Goal: Information Seeking & Learning: Learn about a topic

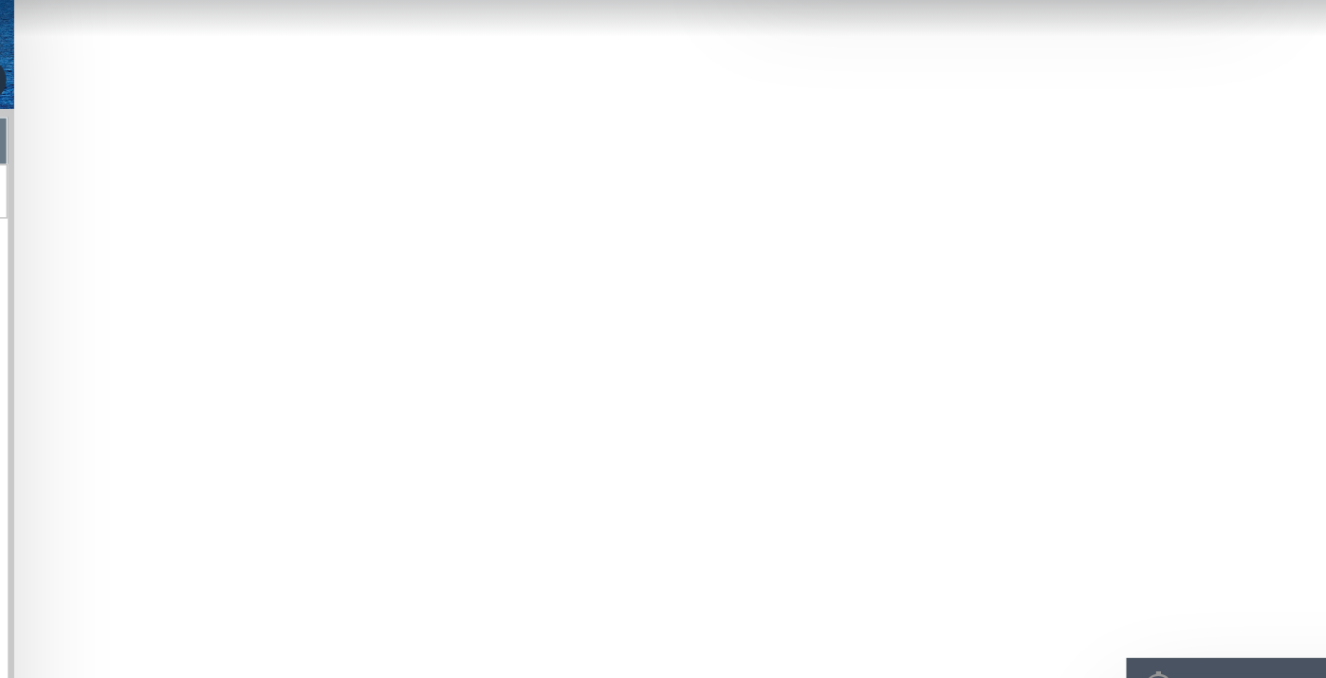
scroll to position [349137, 0]
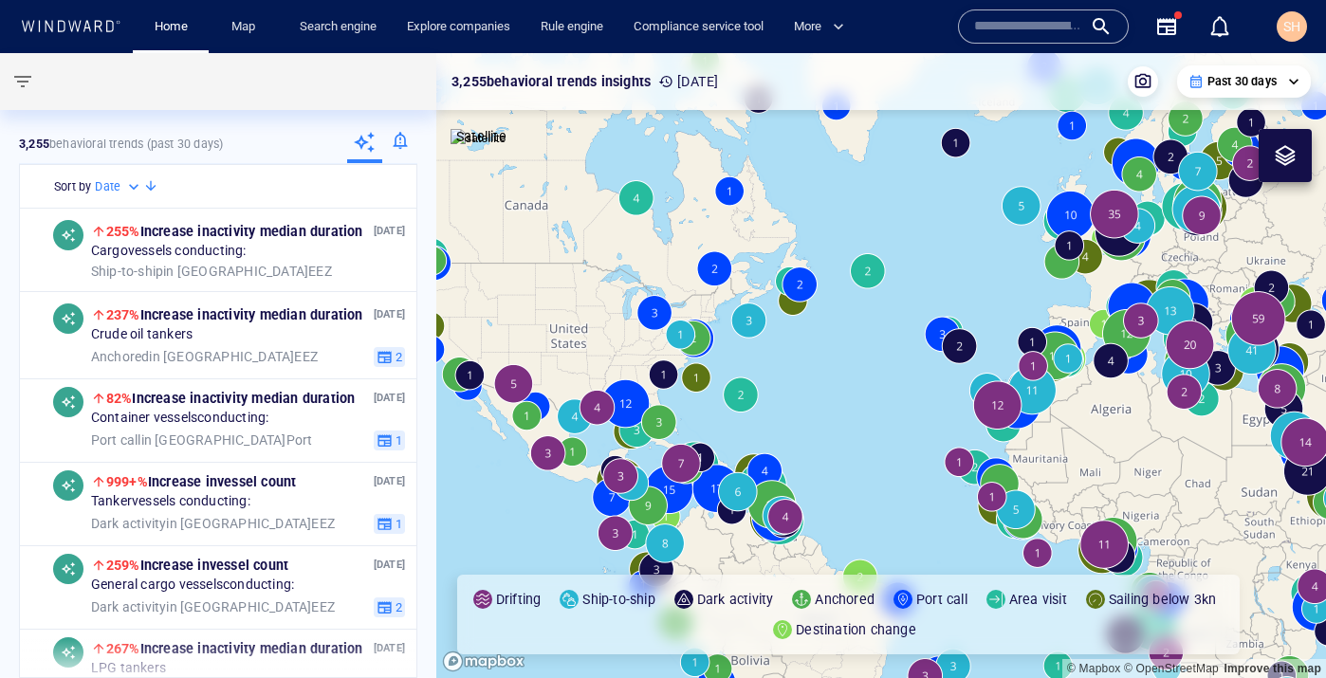
click at [997, 28] on input "text" at bounding box center [1028, 26] width 108 height 28
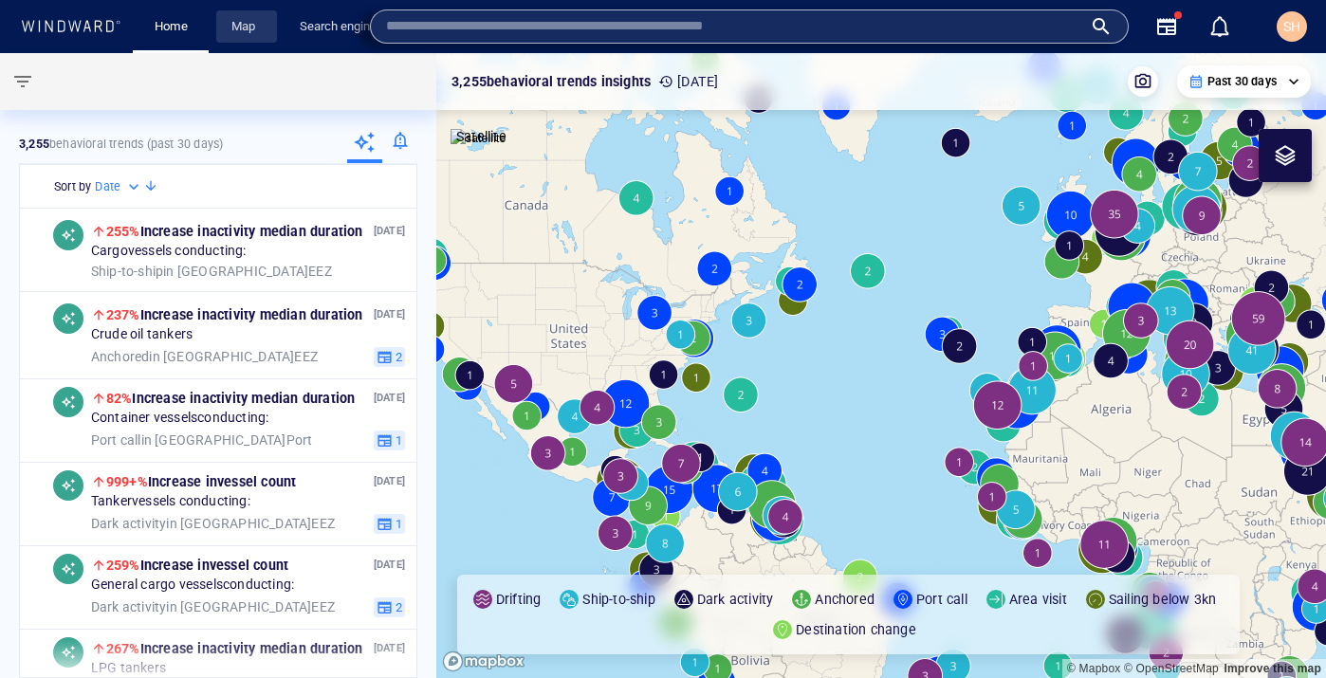
click at [244, 29] on link "Map" at bounding box center [247, 26] width 46 height 33
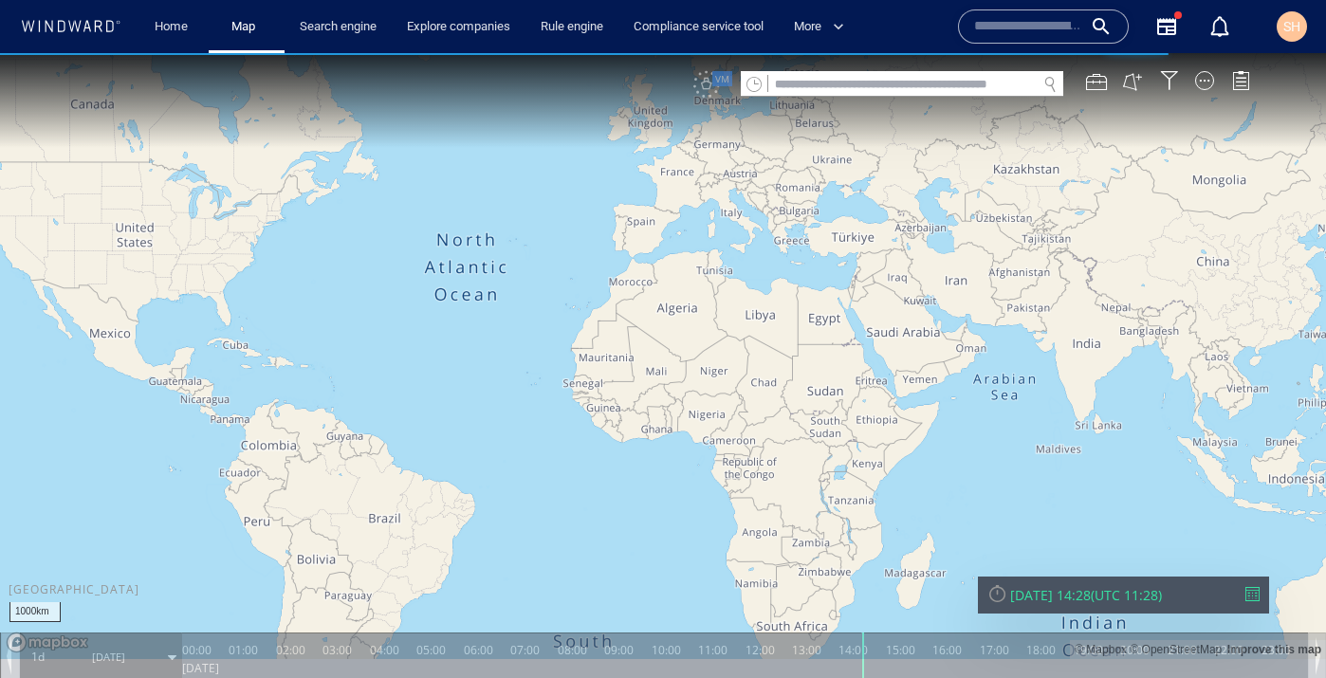
click at [923, 93] on input "text" at bounding box center [902, 85] width 268 height 26
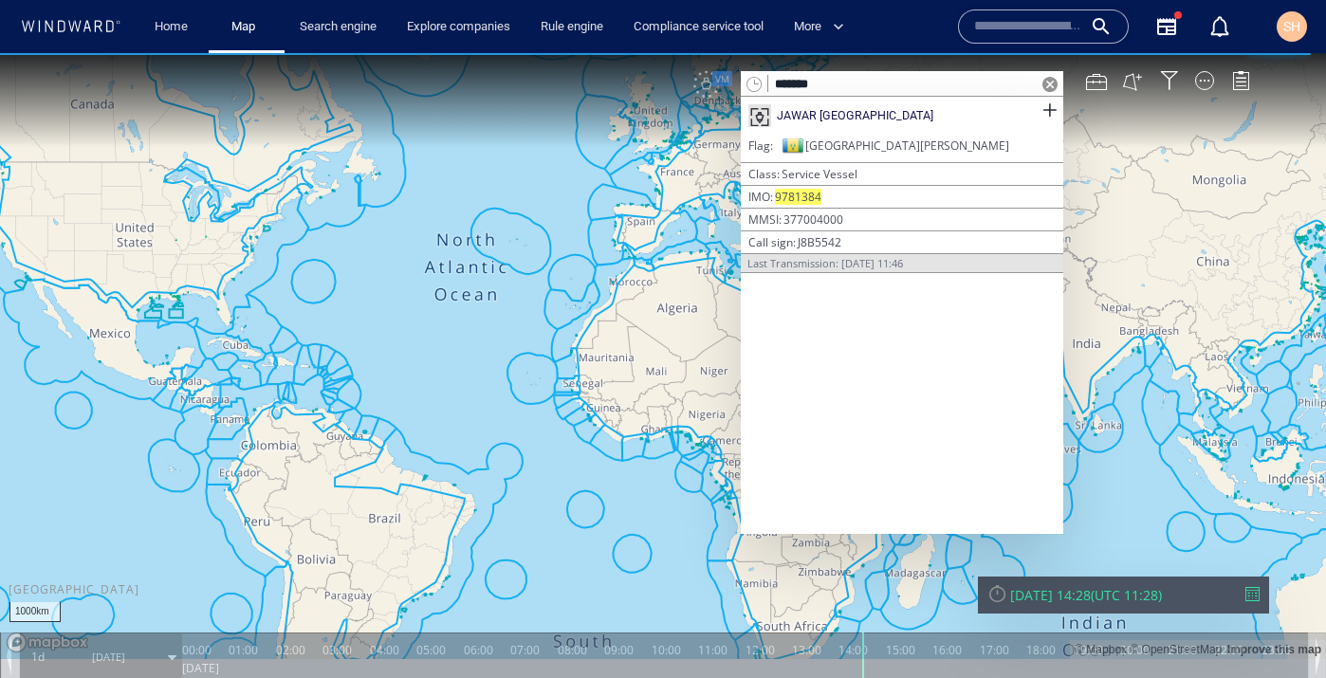
type input "*******"
click at [831, 191] on div "IMO 9781384" at bounding box center [901, 197] width 307 height 16
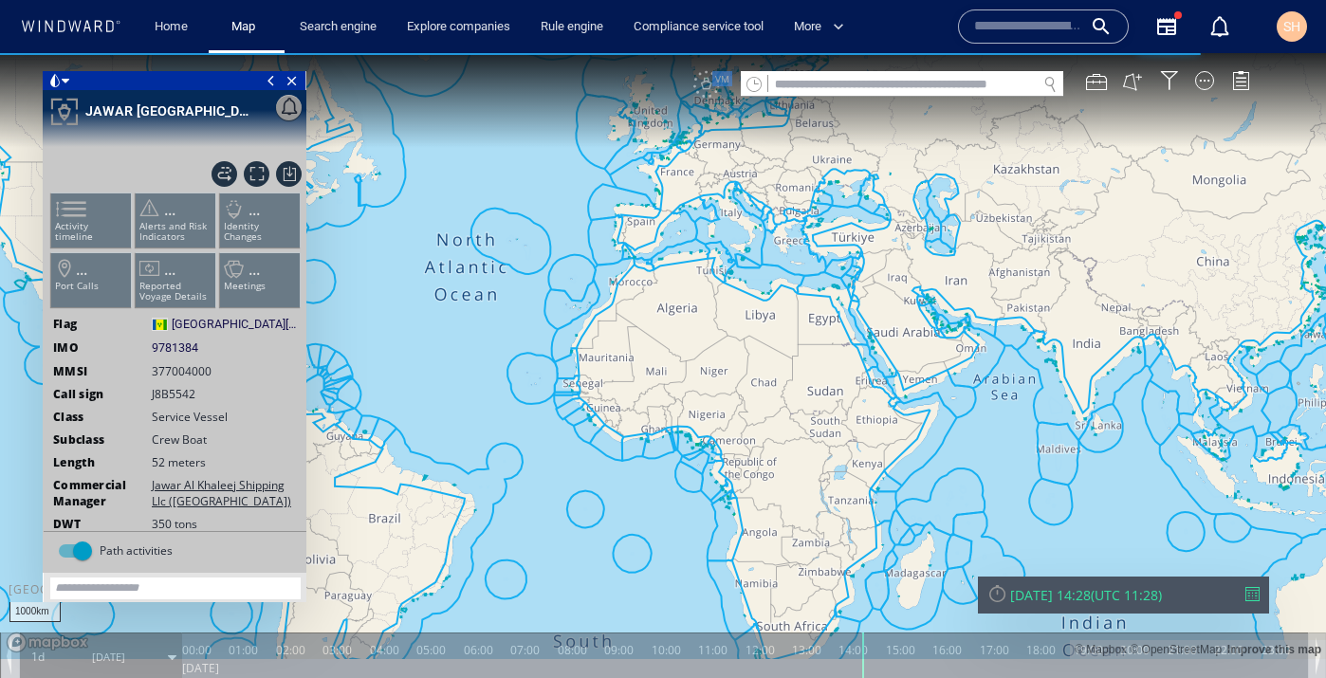
click at [1087, 599] on div "Thu 25/09/2025 14:28" at bounding box center [1050, 595] width 81 height 18
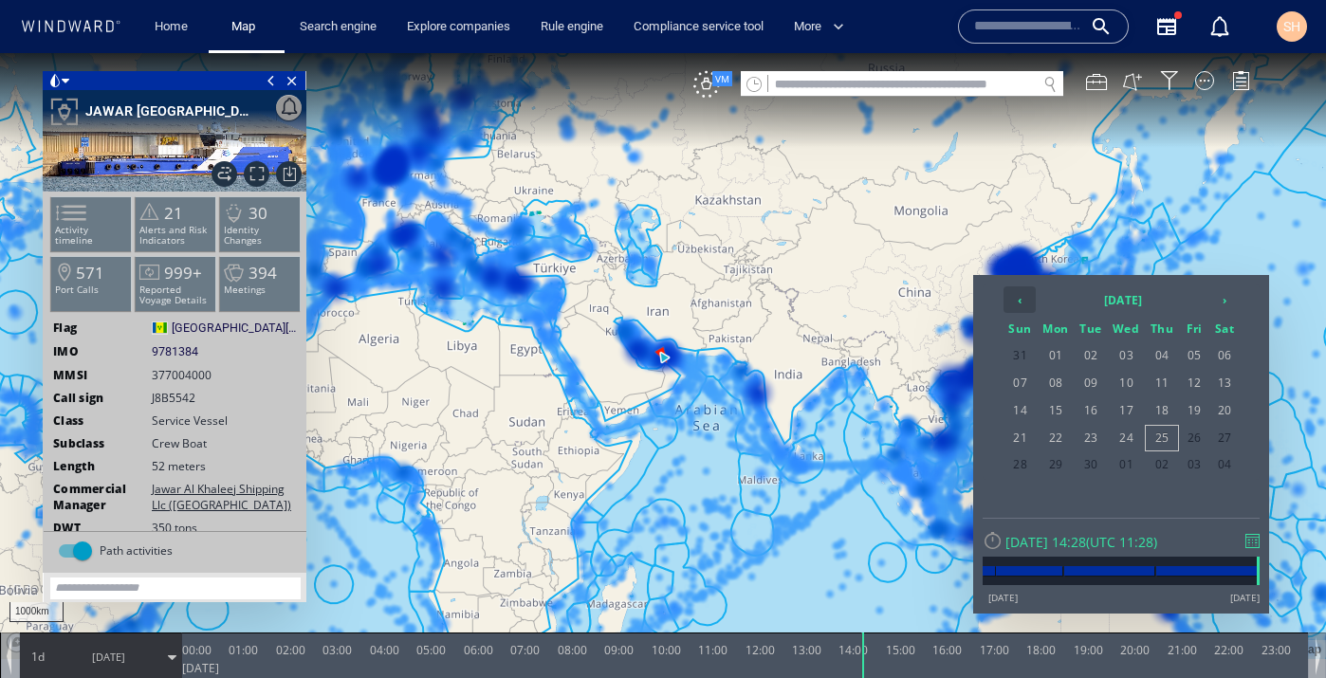
click at [1025, 302] on th "‹" at bounding box center [1020, 299] width 32 height 27
click at [1096, 444] on span "17" at bounding box center [1091, 438] width 31 height 25
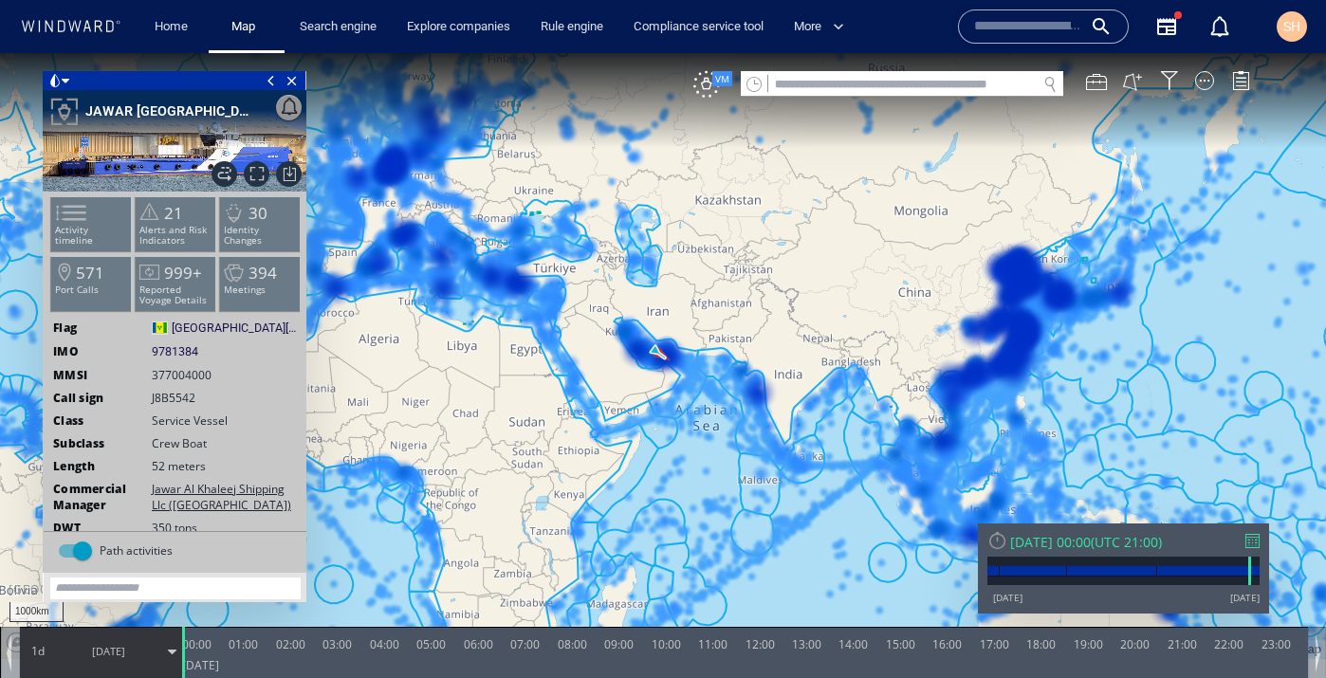
click at [46, 654] on span "1d" at bounding box center [38, 651] width 27 height 16
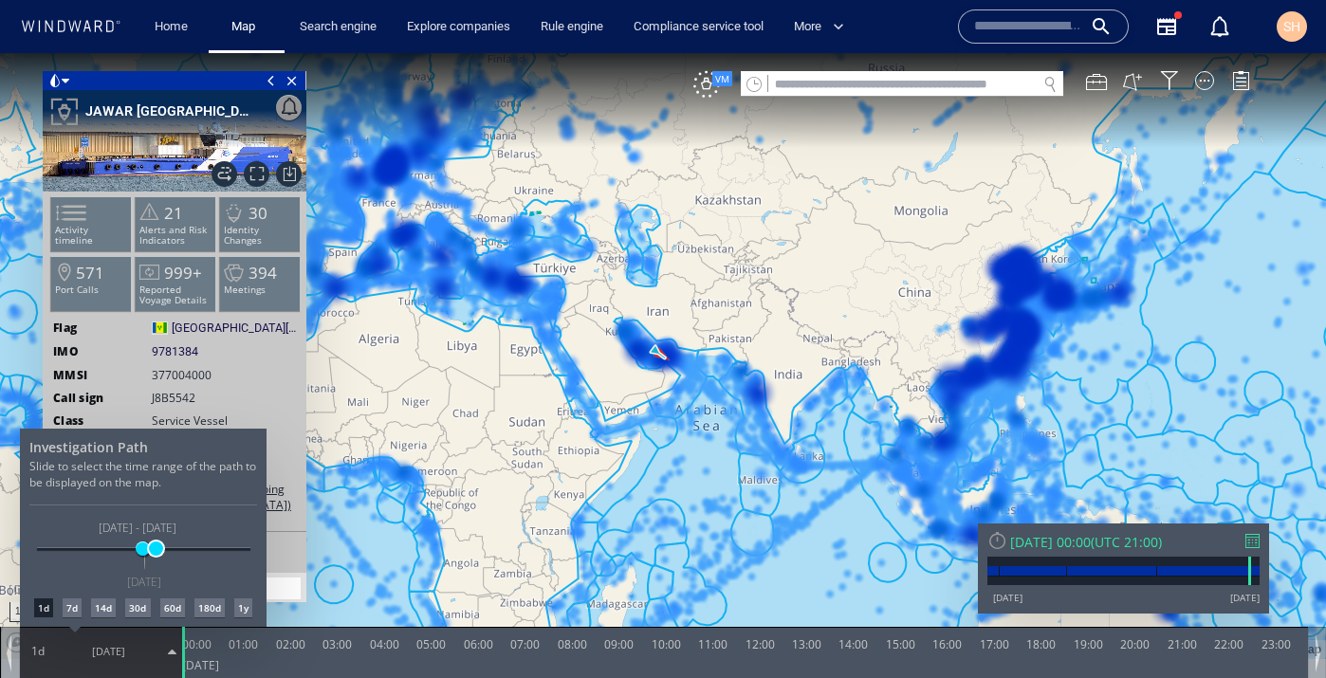
click at [156, 548] on span at bounding box center [156, 549] width 14 height 14
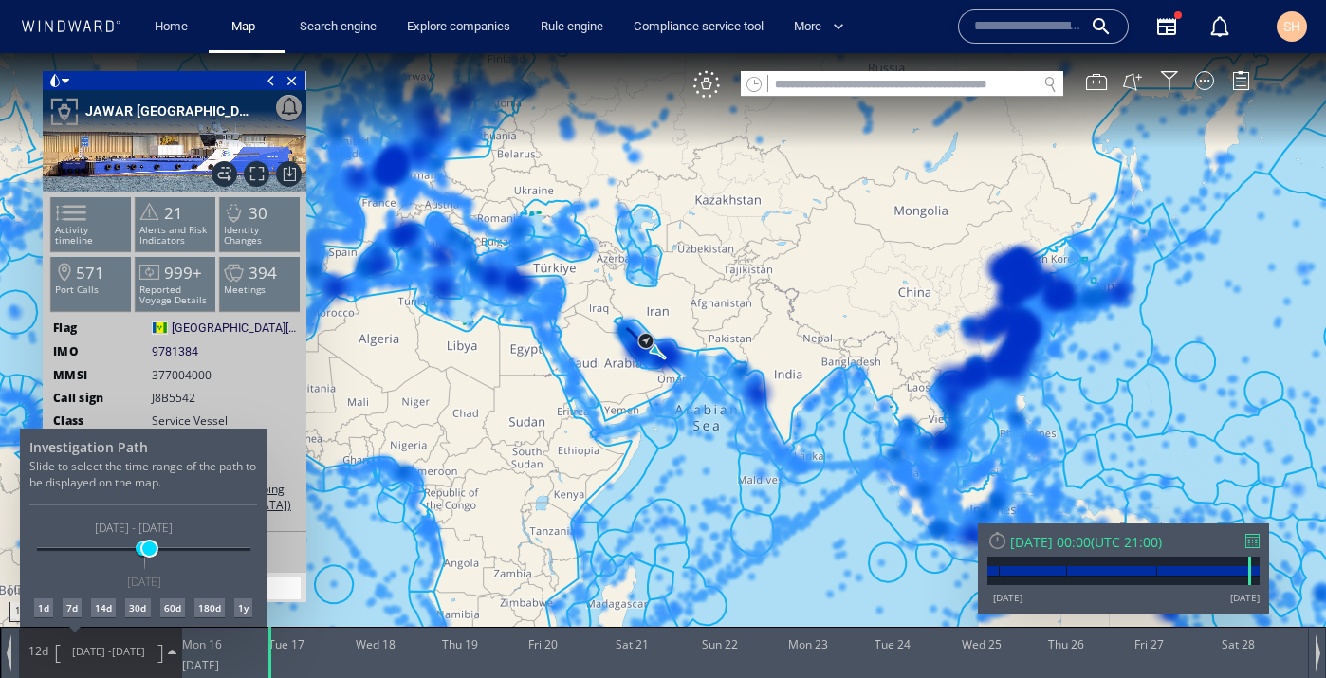
click at [150, 552] on span at bounding box center [149, 549] width 14 height 14
click at [701, 89] on div at bounding box center [663, 365] width 1326 height 625
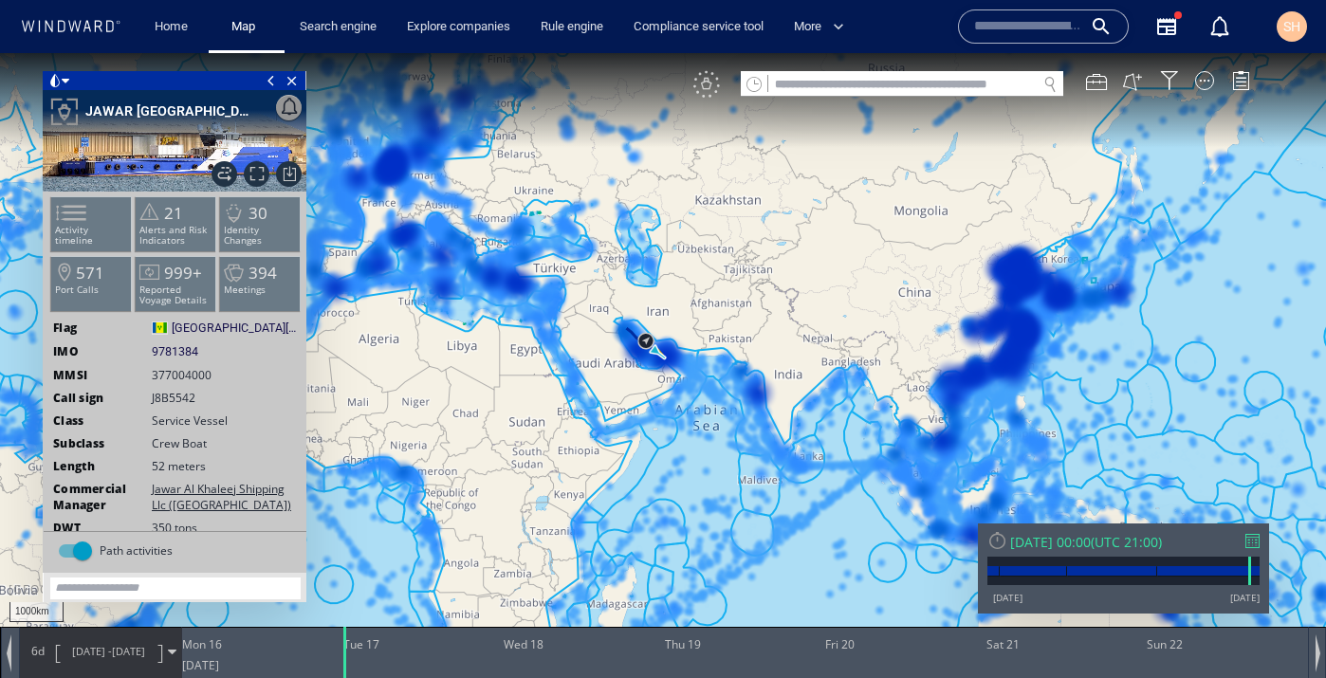
click at [709, 90] on div "VM" at bounding box center [706, 84] width 27 height 27
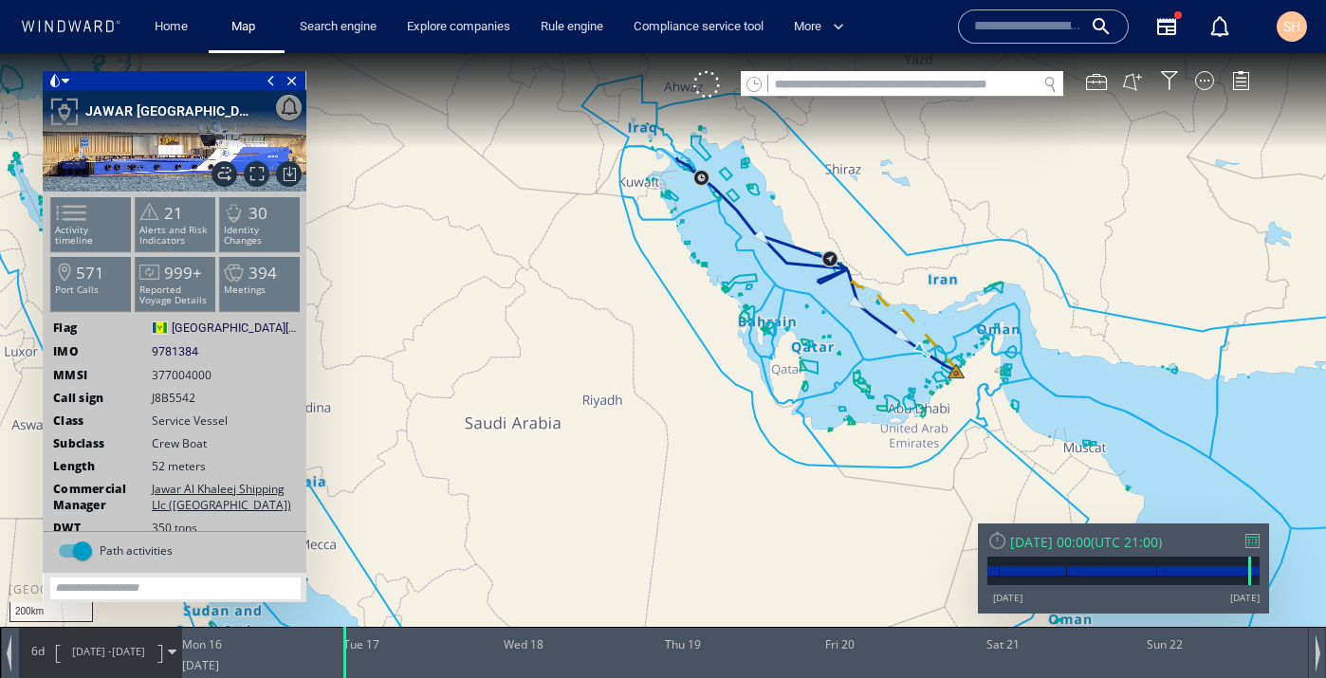
drag, startPoint x: 635, startPoint y: 304, endPoint x: 720, endPoint y: 474, distance: 190.9
click at [722, 476] on canvas "Map" at bounding box center [663, 356] width 1326 height 606
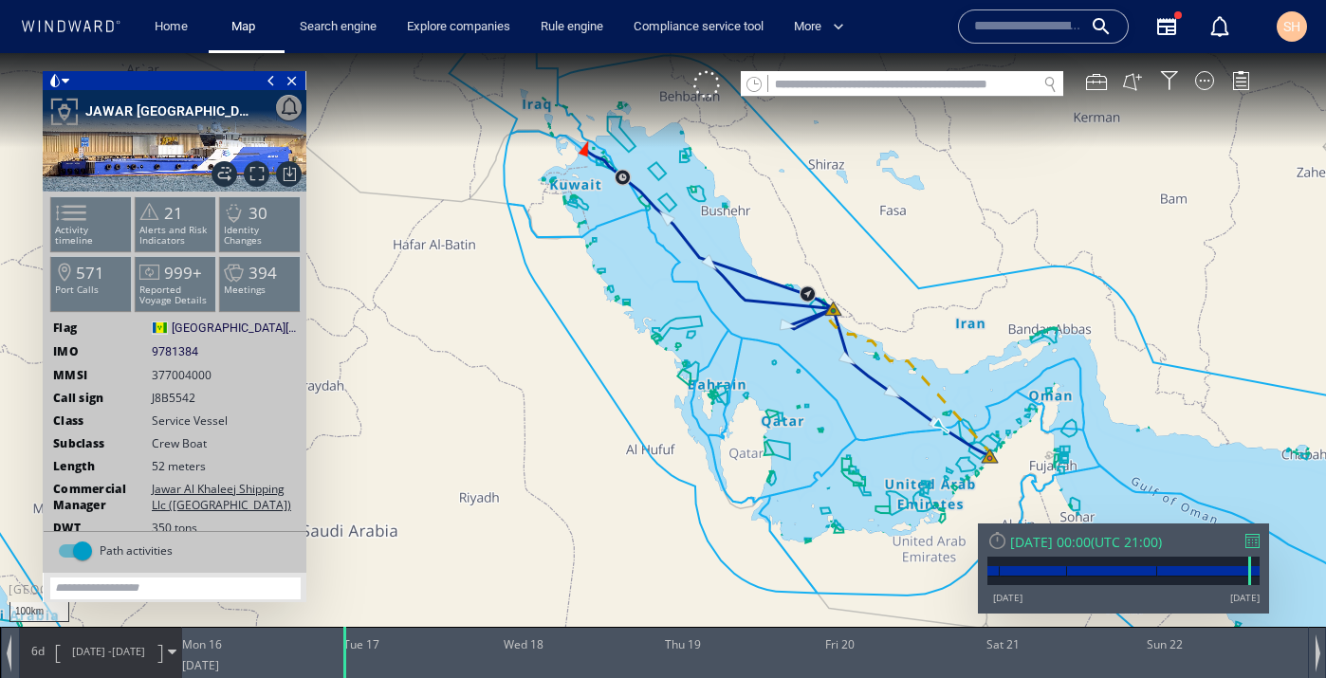
drag, startPoint x: 825, startPoint y: 409, endPoint x: 683, endPoint y: 404, distance: 142.4
click at [683, 404] on canvas "Map" at bounding box center [663, 356] width 1326 height 606
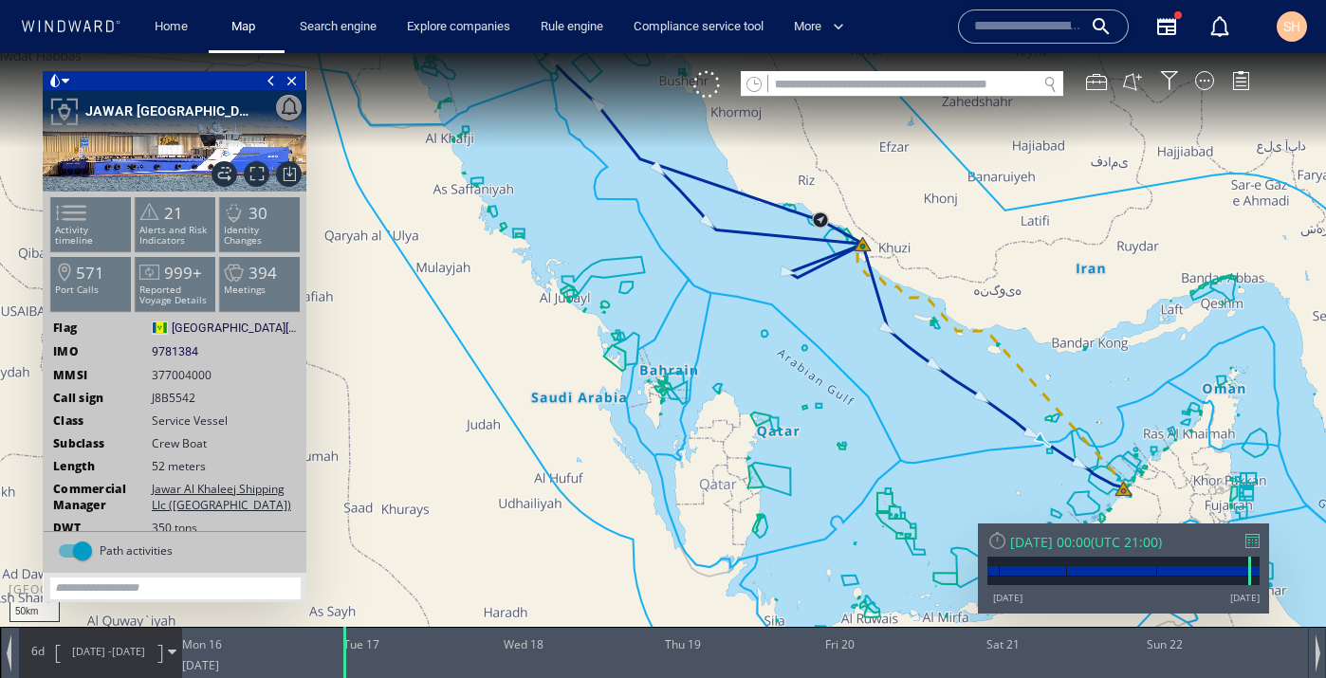
drag, startPoint x: 734, startPoint y: 359, endPoint x: 703, endPoint y: 363, distance: 31.5
click at [703, 363] on canvas "Map" at bounding box center [663, 356] width 1326 height 606
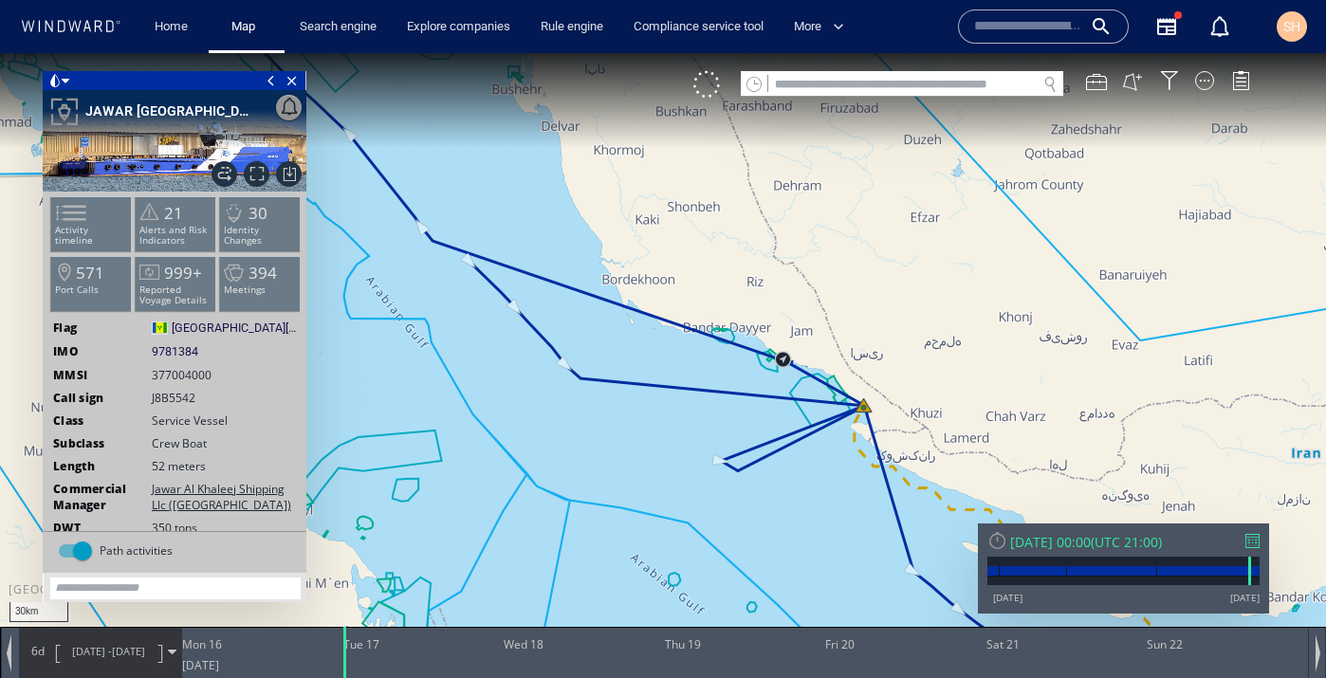
drag, startPoint x: 647, startPoint y: 271, endPoint x: 436, endPoint y: 402, distance: 247.9
click at [434, 402] on canvas "Map" at bounding box center [663, 356] width 1326 height 606
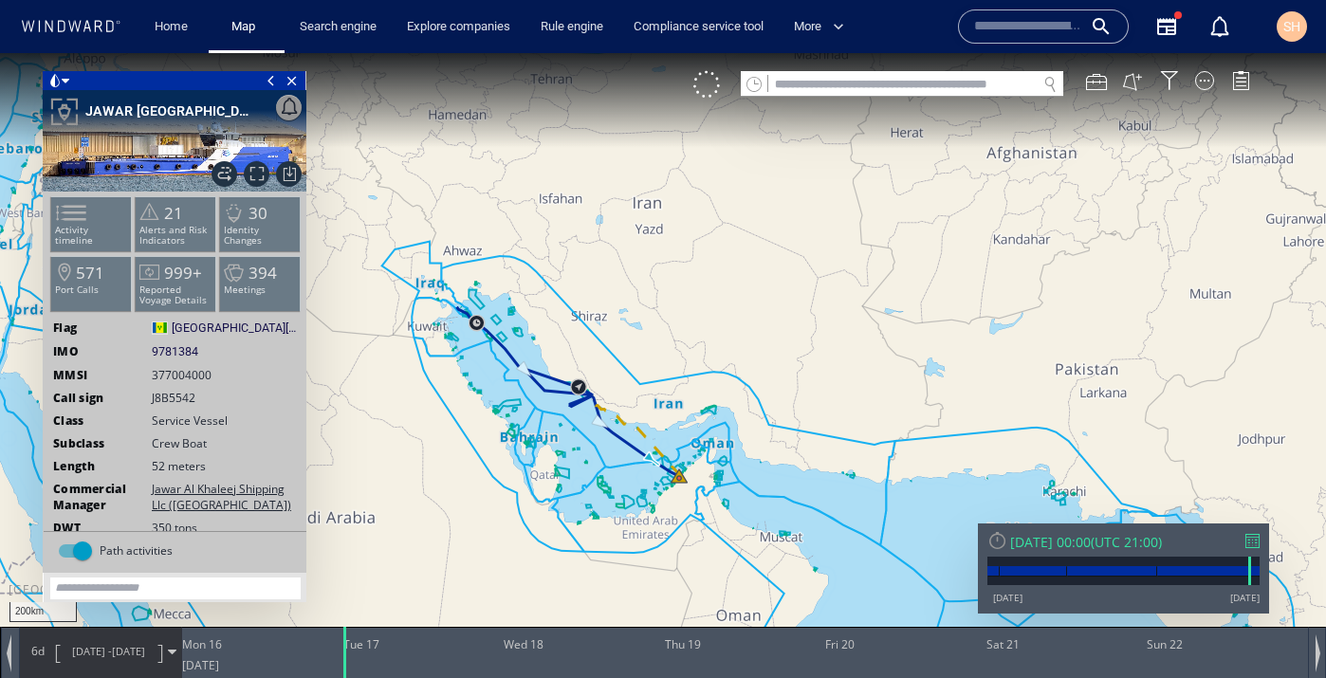
click at [175, 656] on div "6d 16/06/25 - 22/06/25" at bounding box center [100, 651] width 161 height 47
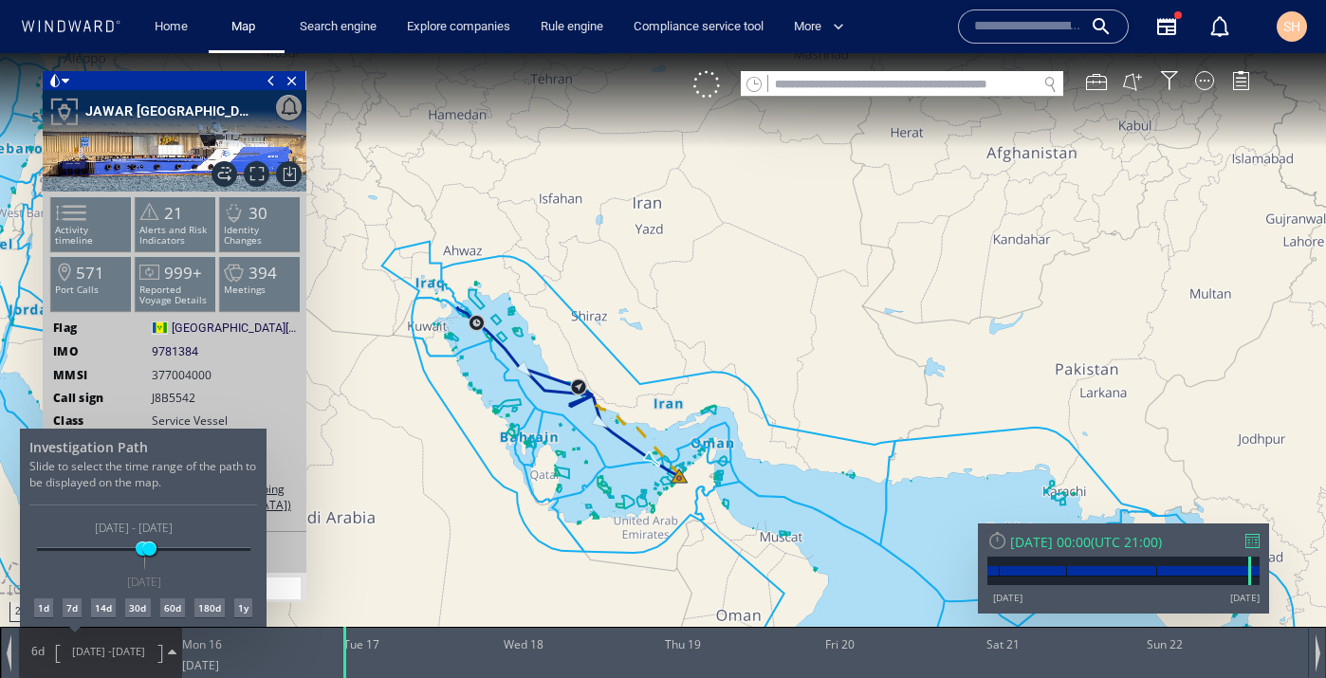
click at [108, 608] on div "14d" at bounding box center [103, 608] width 25 height 19
click at [911, 87] on div at bounding box center [663, 365] width 1326 height 625
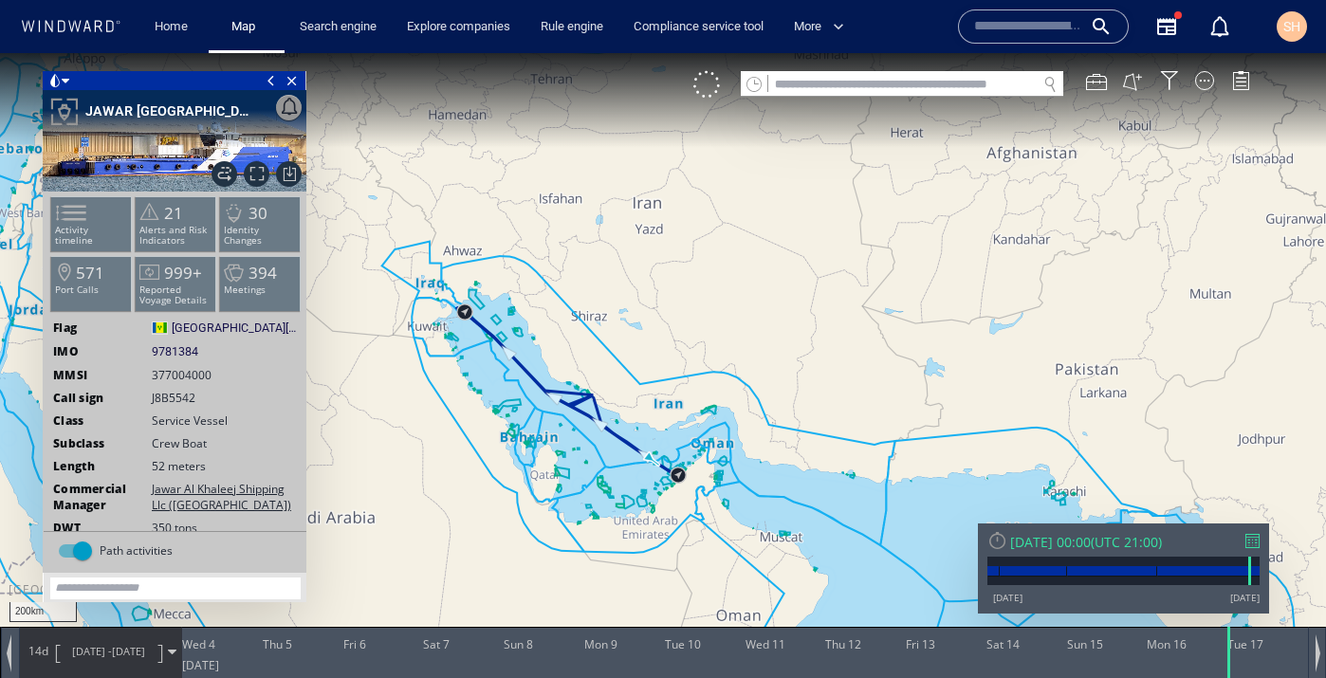
click at [911, 87] on input "text" at bounding box center [902, 85] width 268 height 26
paste input "*******"
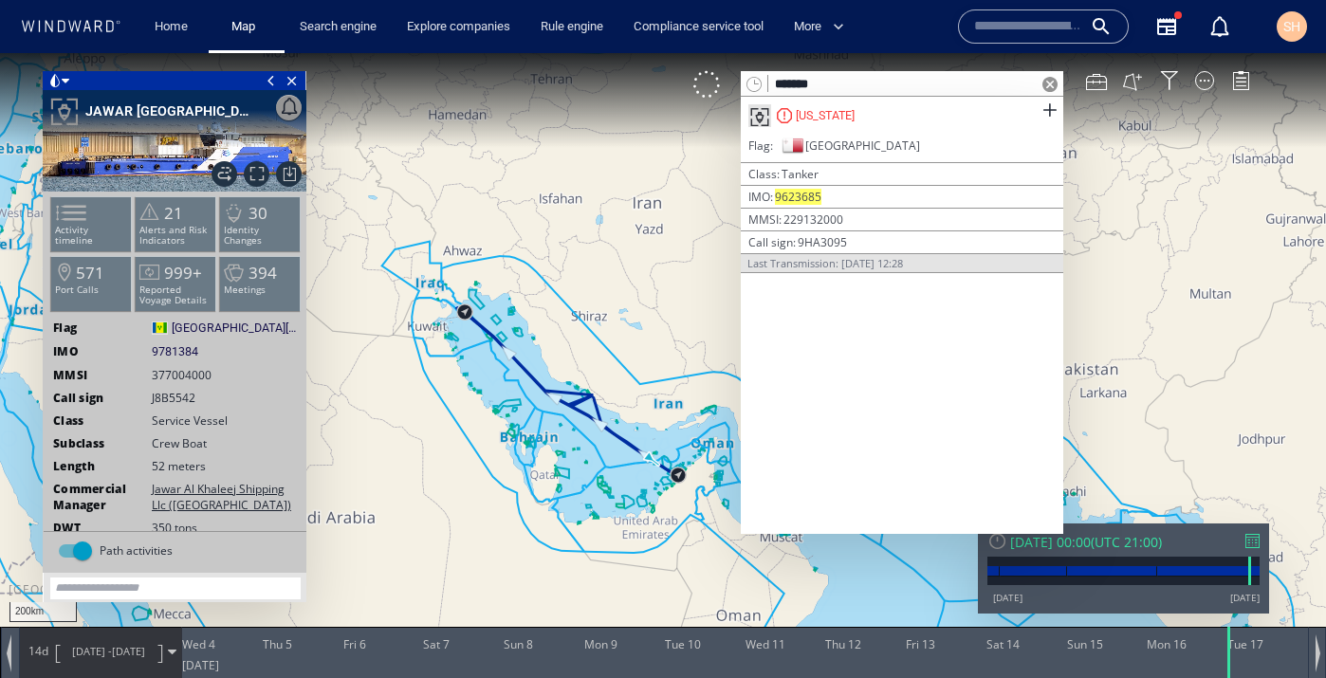
type input "*******"
click at [864, 138] on div "Flag Malta" at bounding box center [902, 149] width 322 height 28
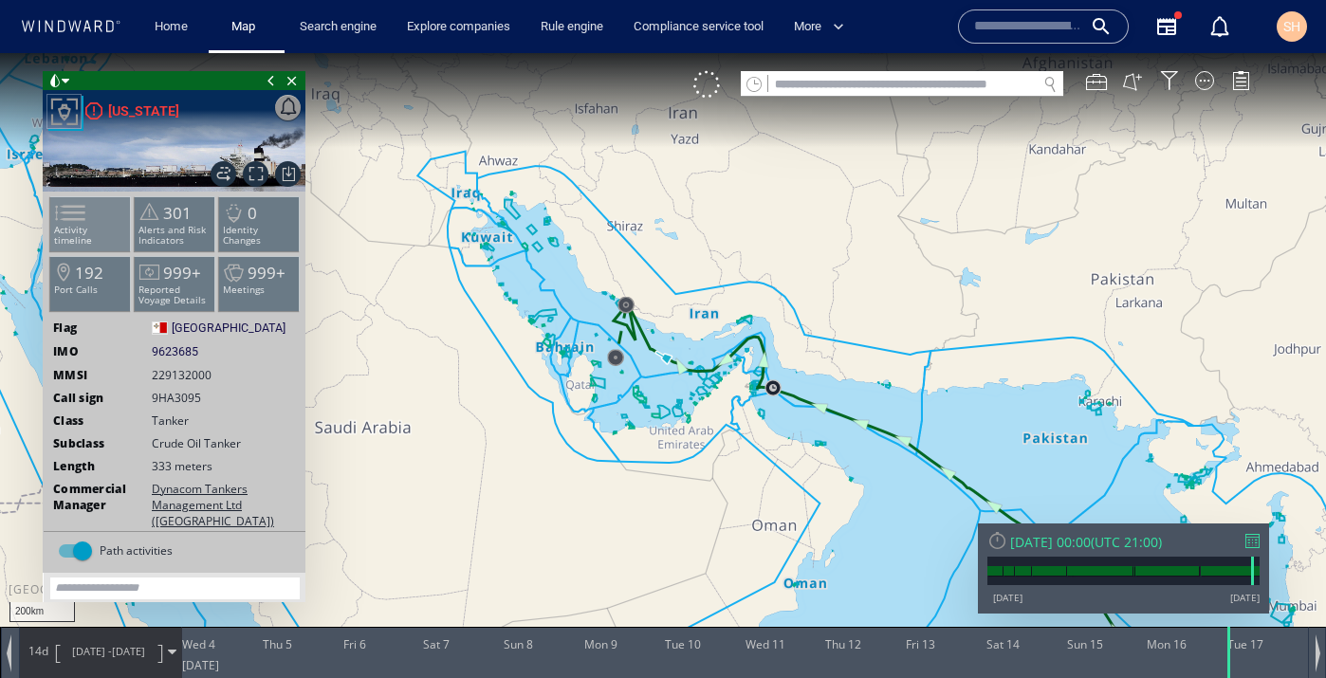
click at [73, 227] on span at bounding box center [59, 213] width 28 height 28
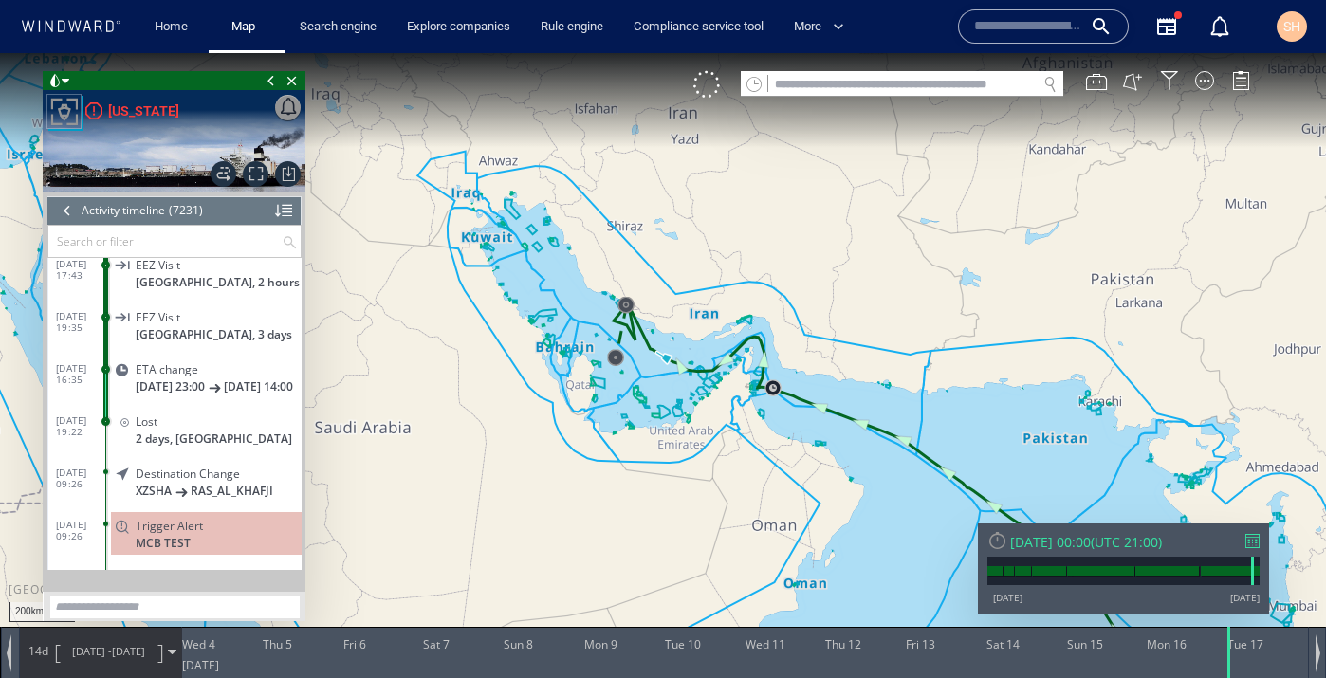
scroll to position [364883, 0]
click at [180, 340] on span "Iran, 3 days" at bounding box center [214, 332] width 157 height 14
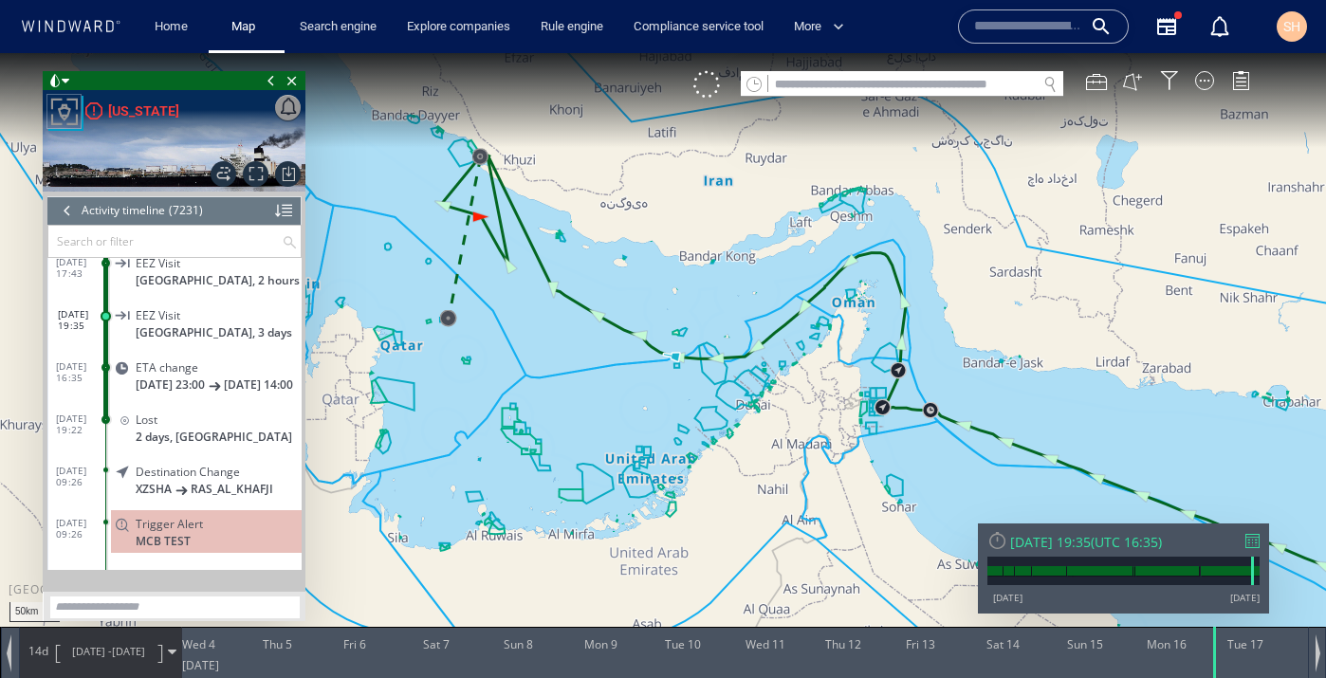
drag, startPoint x: 687, startPoint y: 395, endPoint x: 799, endPoint y: 394, distance: 111.9
click at [799, 394] on canvas "Map" at bounding box center [663, 356] width 1326 height 606
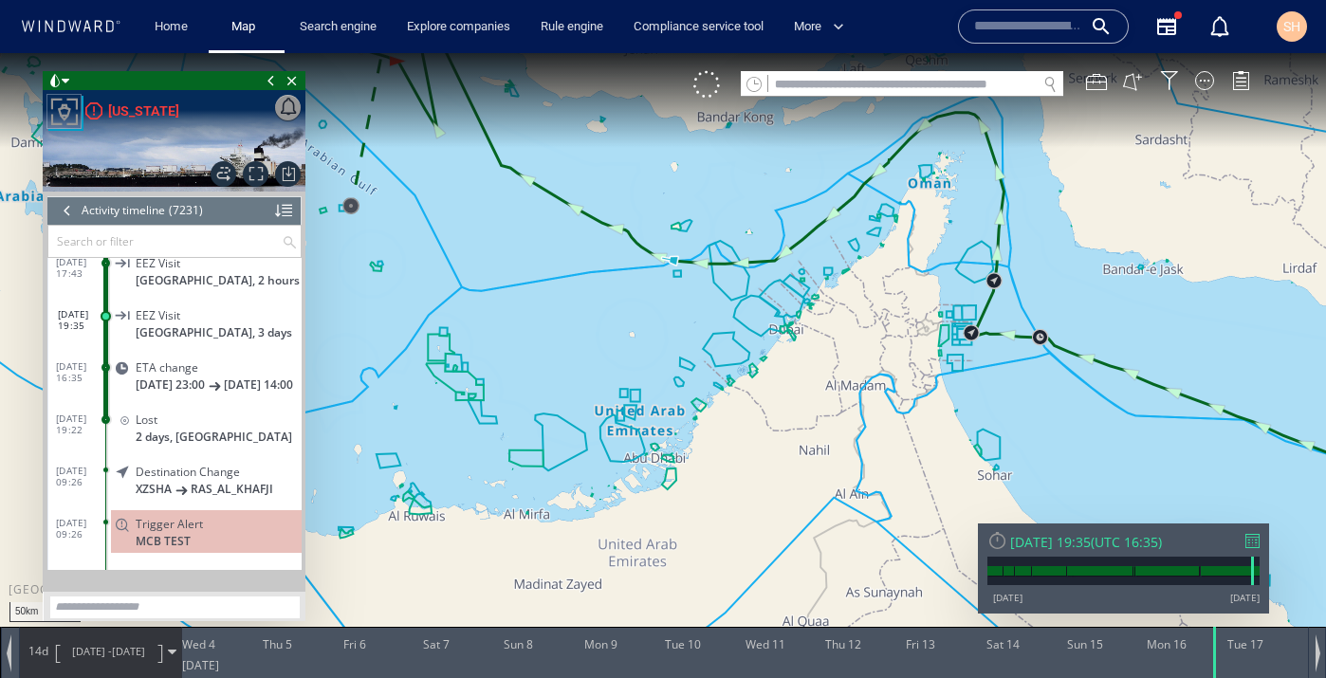
drag, startPoint x: 765, startPoint y: 374, endPoint x: 809, endPoint y: 295, distance: 90.5
click at [809, 295] on canvas "Map" at bounding box center [663, 356] width 1326 height 606
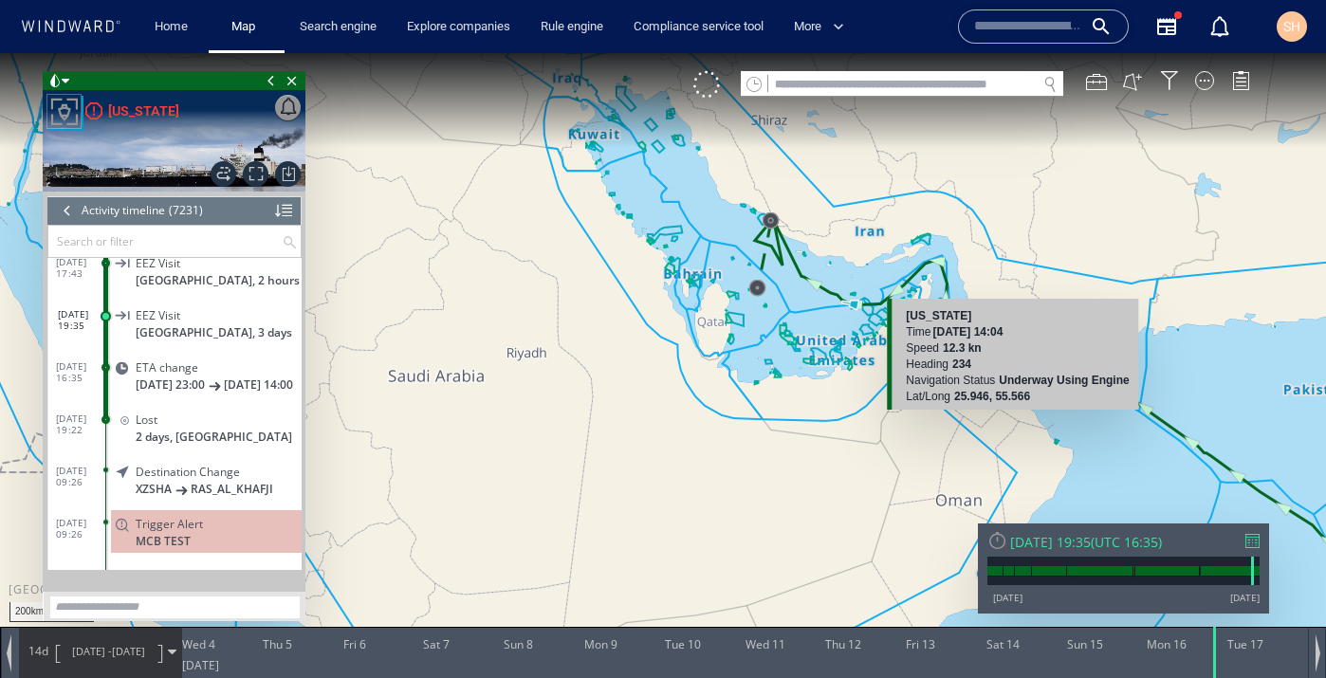
drag, startPoint x: 820, startPoint y: 281, endPoint x: 937, endPoint y: 408, distance: 173.2
click at [937, 408] on div "200km © Mapbox © OpenStreetMap Improve this map TEXAS Time 16 June 2025 14:04 S…" at bounding box center [663, 356] width 1326 height 606
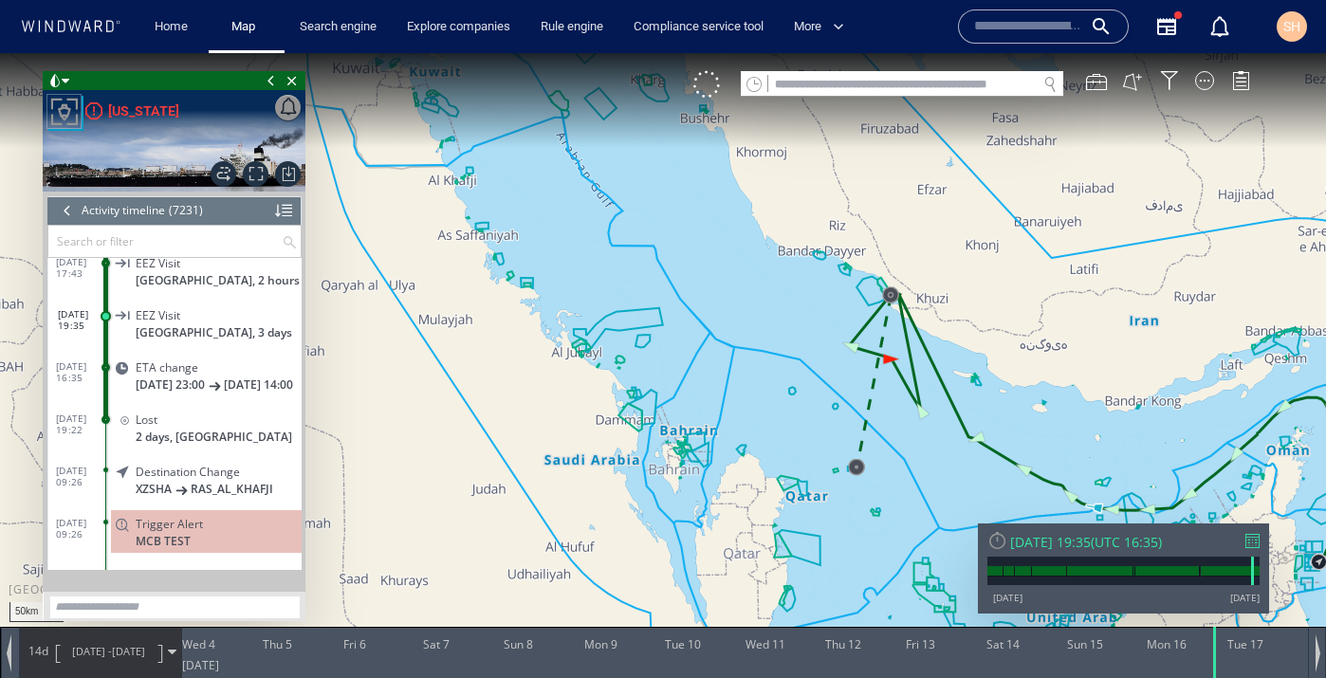
drag, startPoint x: 918, startPoint y: 298, endPoint x: 778, endPoint y: 429, distance: 191.9
click at [778, 429] on canvas "Map" at bounding box center [663, 356] width 1326 height 606
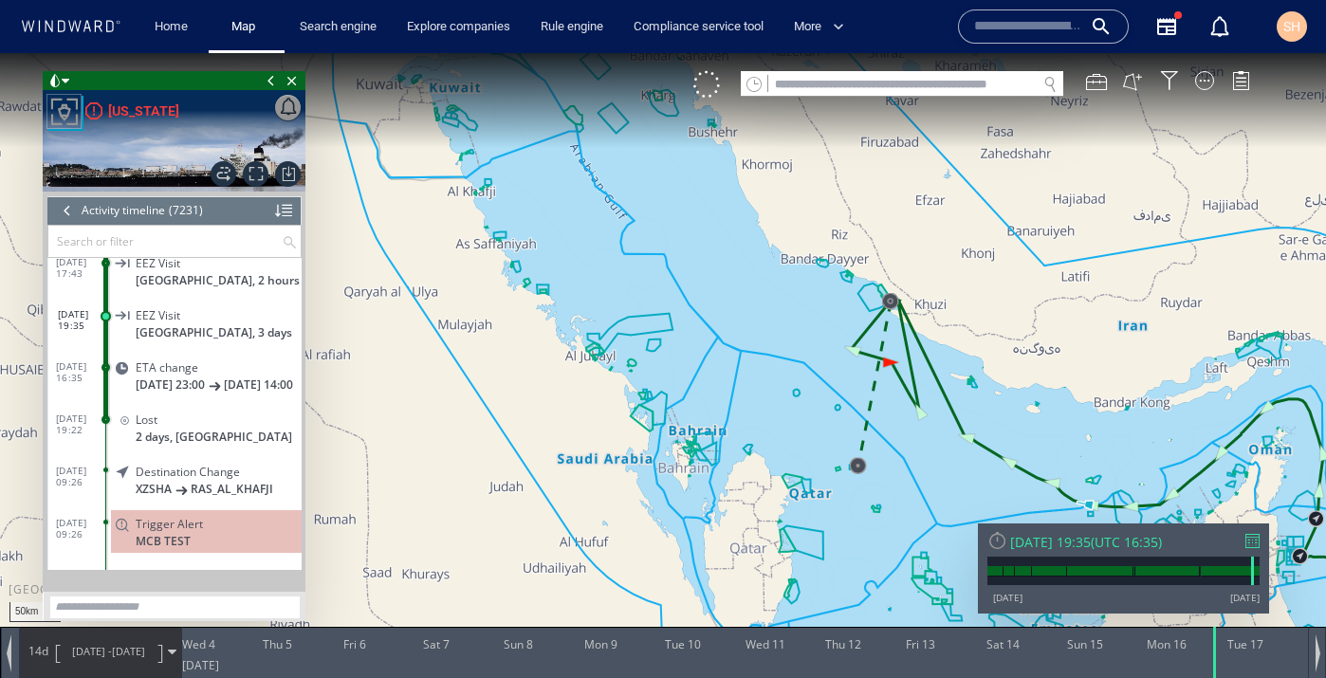
drag, startPoint x: 989, startPoint y: 406, endPoint x: 759, endPoint y: 371, distance: 233.1
click at [759, 370] on canvas "Map" at bounding box center [663, 356] width 1326 height 606
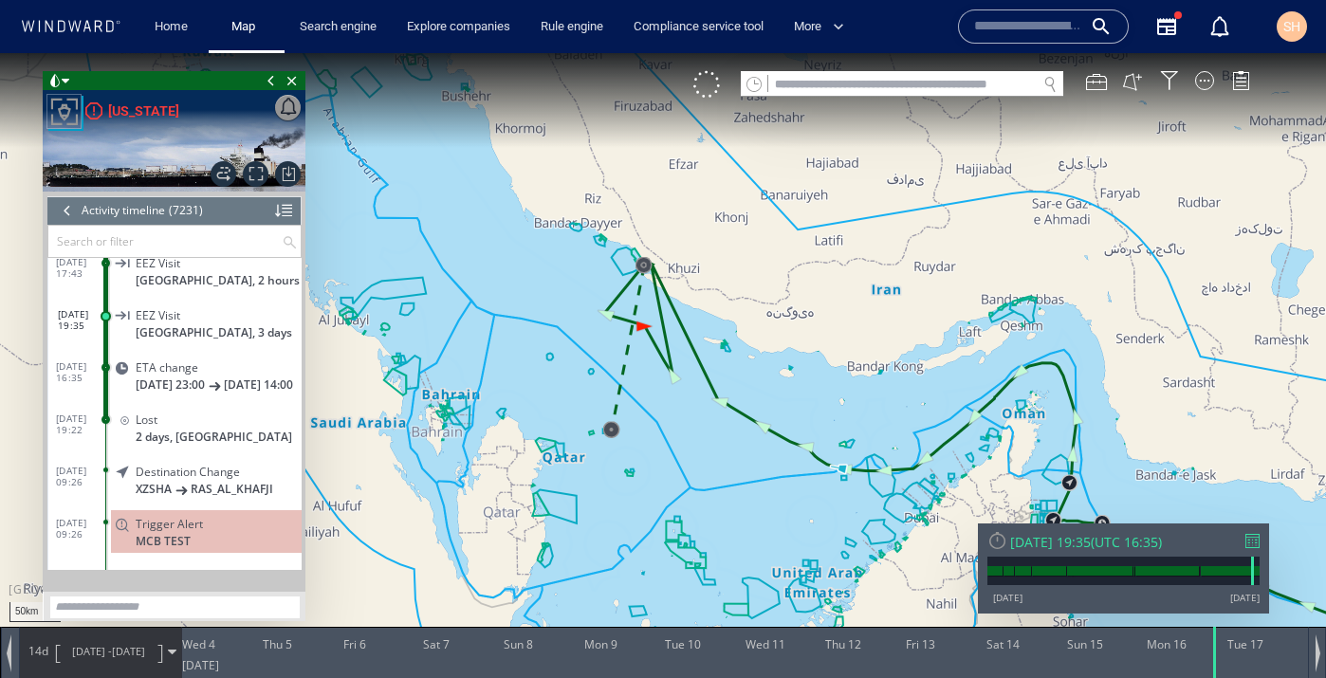
click at [142, 655] on span "17/06/25" at bounding box center [128, 651] width 33 height 14
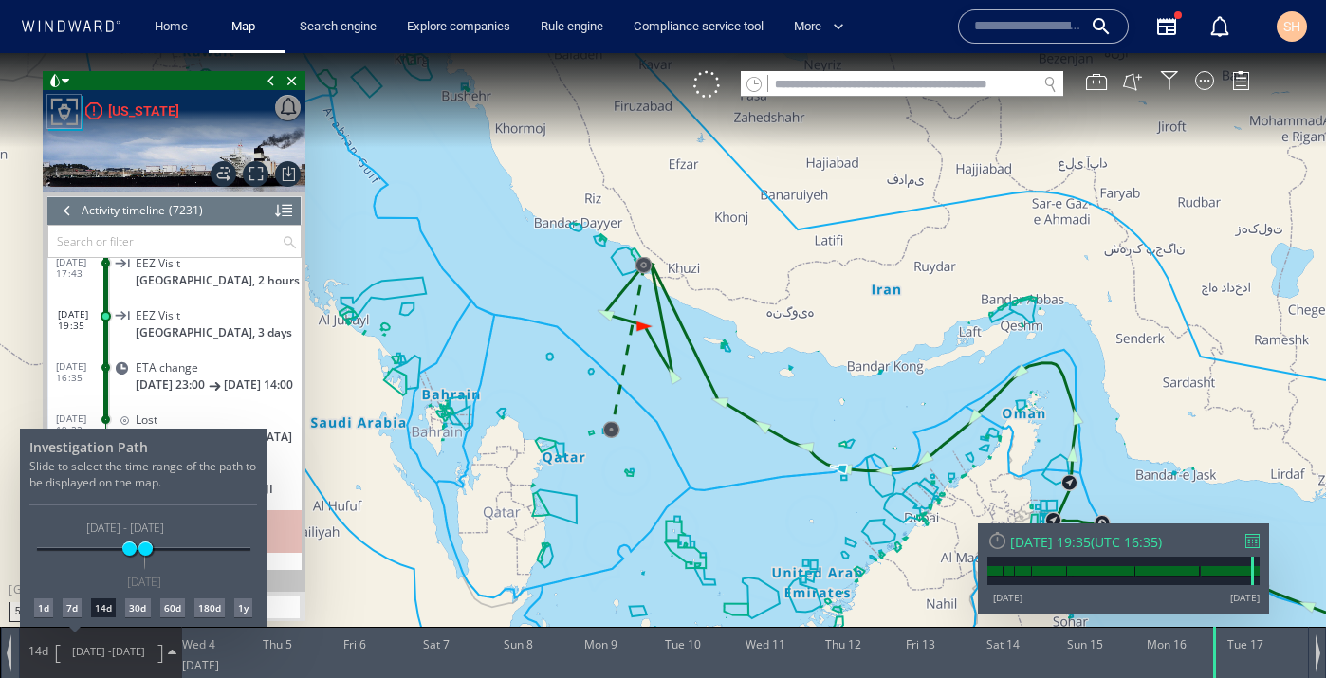
click at [38, 657] on div at bounding box center [663, 365] width 1326 height 625
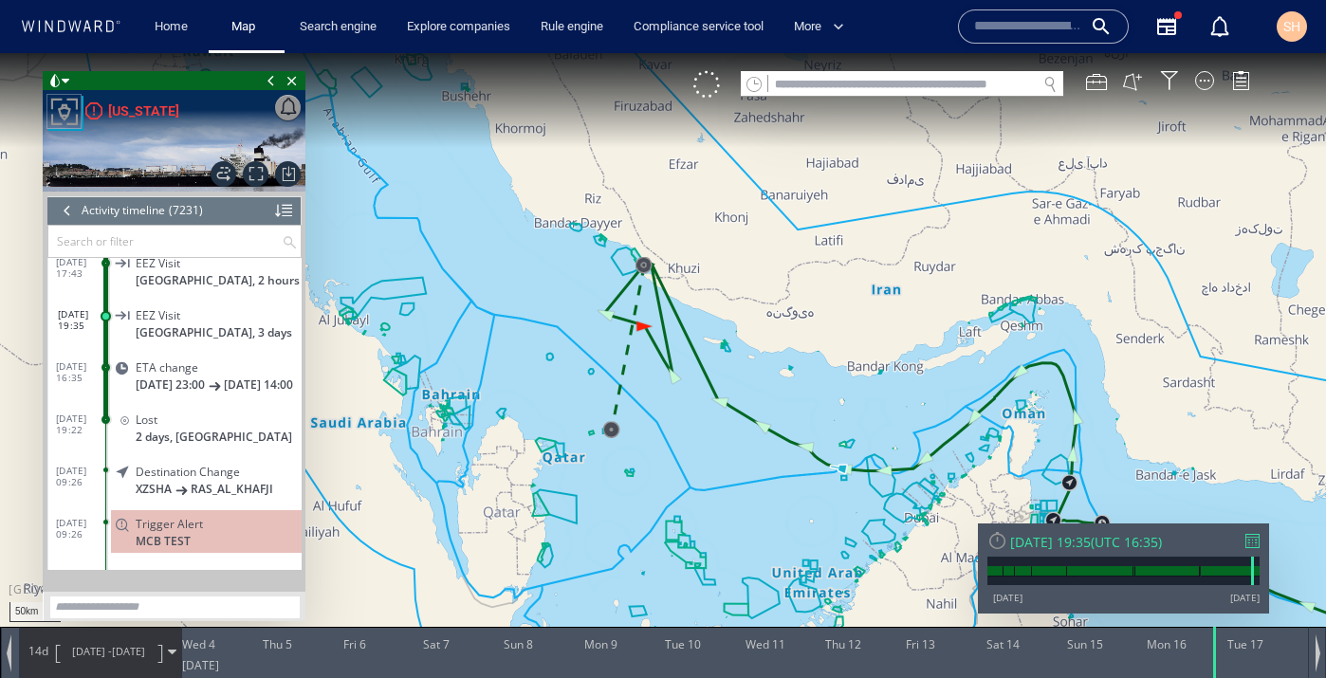
click at [50, 654] on span "14d" at bounding box center [38, 651] width 27 height 16
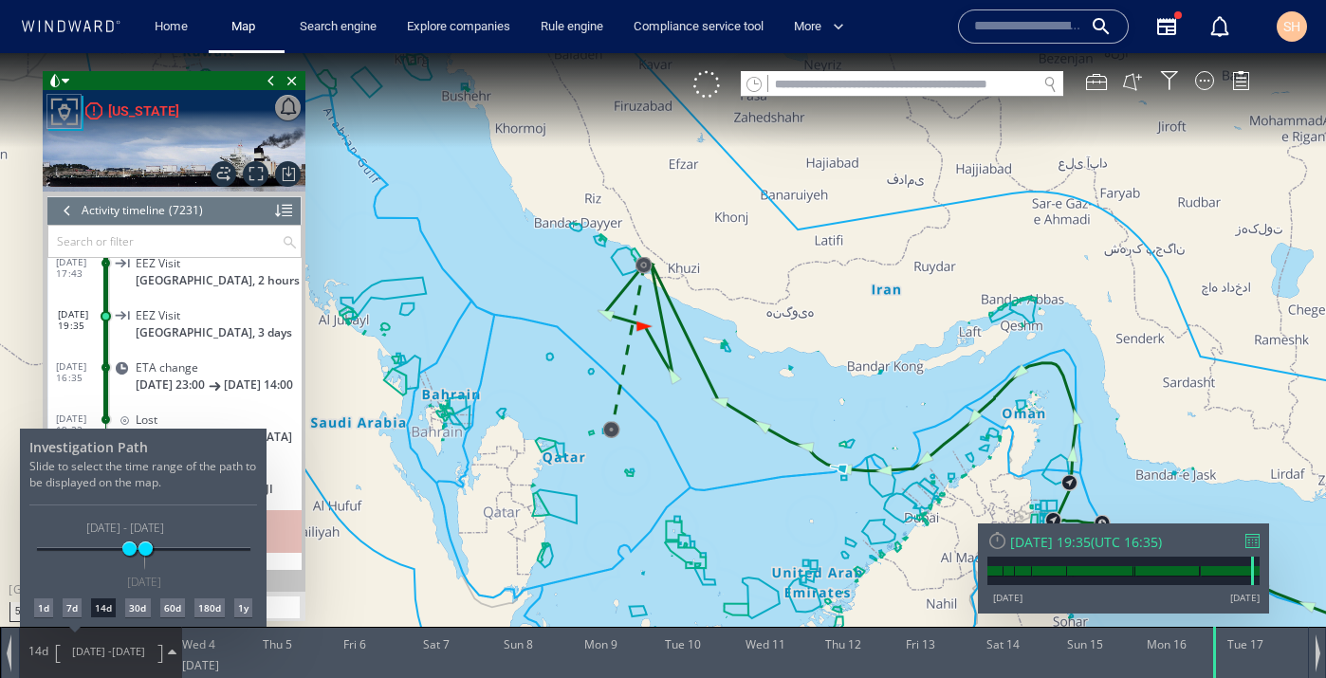
click at [50, 617] on div "1d" at bounding box center [43, 608] width 19 height 19
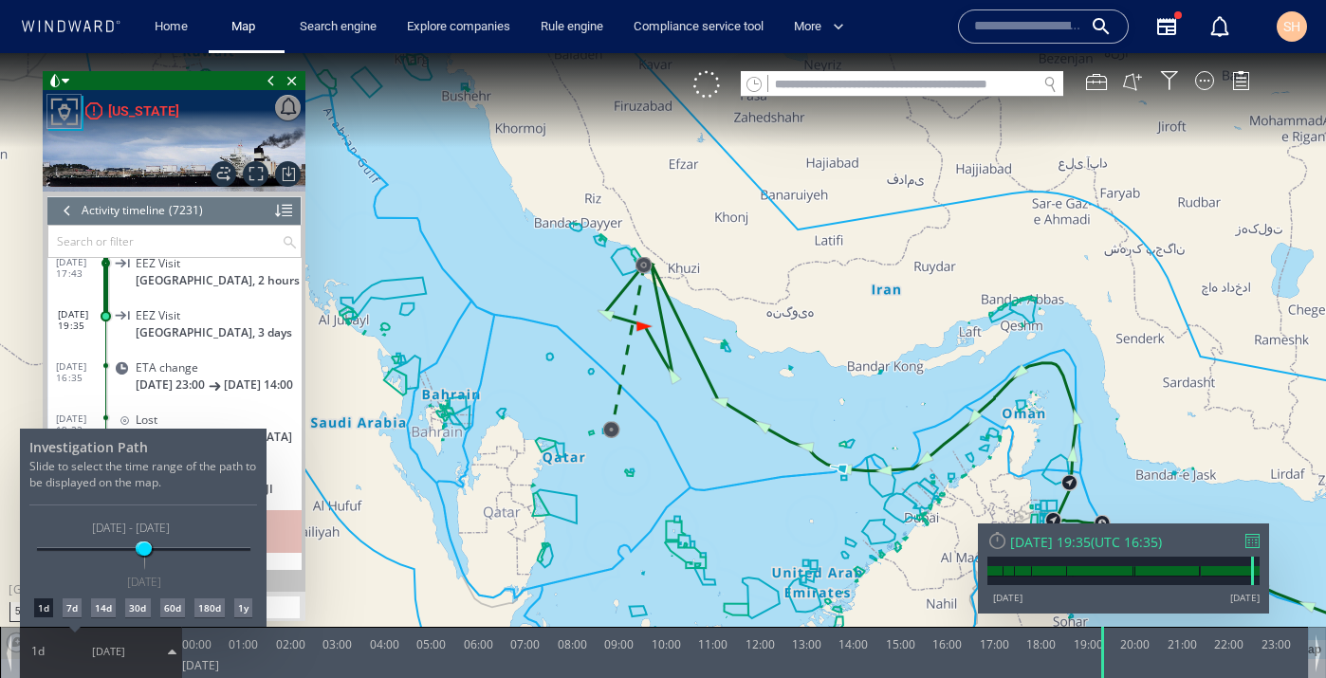
scroll to position [364920, 0]
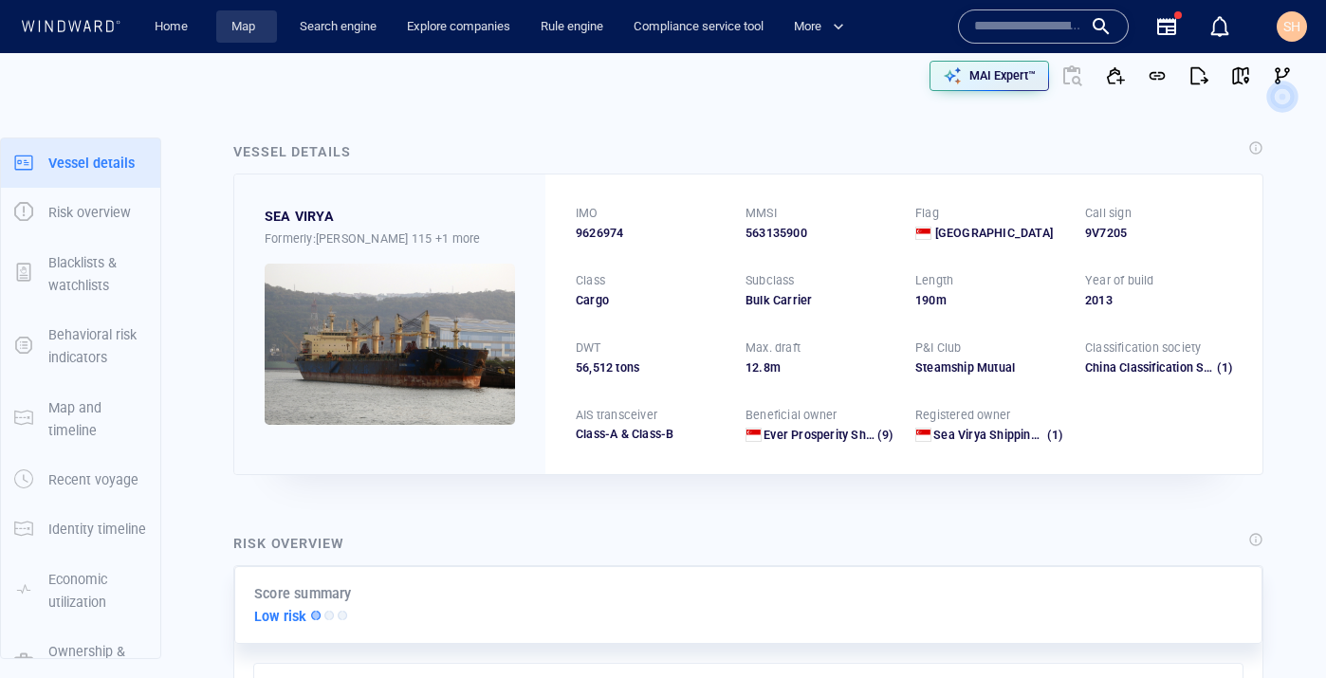
click at [223, 36] on span "Map" at bounding box center [246, 26] width 61 height 33
click at [241, 29] on link "Map" at bounding box center [247, 26] width 46 height 33
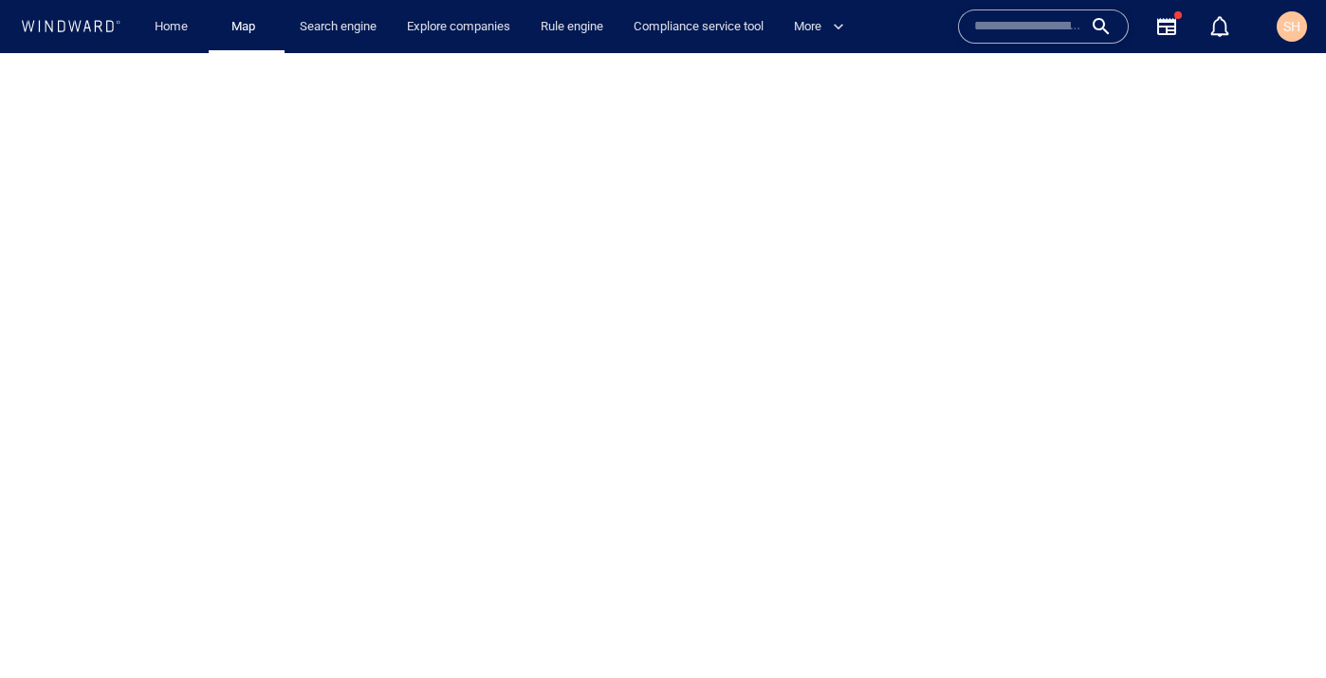
click at [1018, 28] on input "text" at bounding box center [1028, 26] width 108 height 28
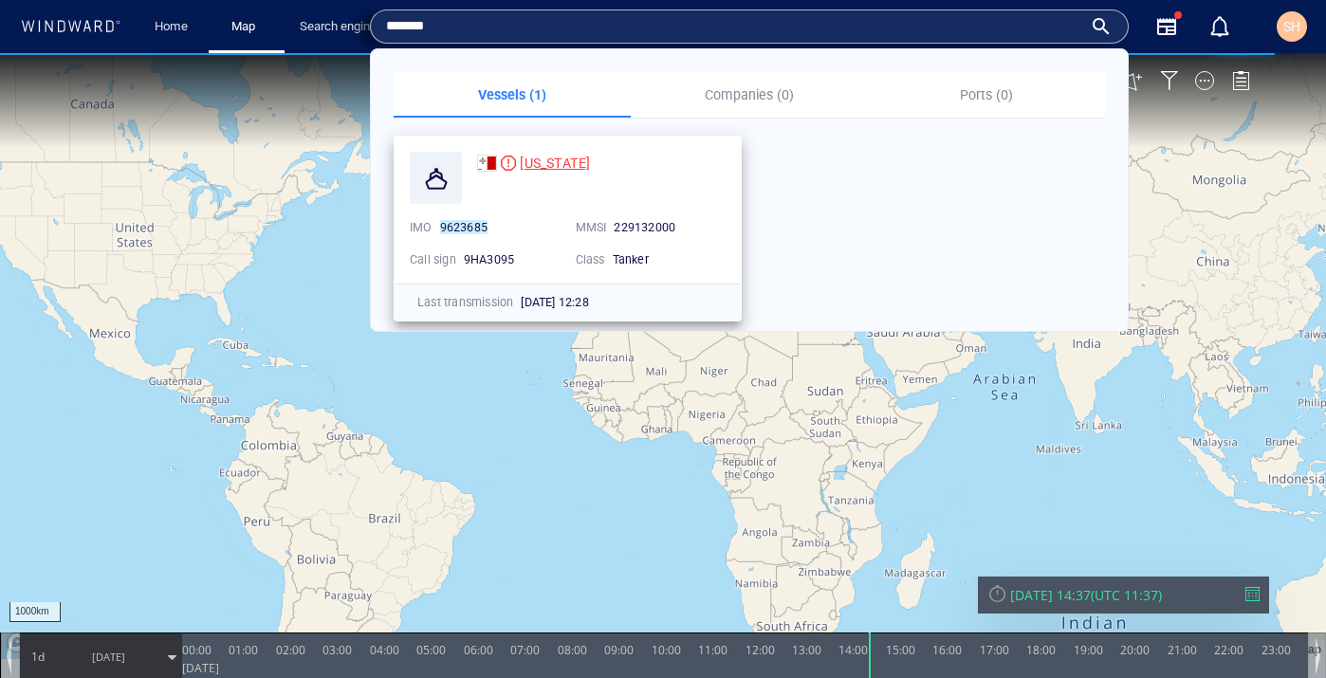
type input "*******"
click at [529, 161] on span "[US_STATE]" at bounding box center [555, 163] width 70 height 15
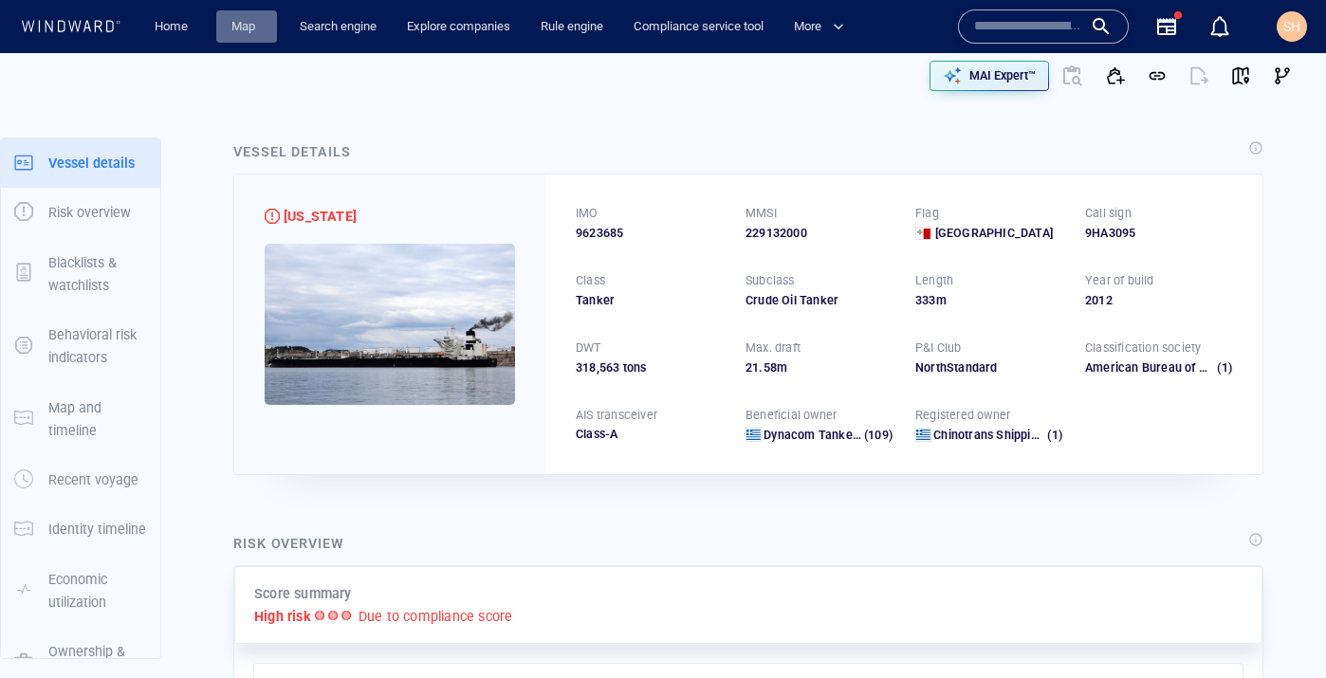
click at [238, 30] on link "Map" at bounding box center [247, 26] width 46 height 33
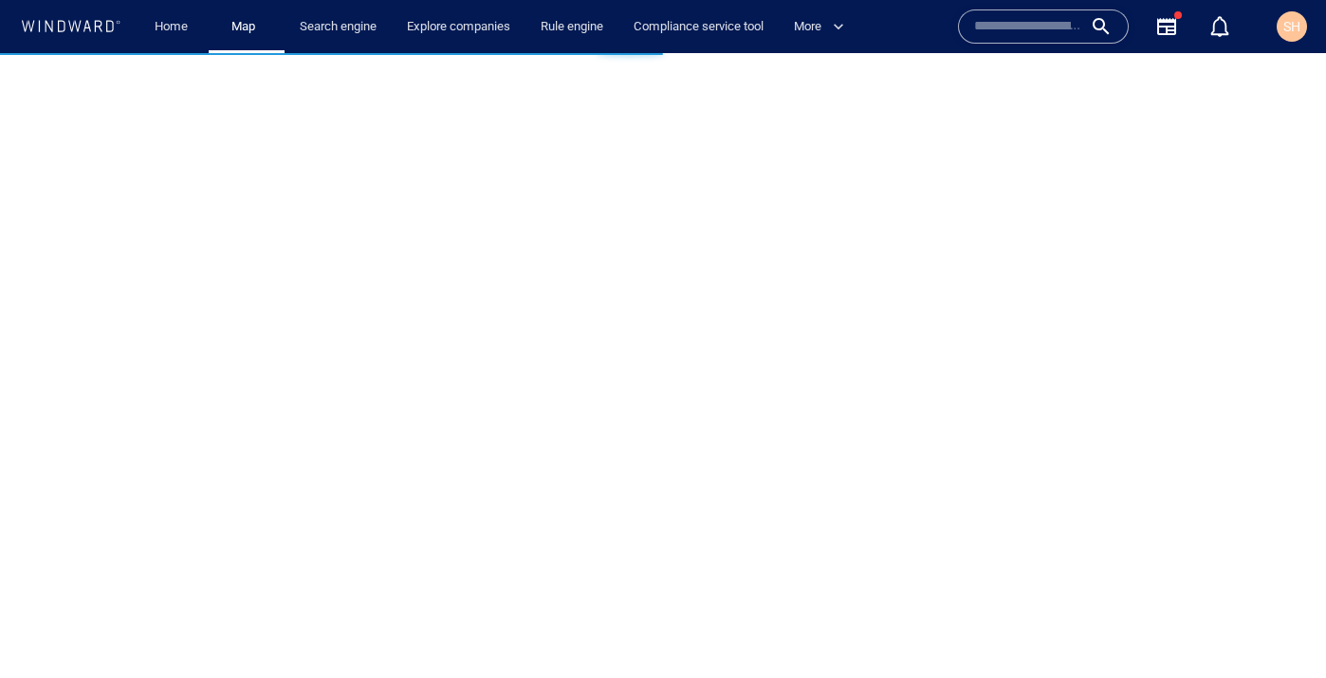
click at [1030, 25] on input "text" at bounding box center [1028, 26] width 108 height 28
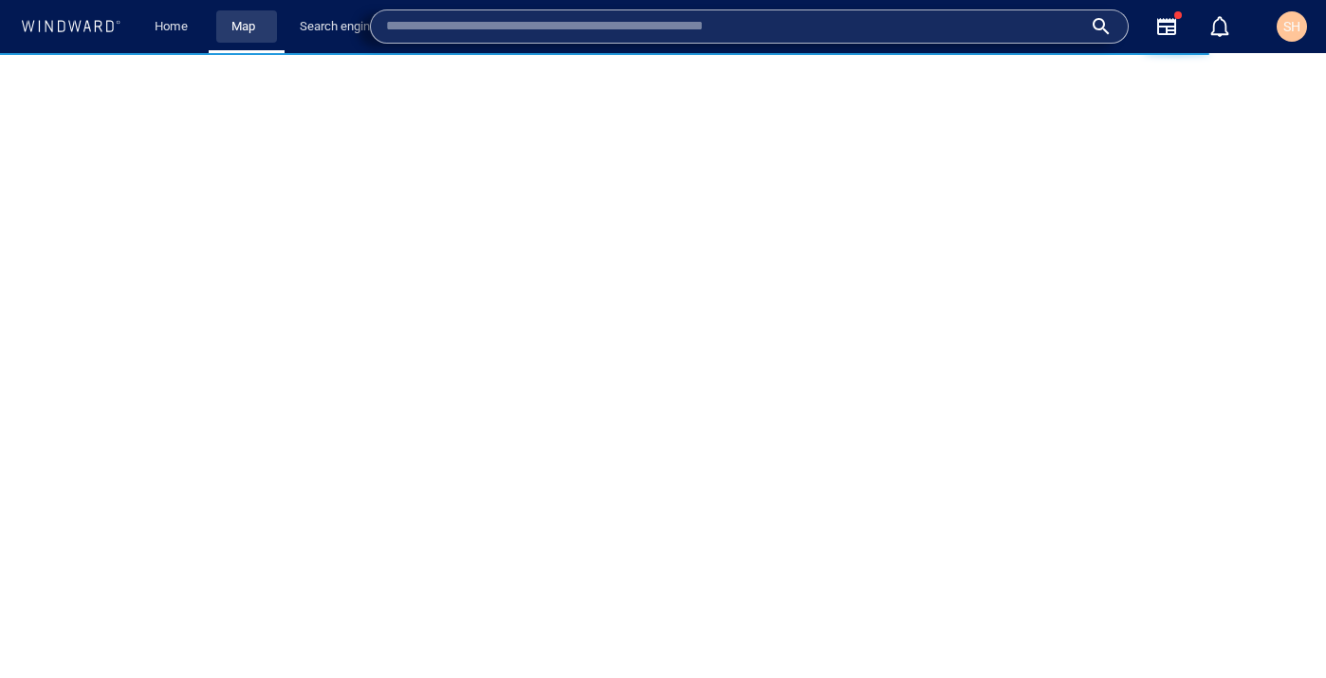
click at [261, 33] on link "Map" at bounding box center [247, 26] width 46 height 33
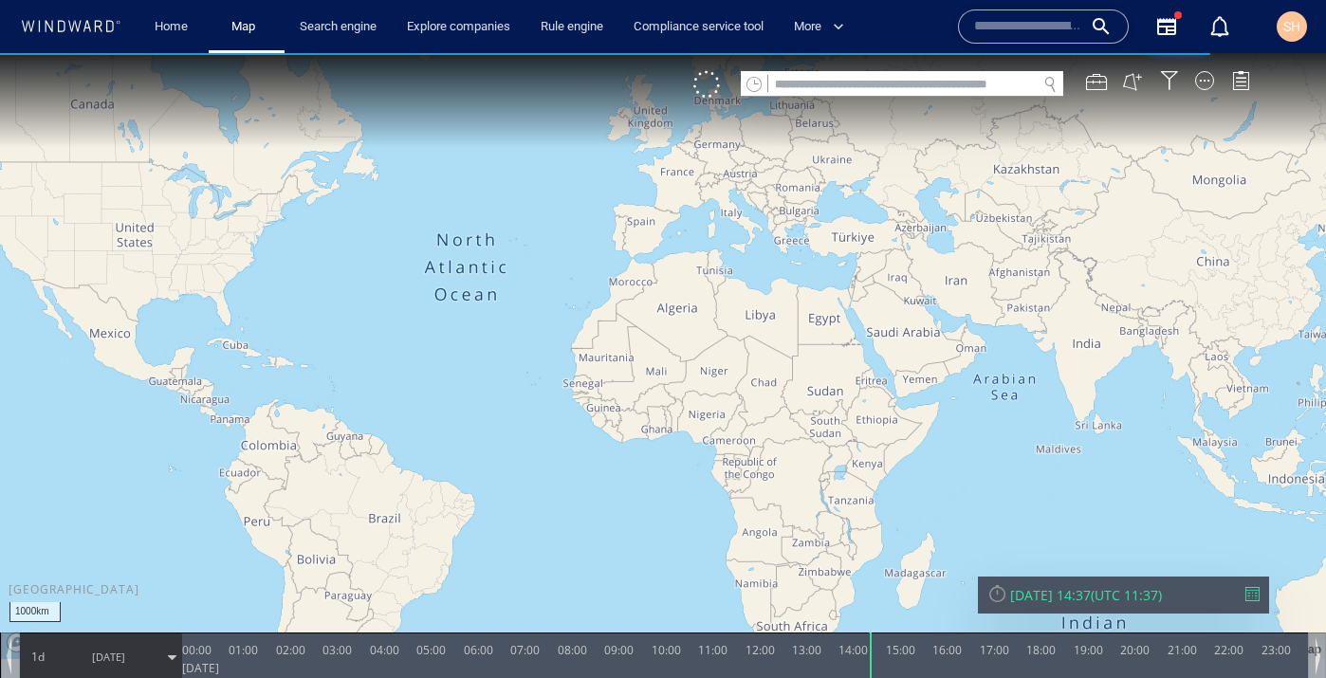
click at [867, 90] on input "text" at bounding box center [902, 85] width 268 height 26
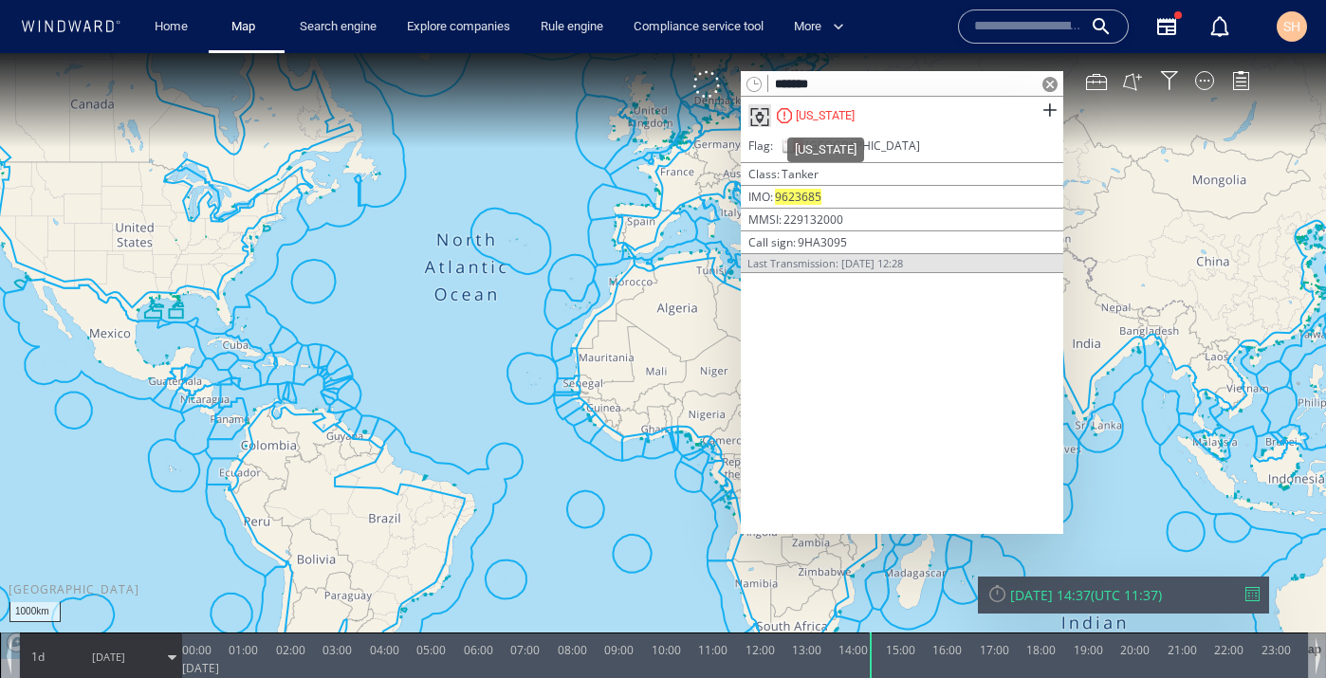
type input "*******"
click at [824, 112] on div "TEXAS" at bounding box center [825, 115] width 59 height 17
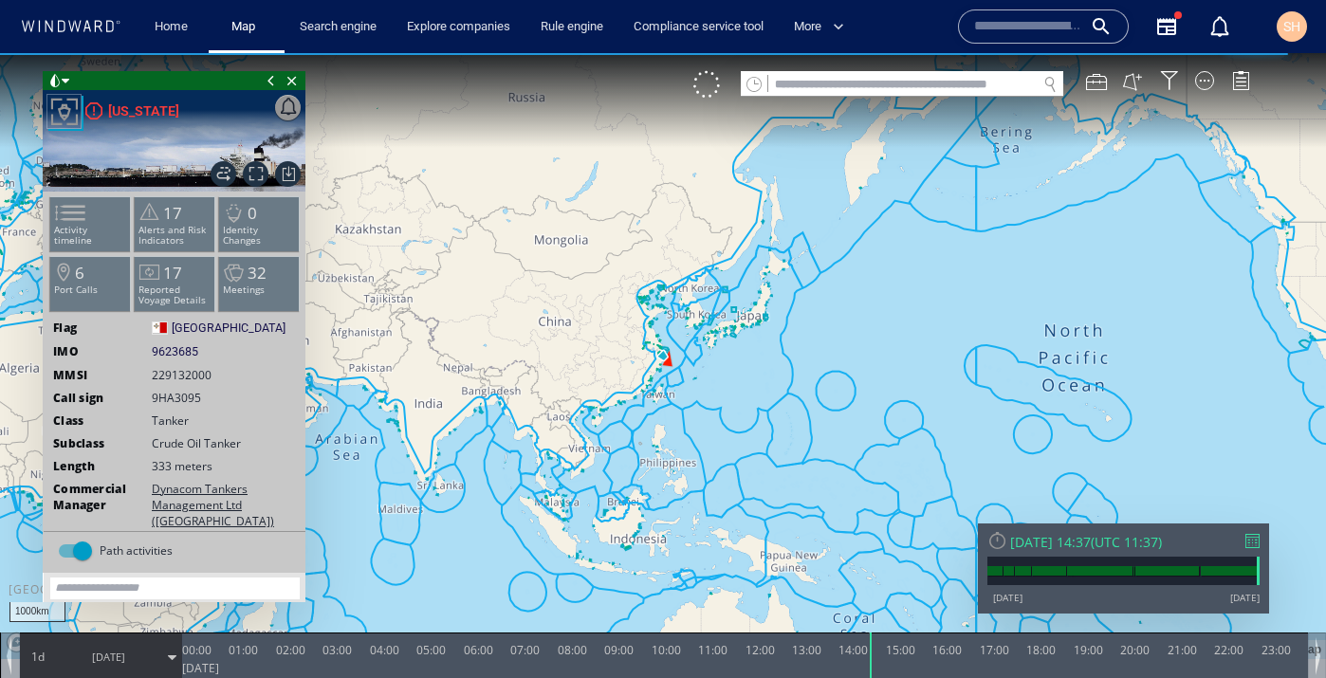
click at [113, 654] on span "25/09/25" at bounding box center [108, 657] width 33 height 14
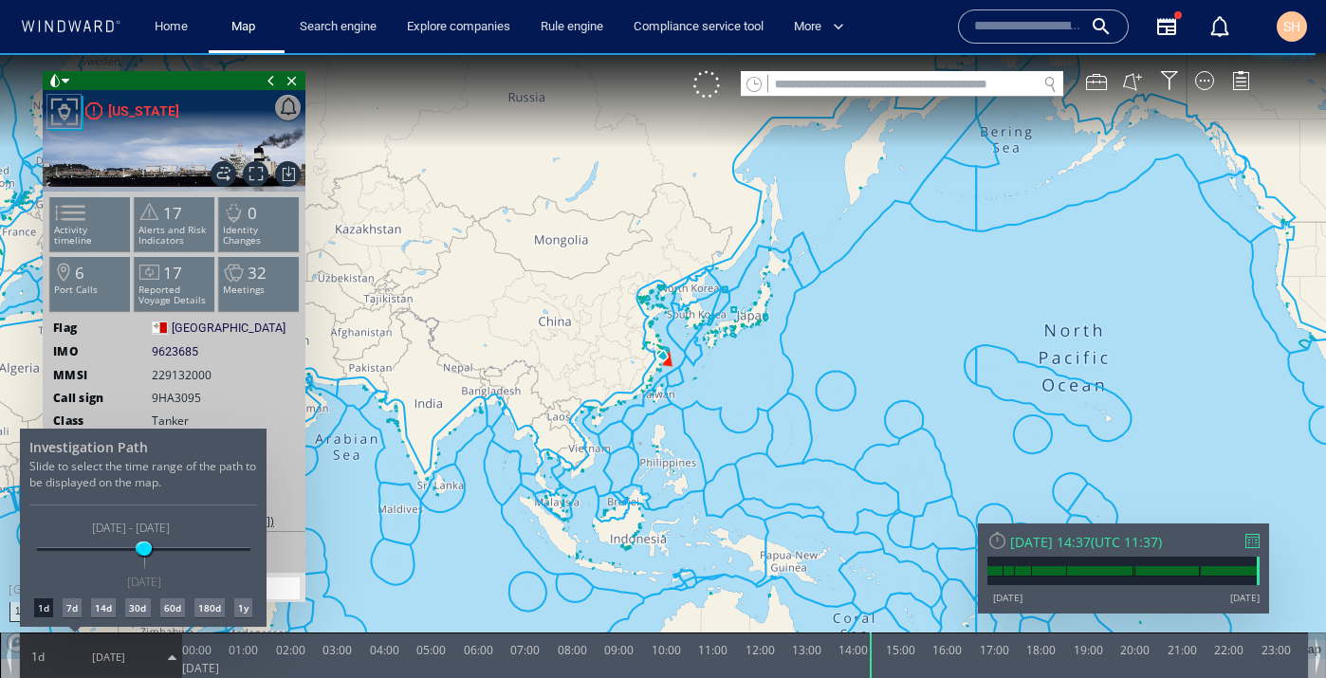
click at [1255, 544] on div at bounding box center [663, 365] width 1326 height 625
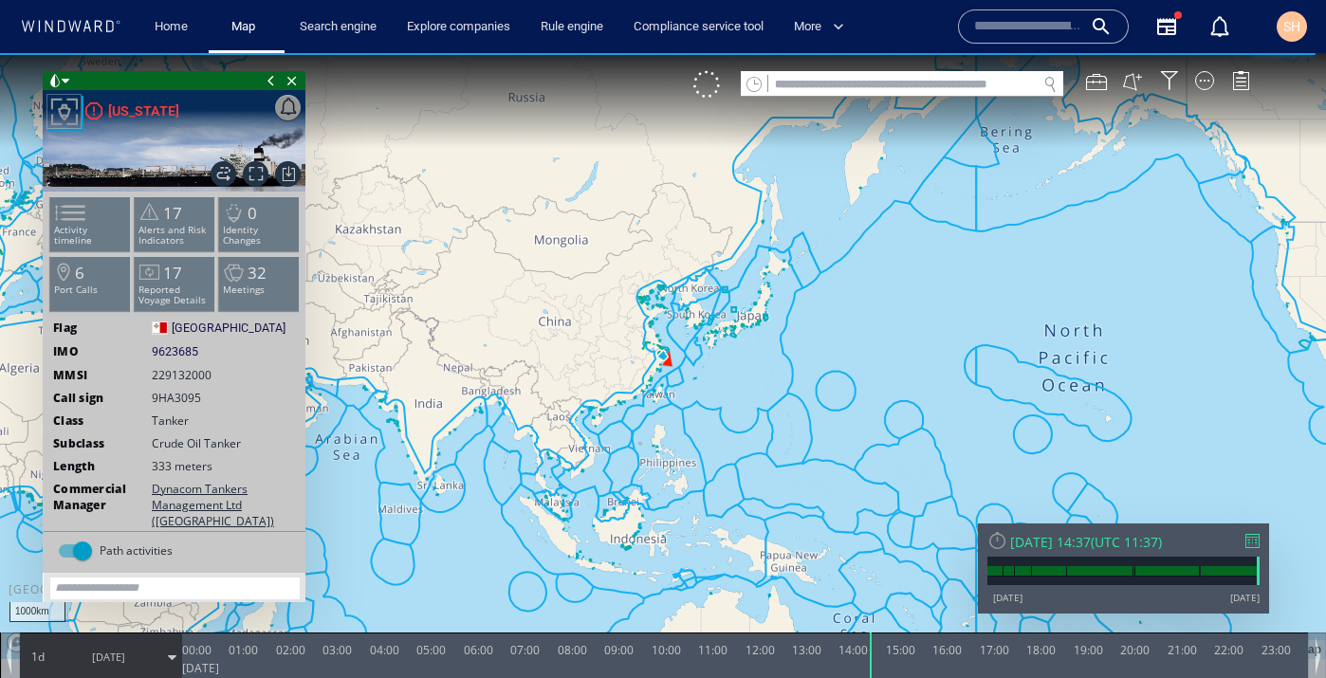
click at [1253, 545] on div at bounding box center [1252, 541] width 14 height 14
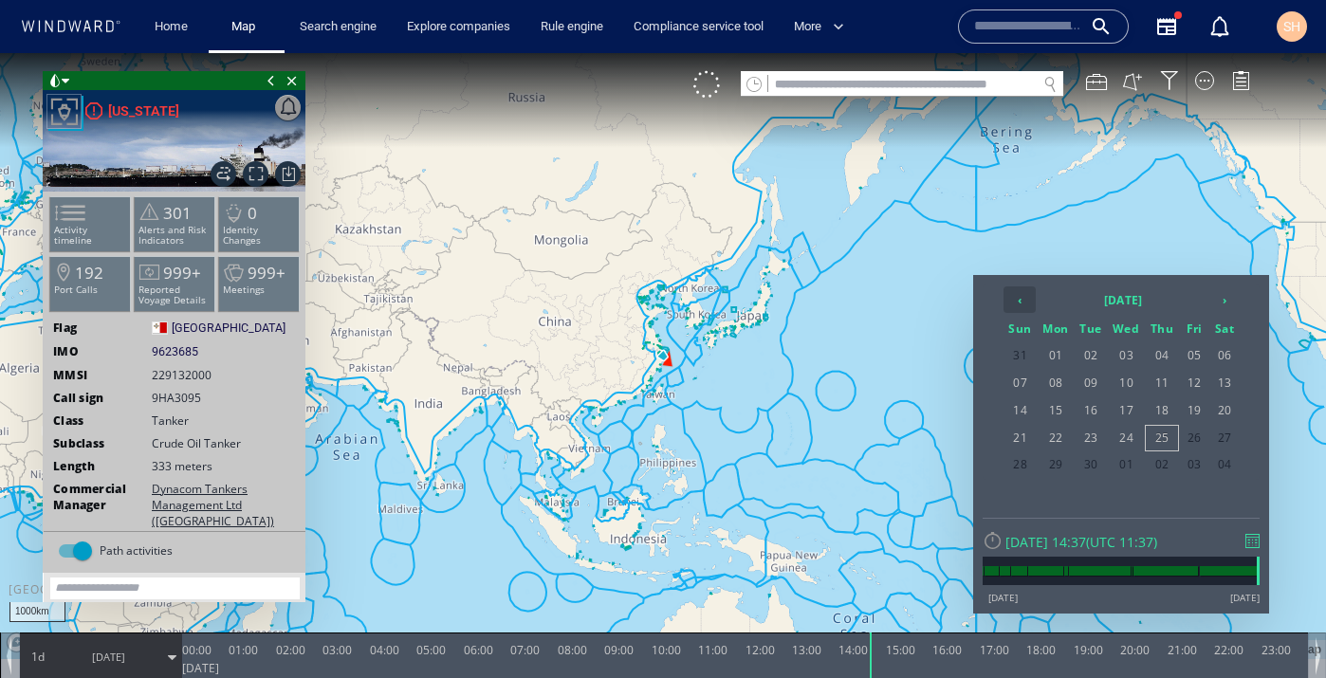
click at [1025, 304] on th "‹" at bounding box center [1020, 299] width 32 height 27
click at [1092, 439] on span "17" at bounding box center [1091, 438] width 31 height 25
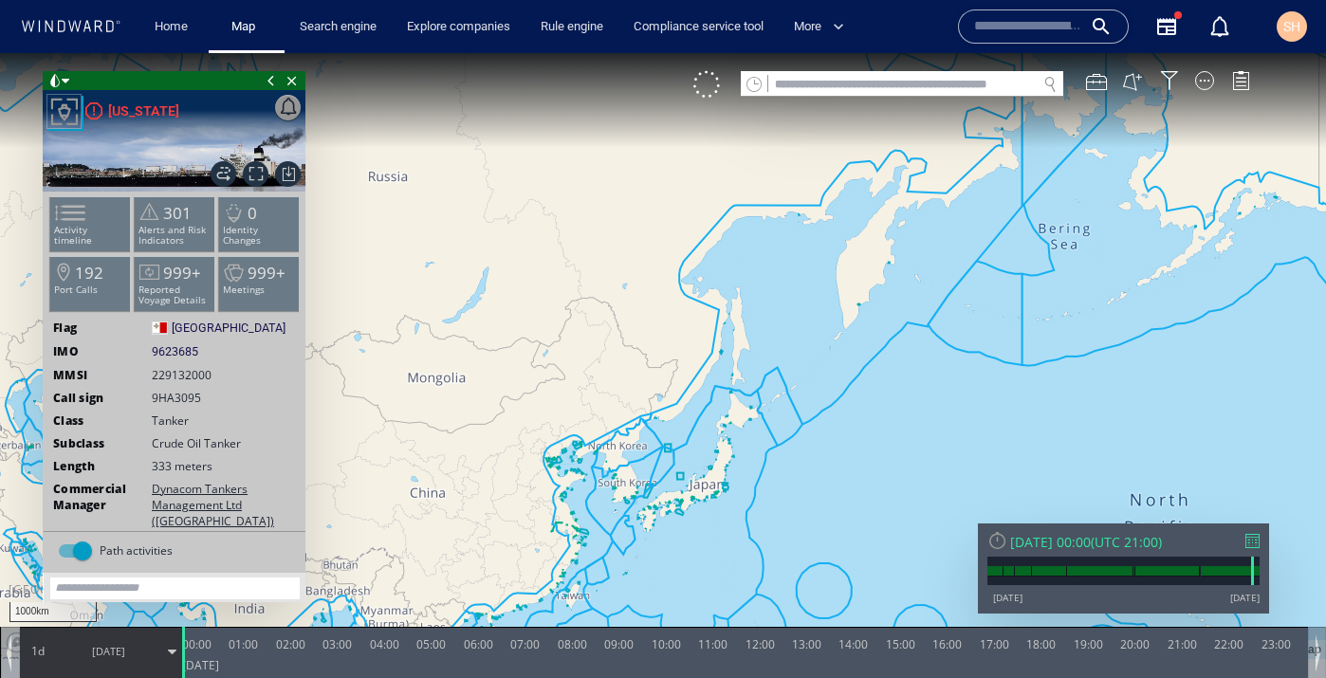
drag, startPoint x: 537, startPoint y: 370, endPoint x: 555, endPoint y: 460, distance: 91.9
click at [555, 460] on canvas "Map" at bounding box center [663, 356] width 1326 height 606
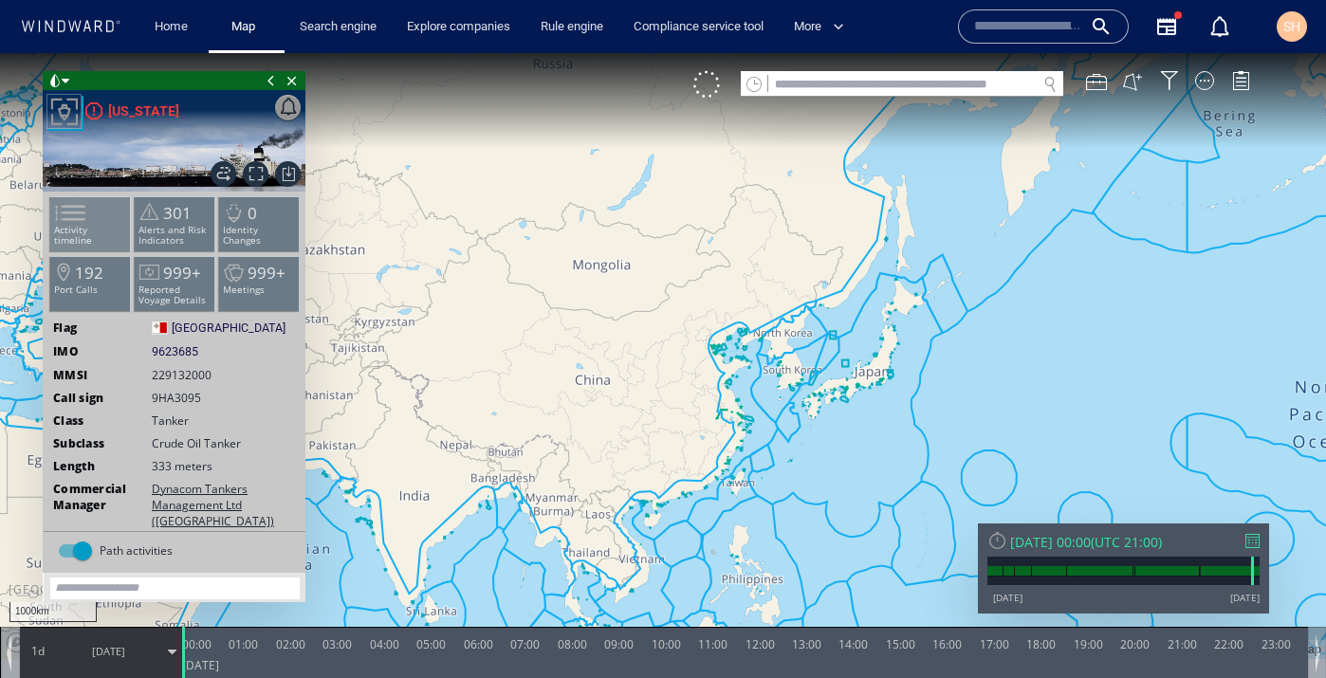
click at [100, 209] on li "Activity timeline" at bounding box center [90, 223] width 81 height 55
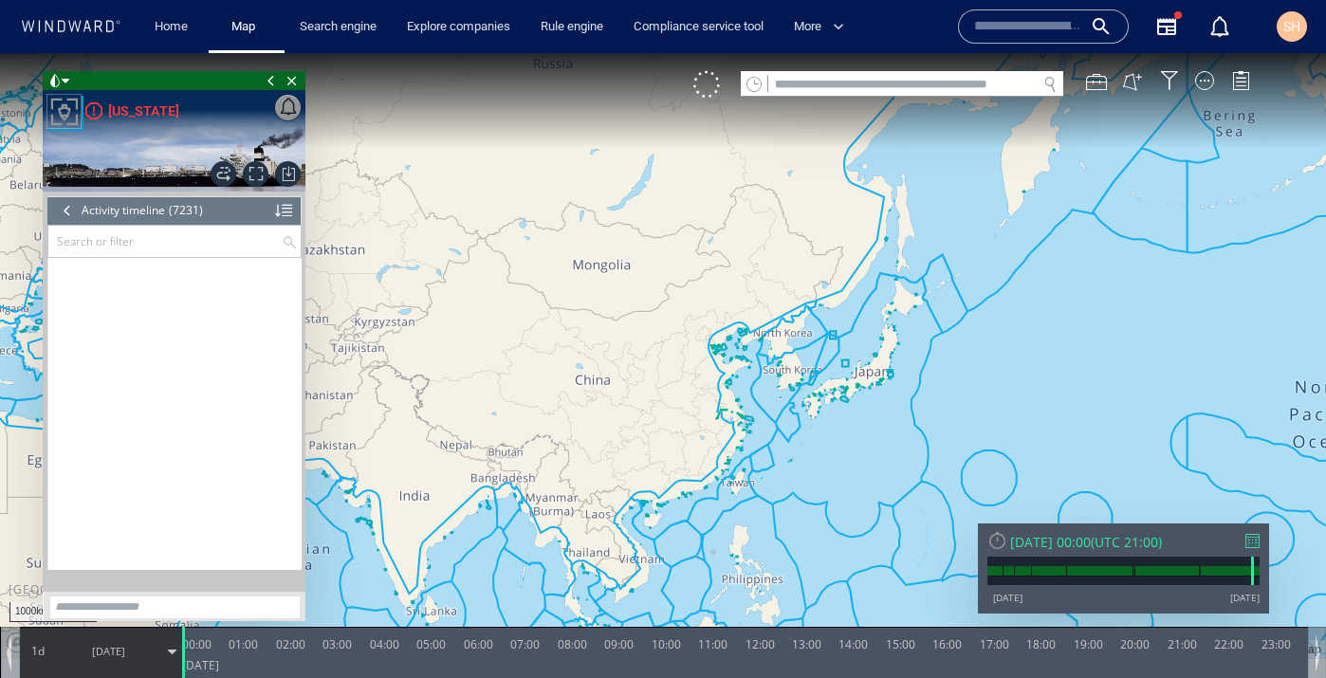
scroll to position [364972, 0]
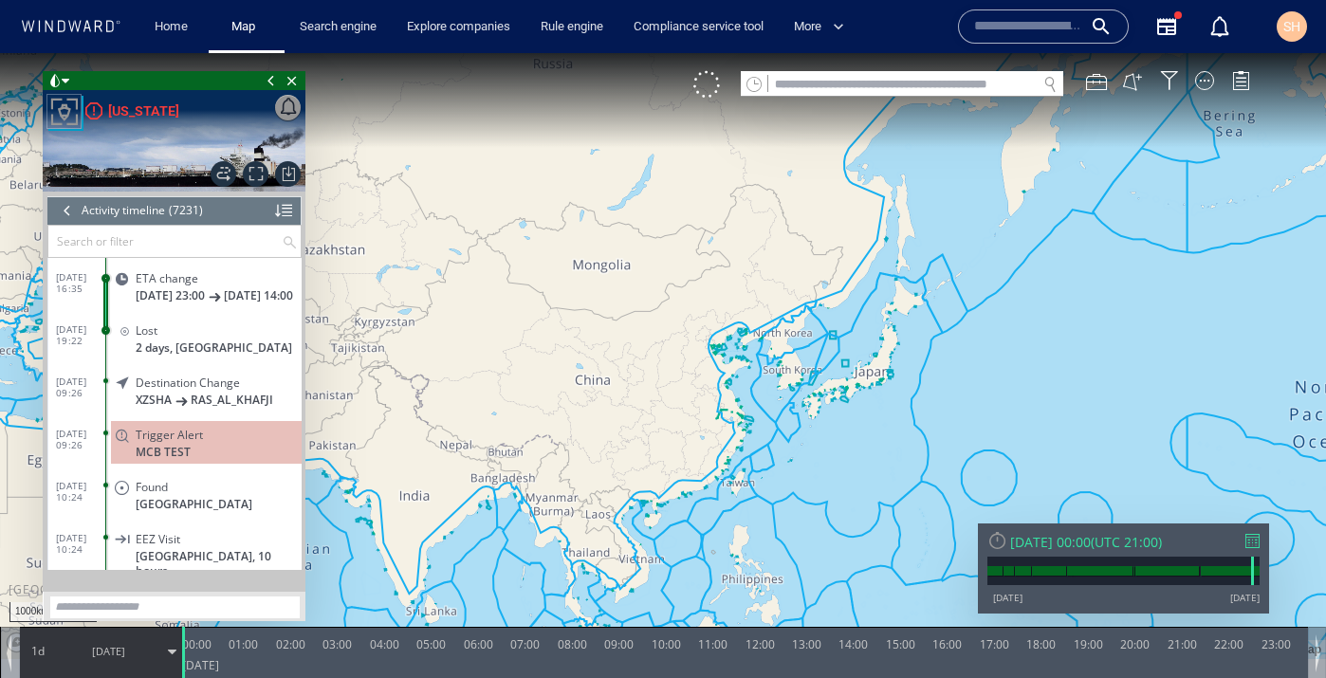
click at [157, 303] on span "17/06/25 23:00" at bounding box center [170, 295] width 69 height 14
click at [173, 657] on div "1d 17/06/25" at bounding box center [100, 651] width 161 height 47
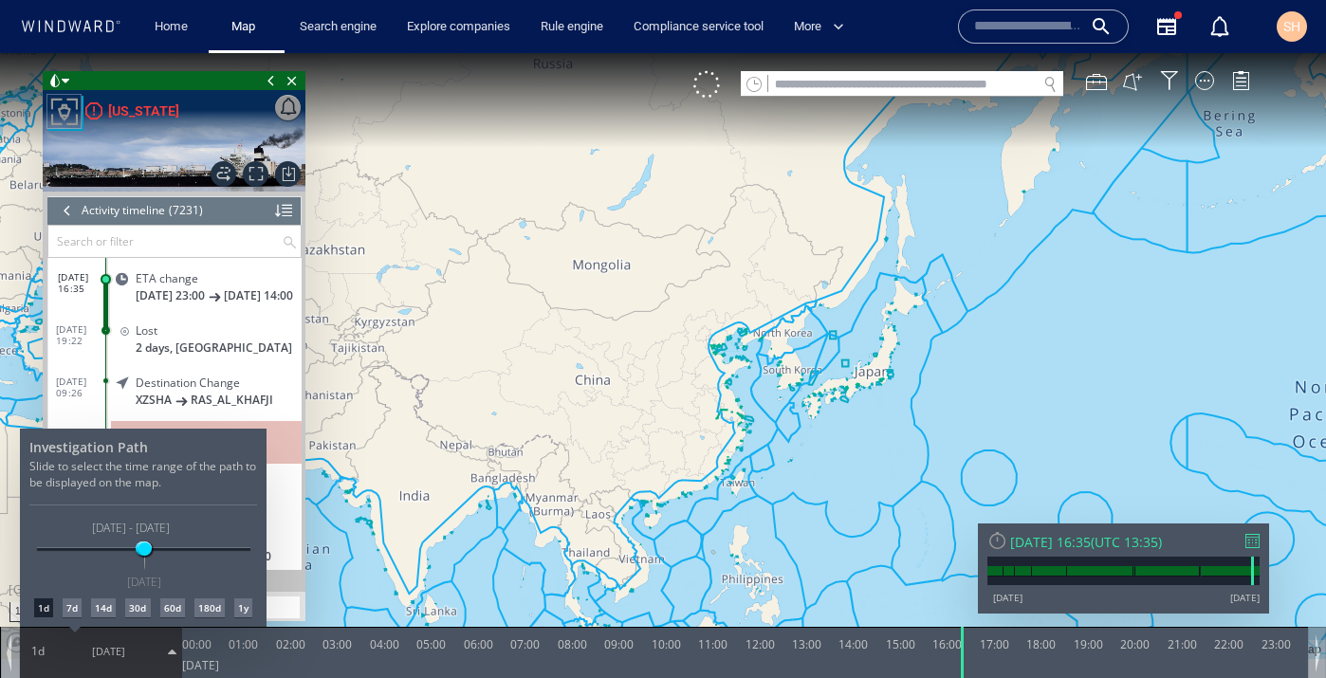
click at [111, 607] on div "14d" at bounding box center [103, 608] width 25 height 19
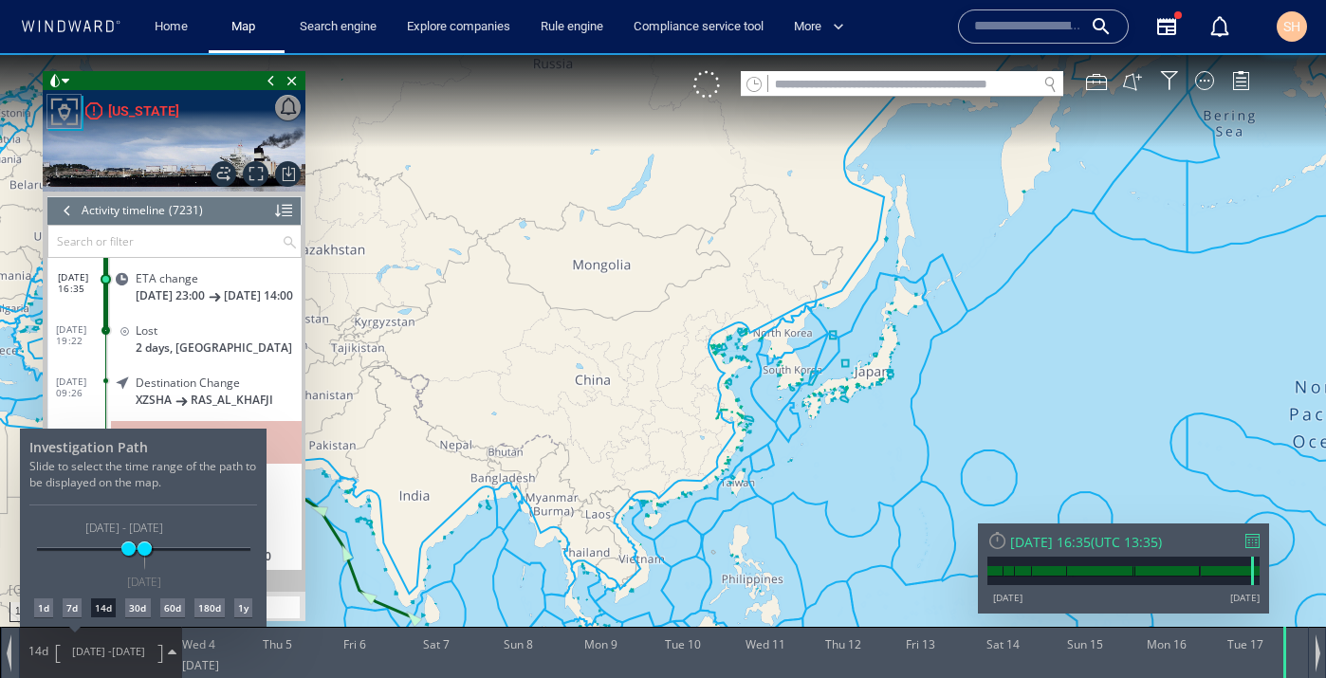
drag, startPoint x: 413, startPoint y: 497, endPoint x: 510, endPoint y: 493, distance: 97.8
click at [510, 493] on div at bounding box center [663, 365] width 1326 height 625
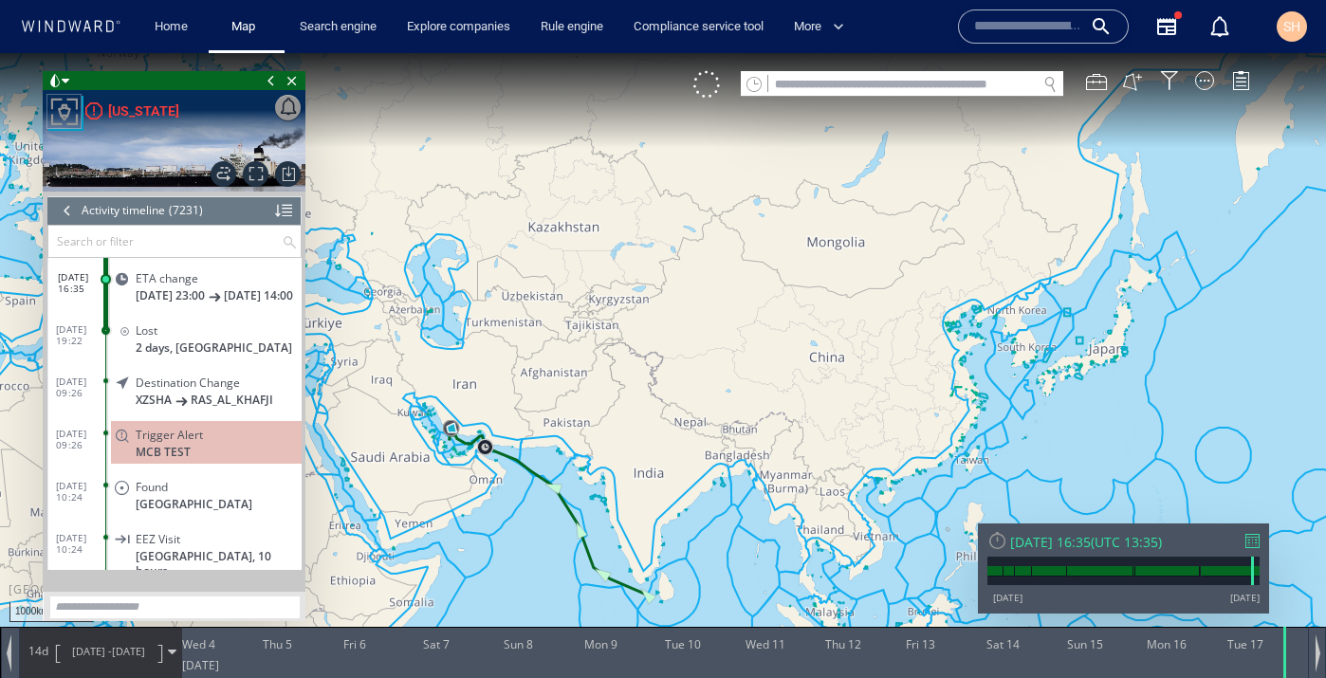
drag, startPoint x: 438, startPoint y: 462, endPoint x: 753, endPoint y: 438, distance: 315.8
click at [753, 438] on canvas "Map" at bounding box center [663, 356] width 1326 height 606
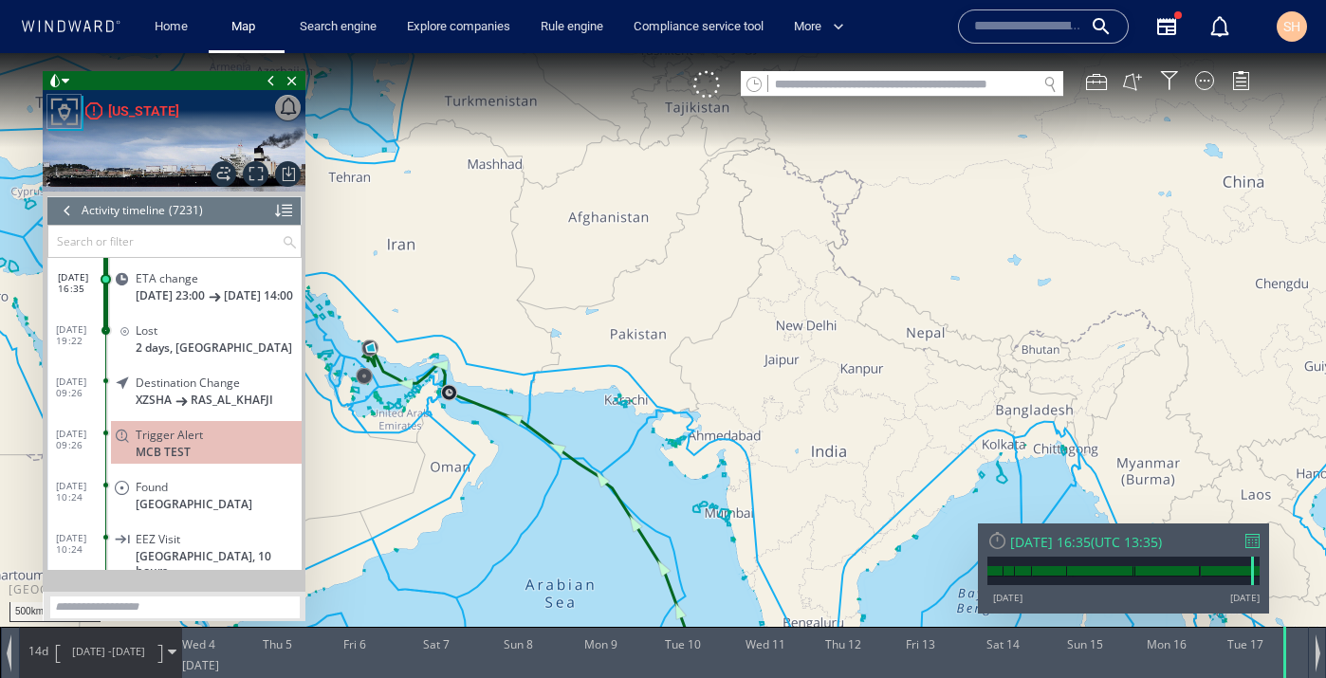
drag, startPoint x: 472, startPoint y: 418, endPoint x: 905, endPoint y: 458, distance: 434.4
click at [907, 458] on canvas "Map" at bounding box center [663, 356] width 1326 height 606
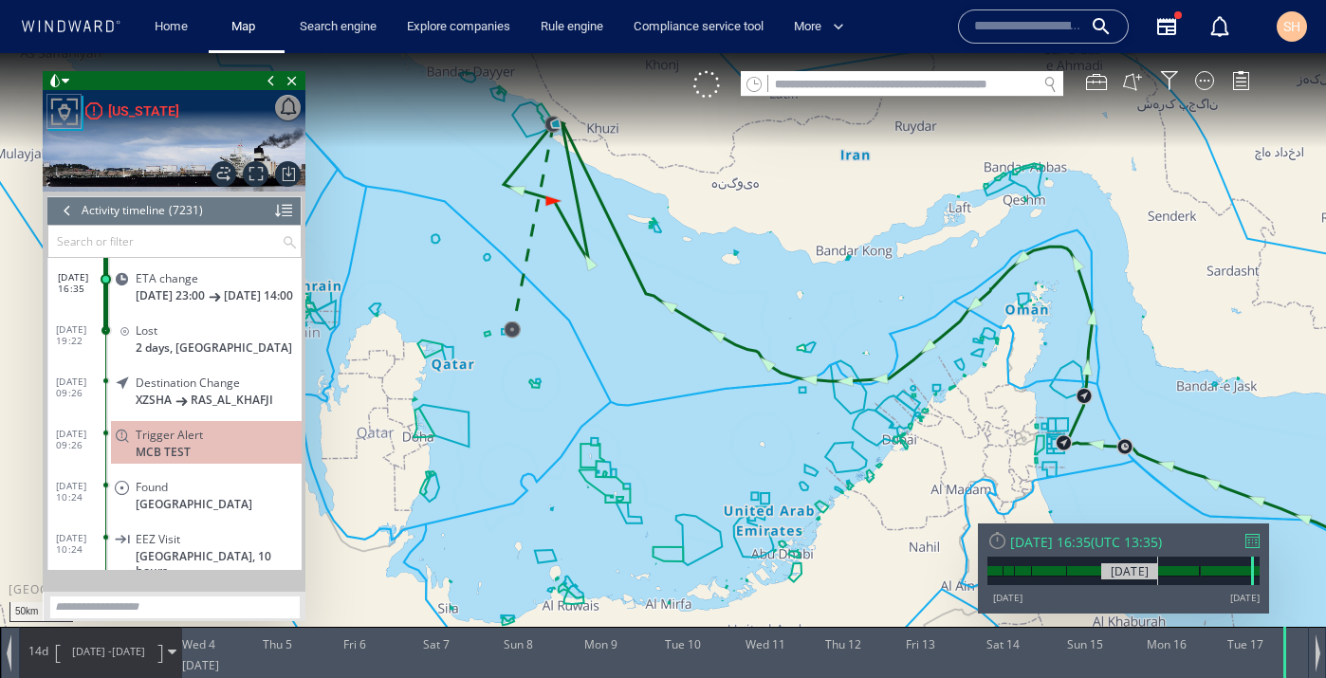
drag, startPoint x: 774, startPoint y: 306, endPoint x: 1152, endPoint y: 565, distance: 457.8
click at [1158, 53] on div "50km © Mapbox © OpenStreetMap Improve this map 0 0 Tue 3 June 2025 Wed 4 Thu 5 …" at bounding box center [663, 53] width 1326 height 0
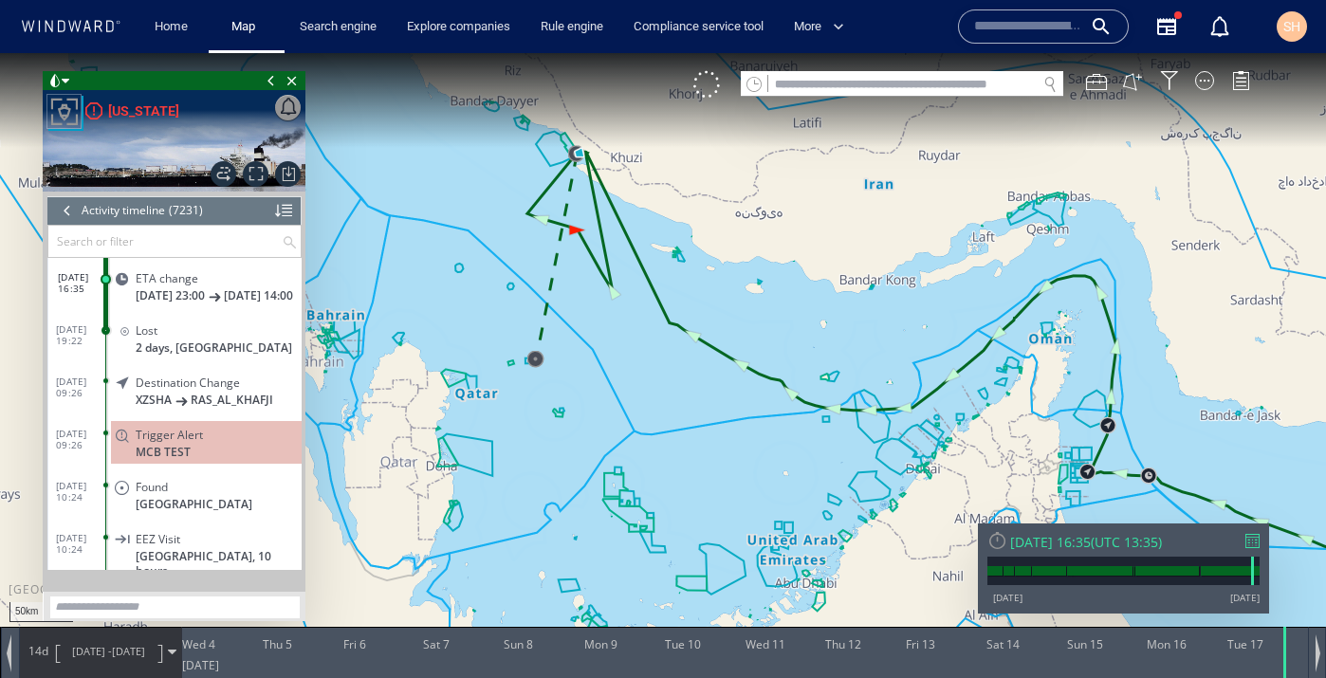
drag, startPoint x: 657, startPoint y: 416, endPoint x: 714, endPoint y: 454, distance: 68.4
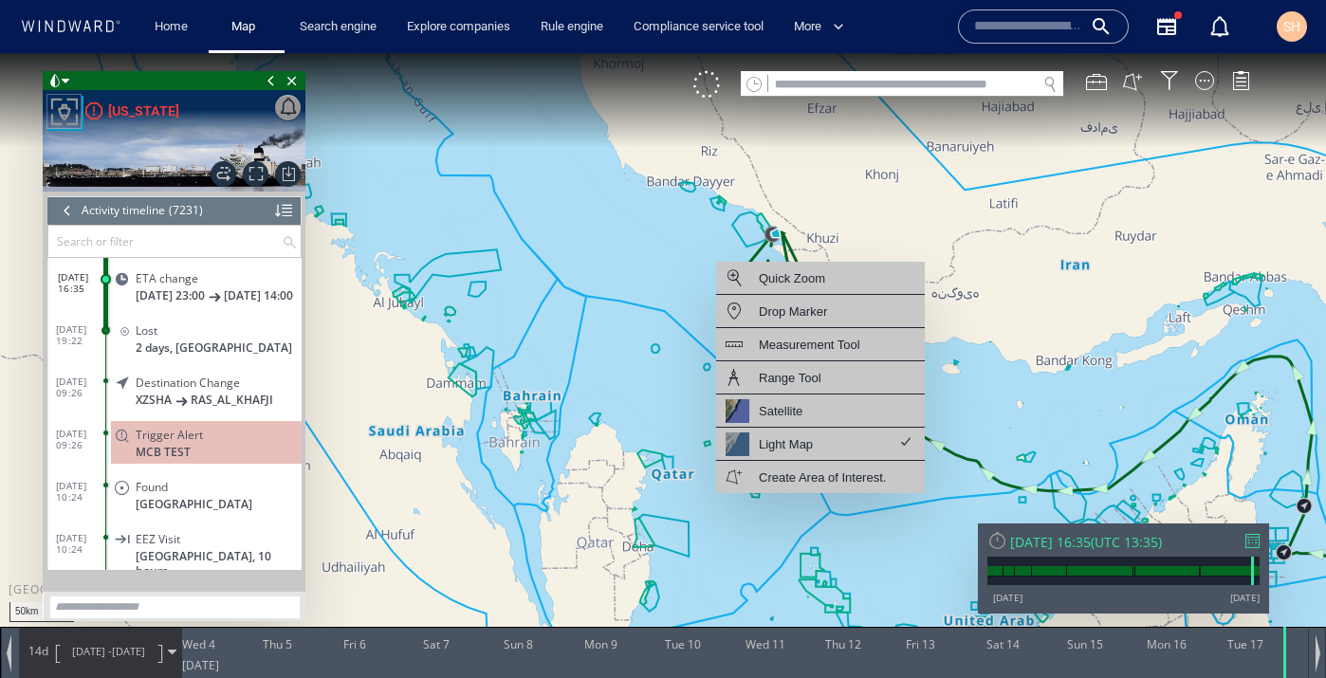
drag, startPoint x: 595, startPoint y: 478, endPoint x: 754, endPoint y: 564, distance: 181.2
click at [757, 564] on canvas "Map" at bounding box center [663, 356] width 1326 height 606
click at [596, 469] on canvas "Map" at bounding box center [663, 356] width 1326 height 606
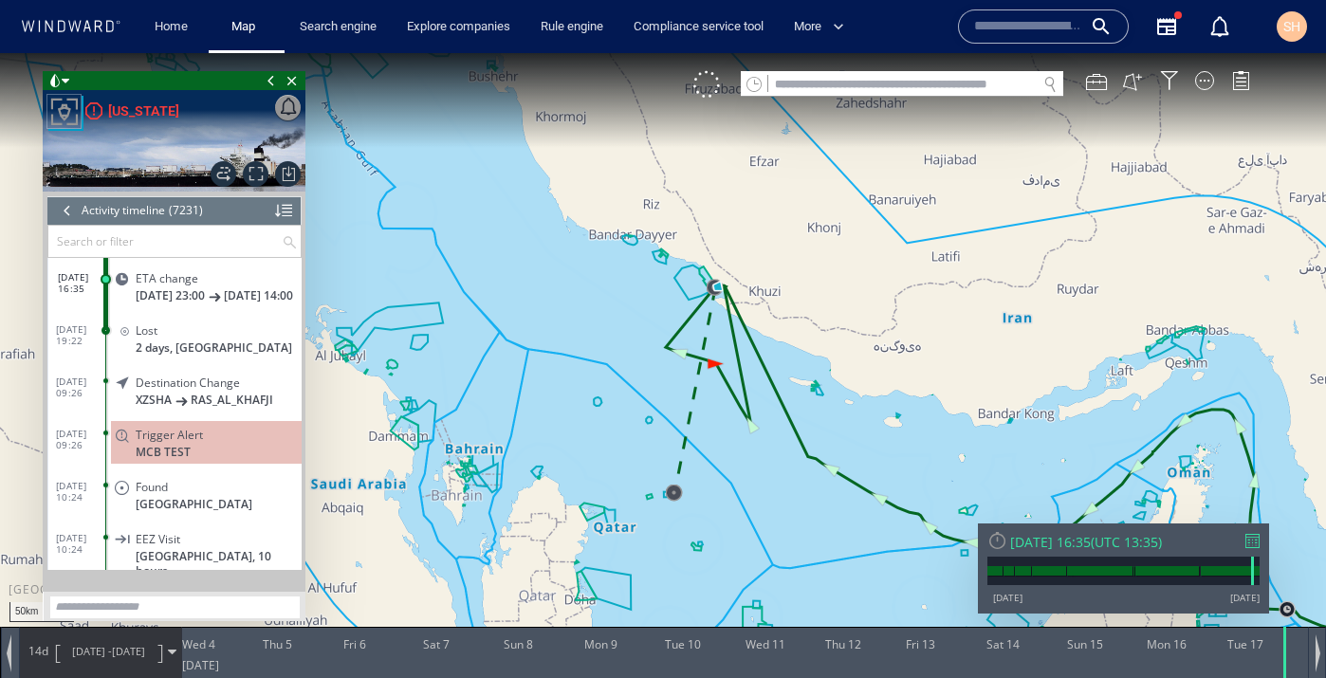
drag, startPoint x: 719, startPoint y: 448, endPoint x: 694, endPoint y: 495, distance: 53.5
click at [694, 495] on canvas "Map" at bounding box center [663, 356] width 1326 height 606
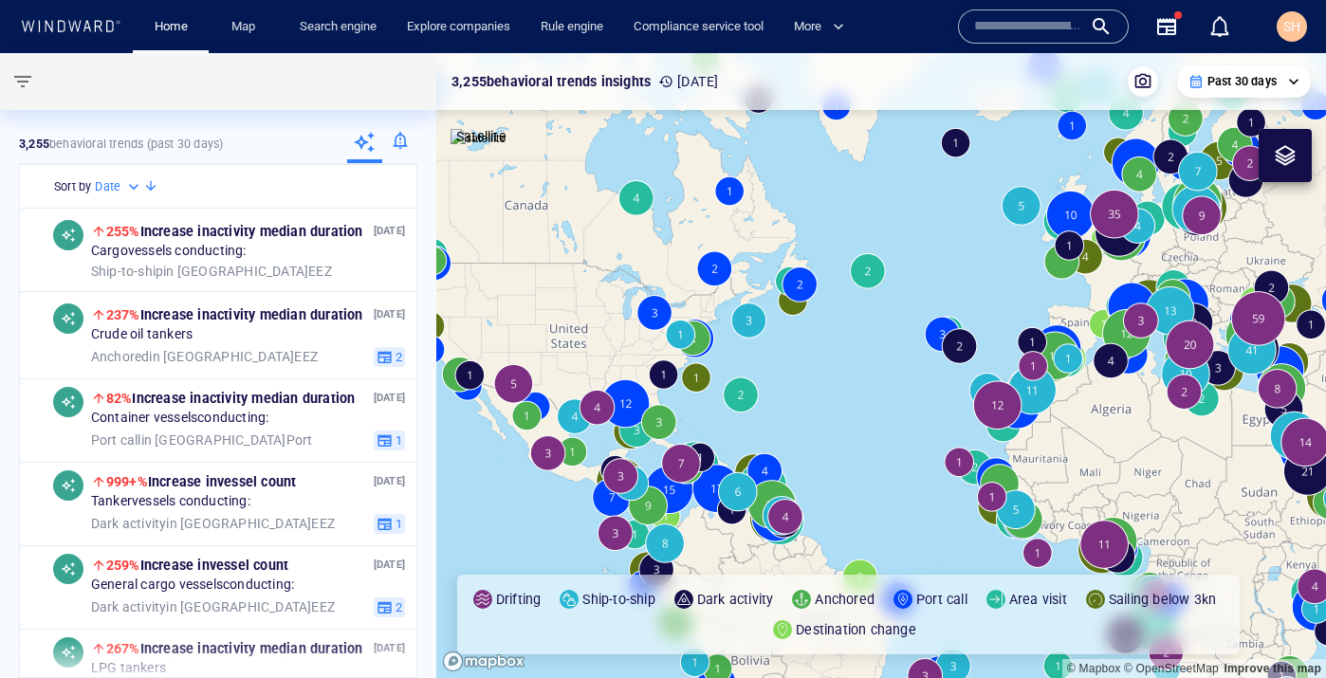
click at [1048, 37] on input "text" at bounding box center [1028, 26] width 108 height 28
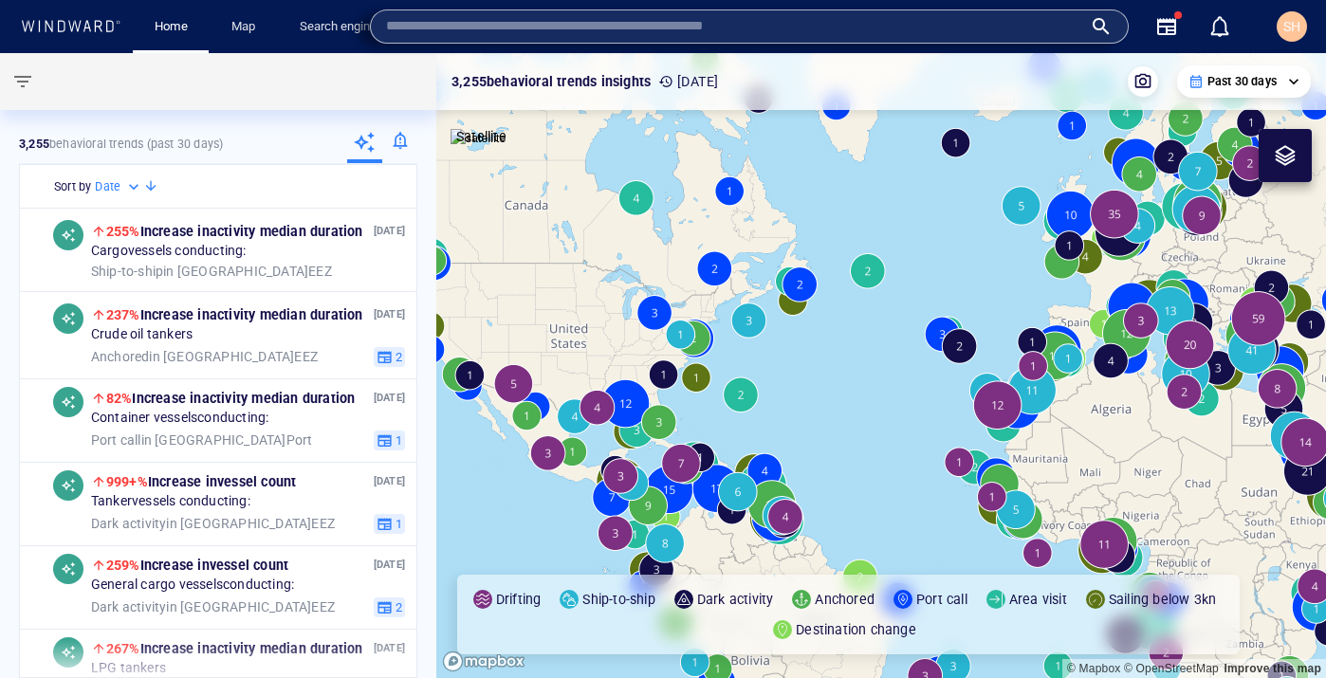
click at [491, 43] on div at bounding box center [749, 26] width 759 height 34
click at [183, 24] on link "Home" at bounding box center [171, 26] width 48 height 33
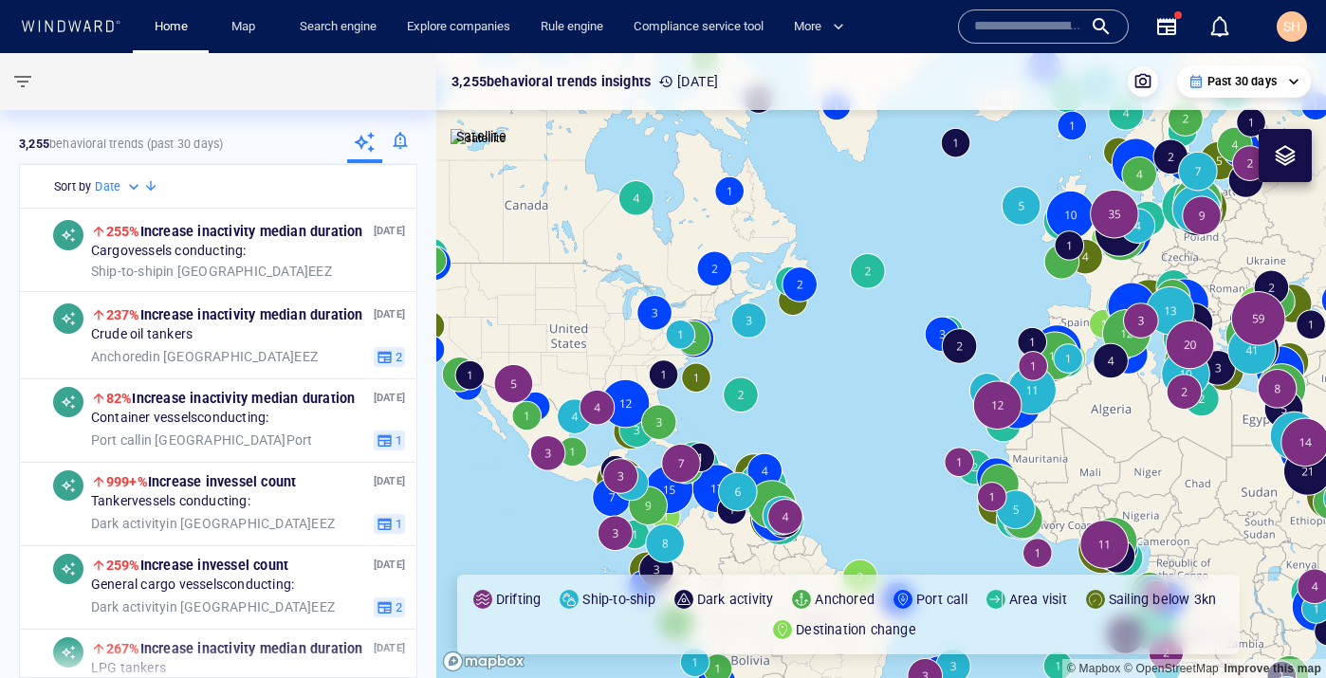
click at [994, 27] on input "text" at bounding box center [1028, 26] width 108 height 28
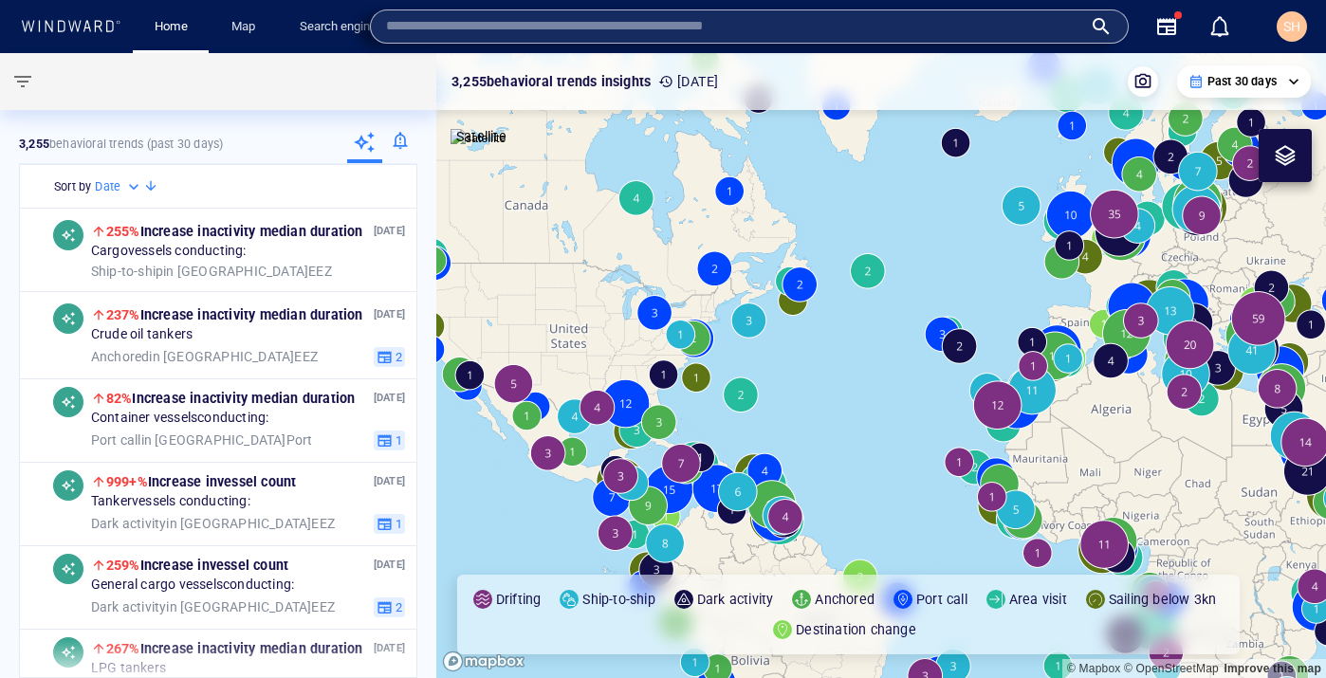
paste input "*******"
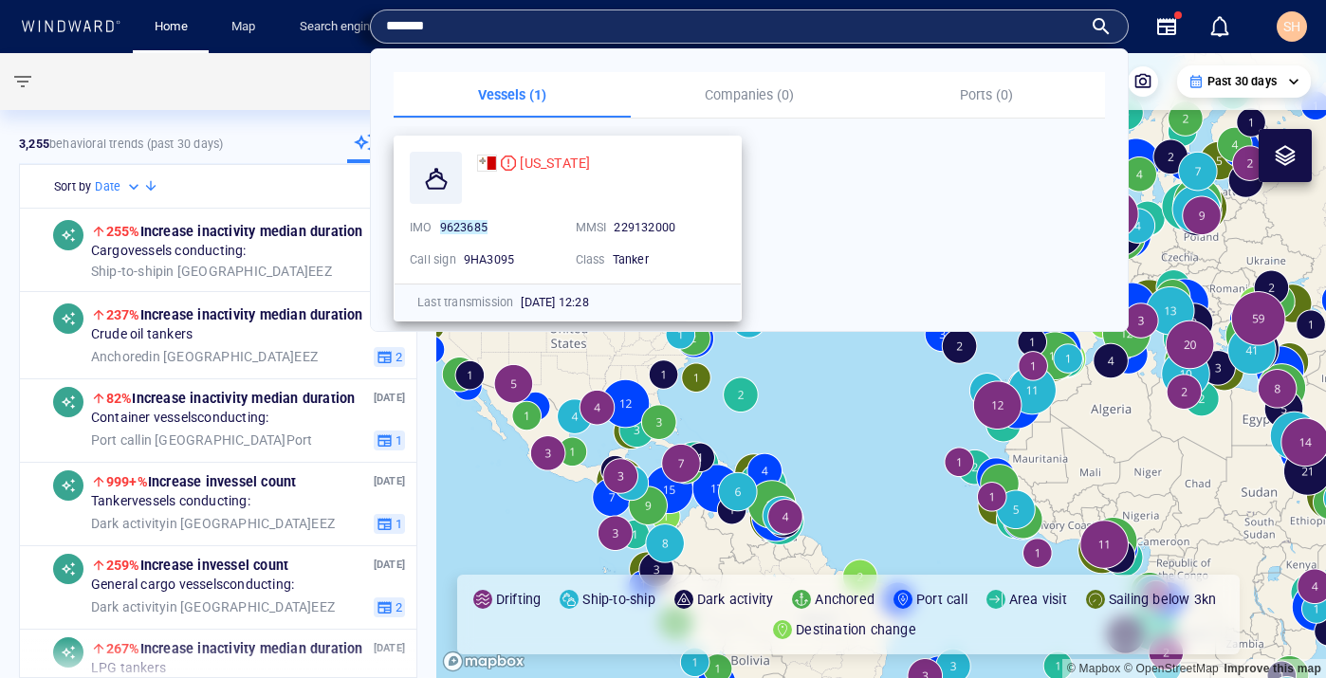
type input "*******"
click at [634, 147] on div "[US_STATE] IMO 9623685 MMSI [PHONE_NUMBER] Call sign 9HA3095 Class Tanker" at bounding box center [568, 210] width 346 height 147
click at [532, 159] on span "[US_STATE]" at bounding box center [555, 163] width 70 height 15
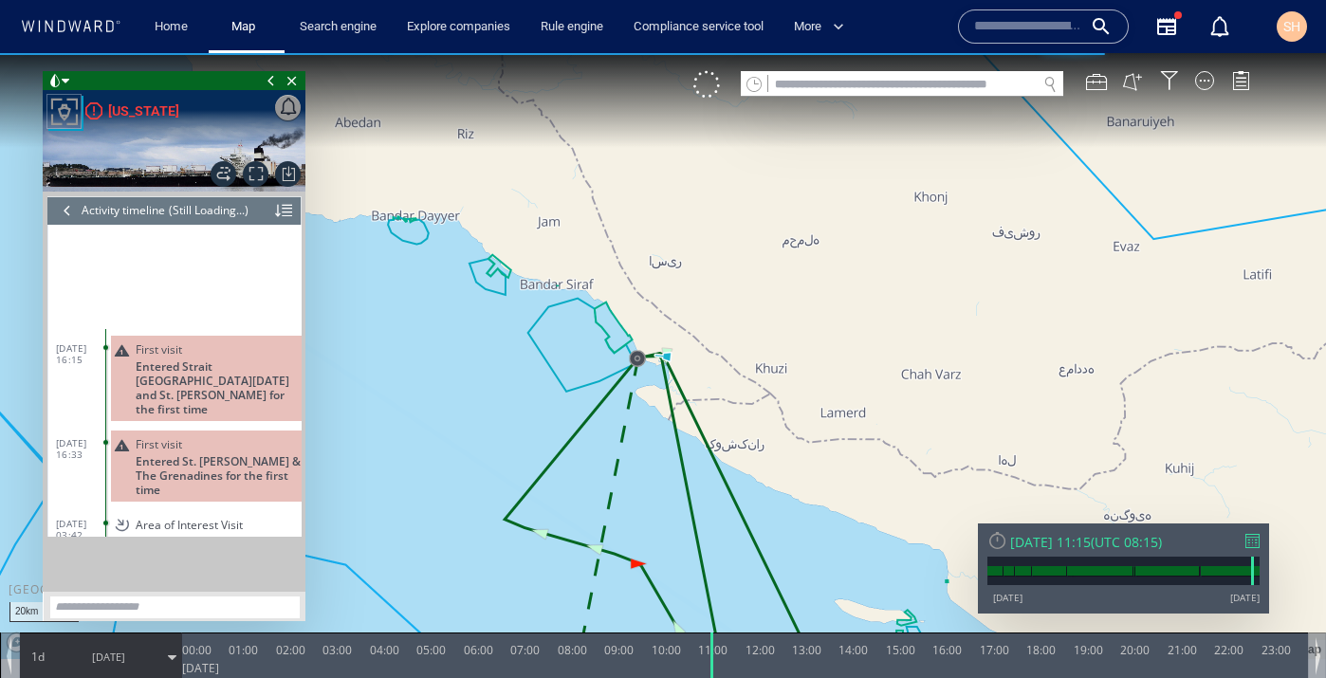
scroll to position [261, 0]
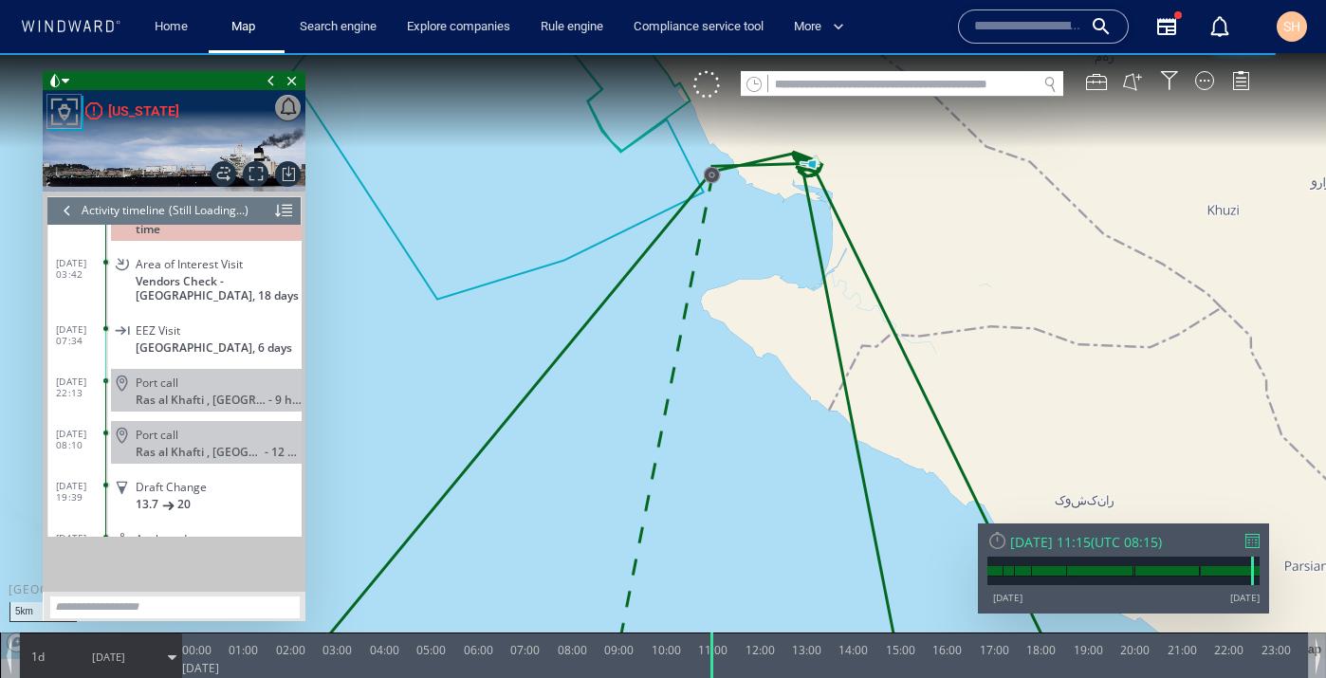
drag, startPoint x: 783, startPoint y: 281, endPoint x: 684, endPoint y: 516, distance: 255.1
click at [684, 516] on canvas "Map" at bounding box center [663, 356] width 1326 height 606
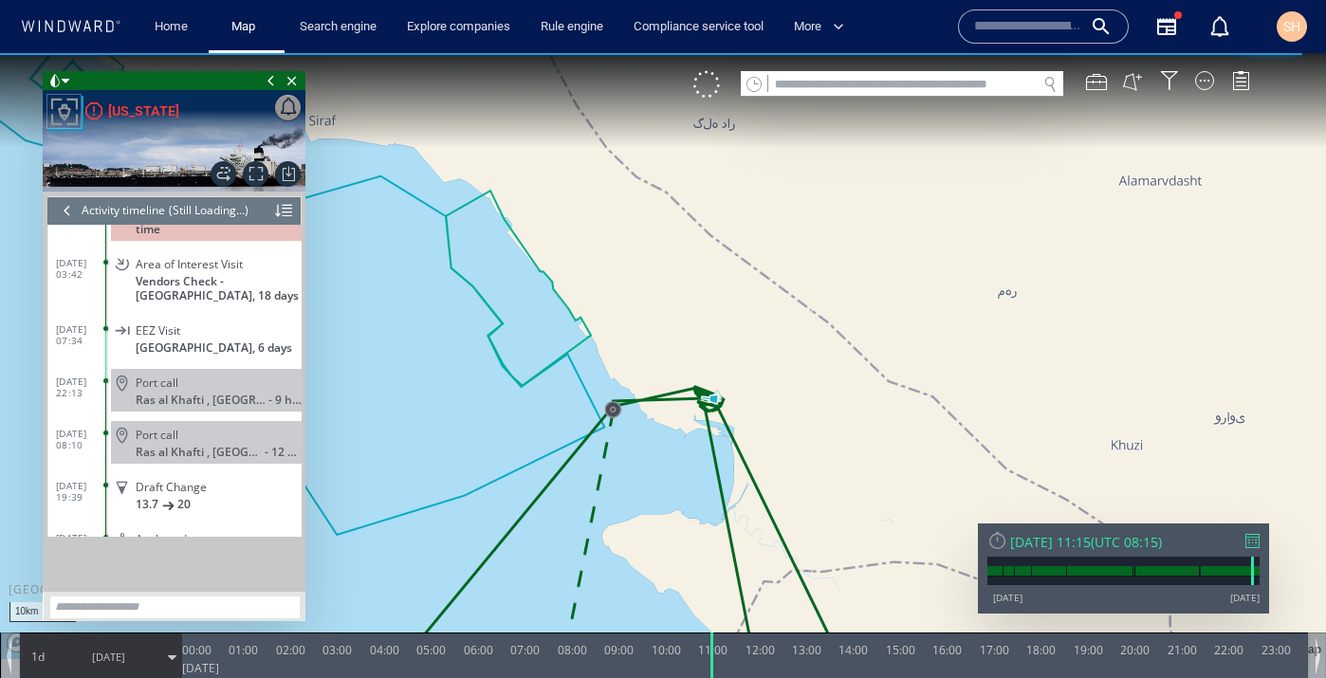
scroll to position [376920, 0]
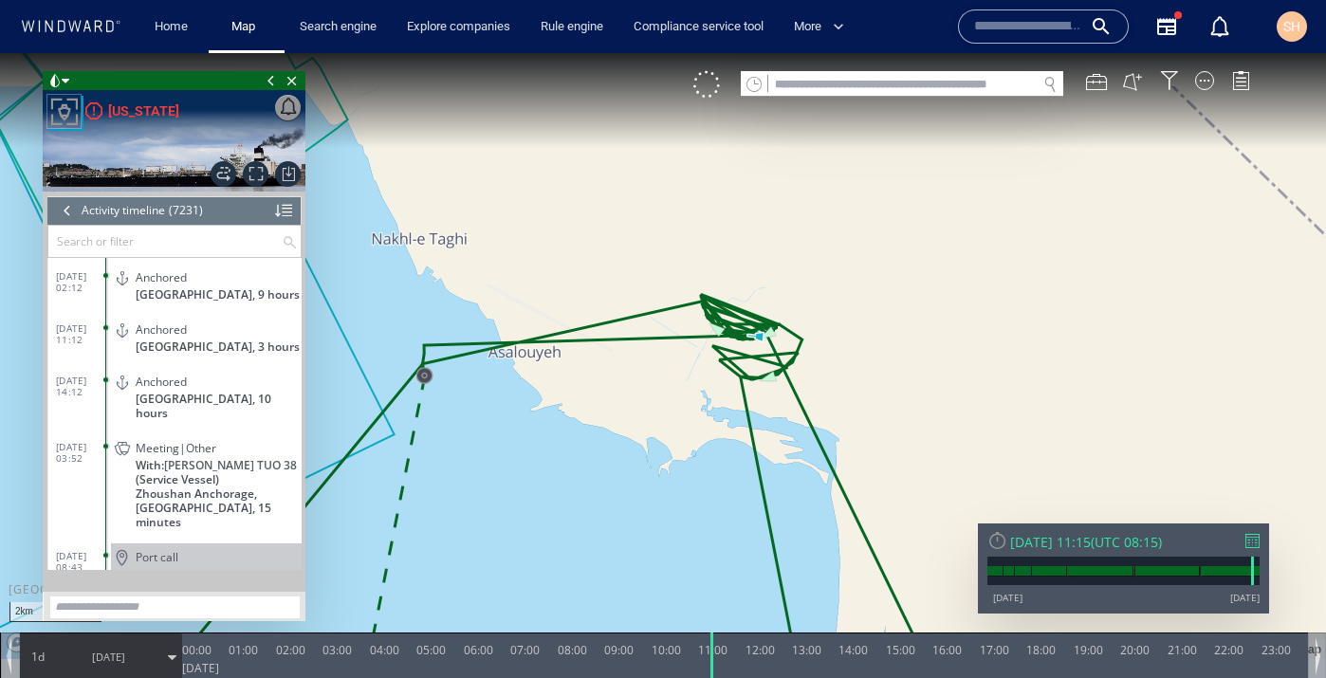
drag, startPoint x: 727, startPoint y: 282, endPoint x: 699, endPoint y: 532, distance: 251.9
click at [699, 532] on canvas "Map" at bounding box center [663, 356] width 1326 height 606
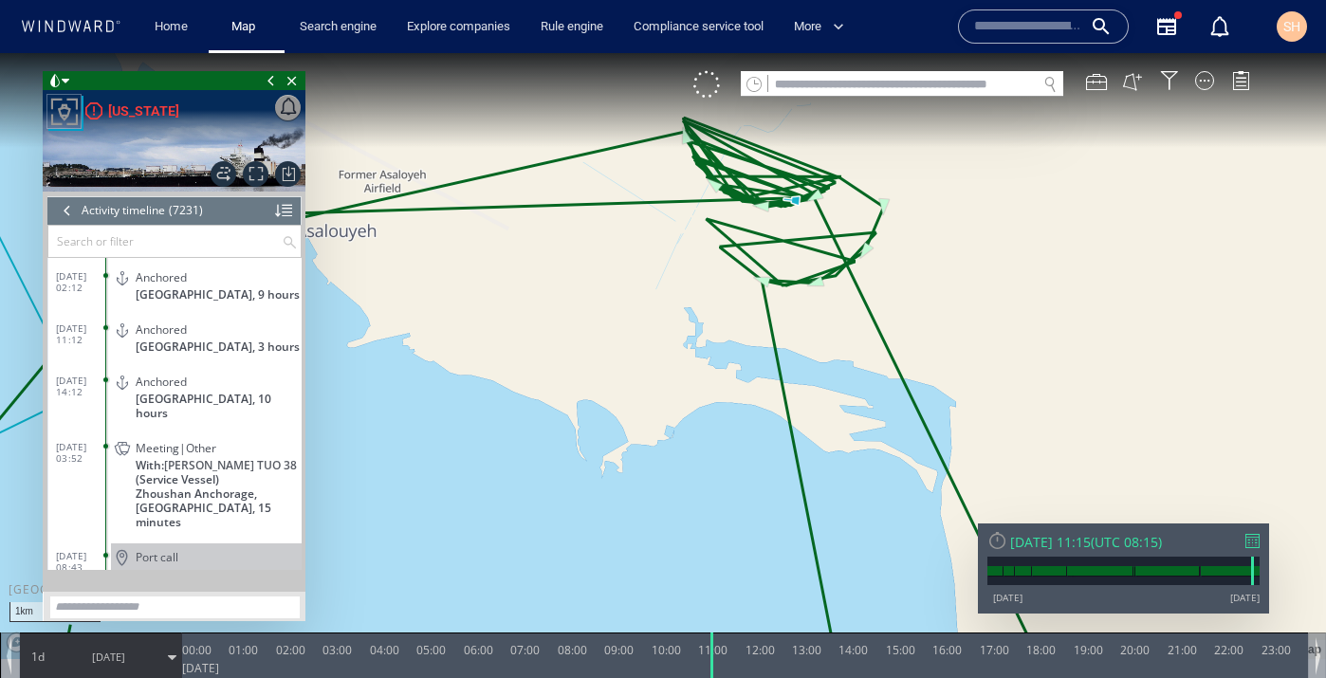
drag, startPoint x: 720, startPoint y: 418, endPoint x: 717, endPoint y: 488, distance: 70.2
click at [717, 488] on canvas "Map" at bounding box center [663, 356] width 1326 height 606
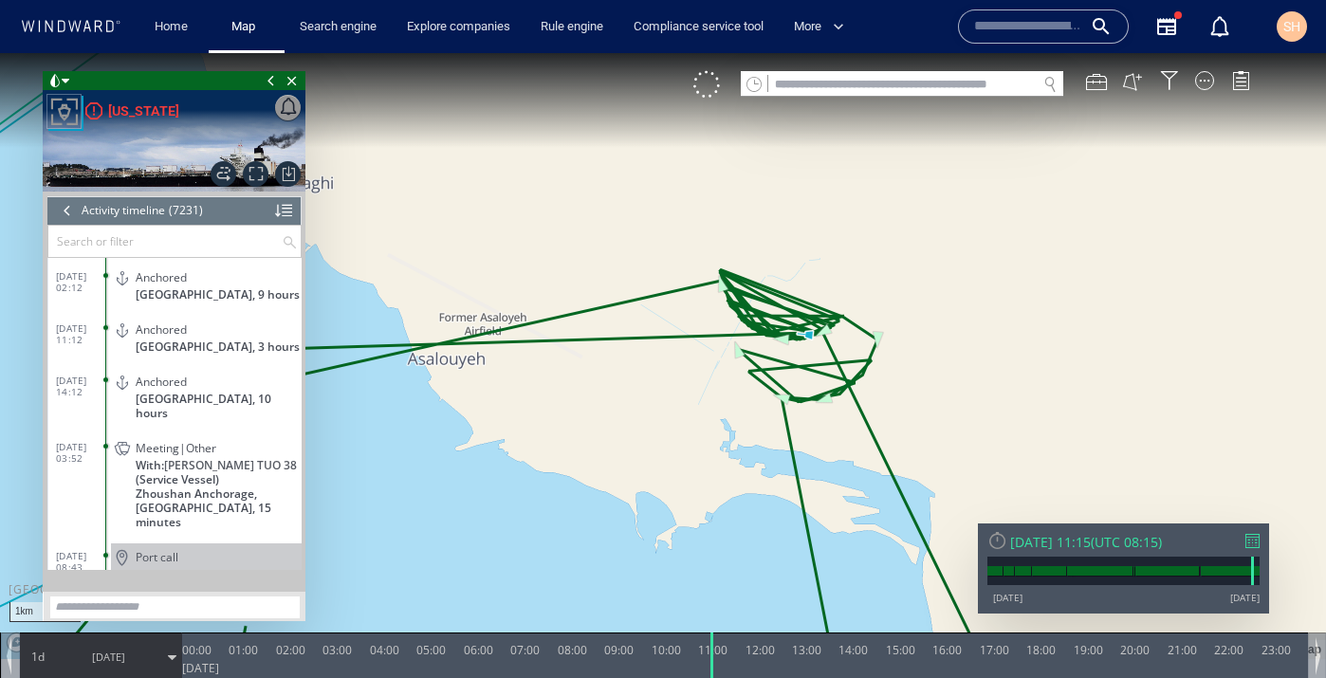
drag, startPoint x: 647, startPoint y: 461, endPoint x: 693, endPoint y: 485, distance: 52.2
click at [693, 485] on canvas "Map" at bounding box center [663, 356] width 1326 height 606
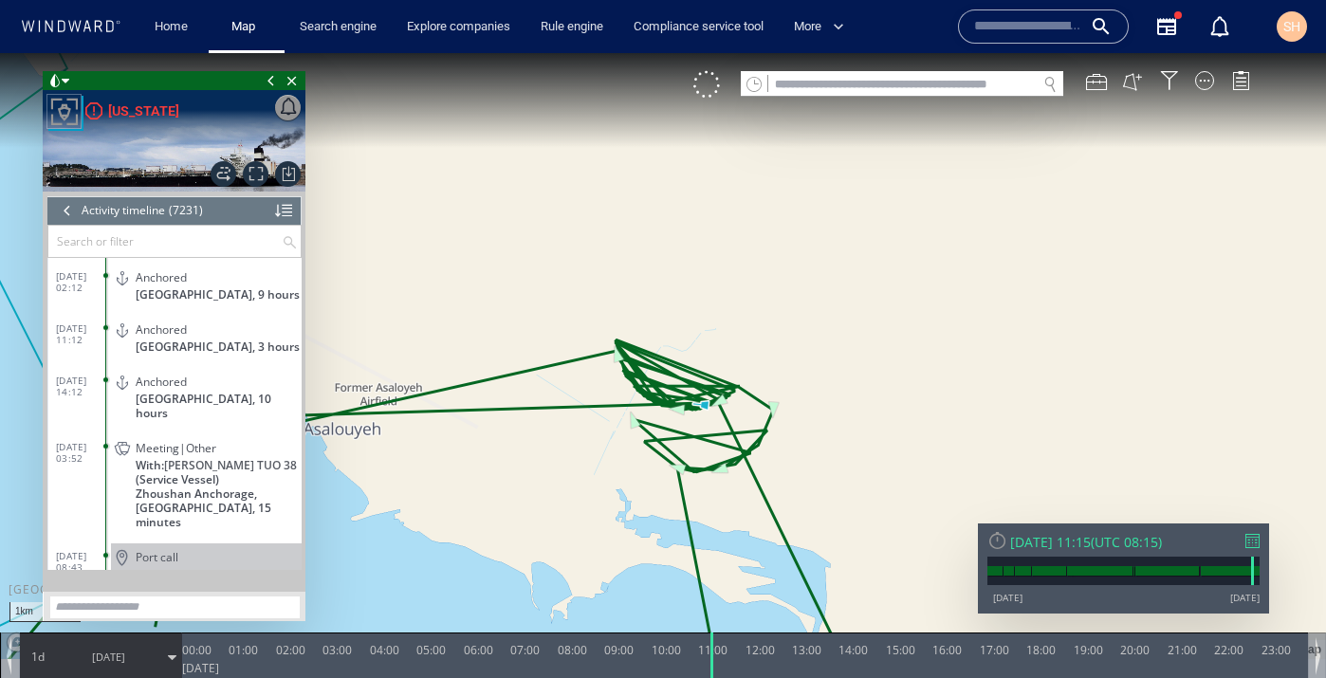
drag, startPoint x: 673, startPoint y: 402, endPoint x: 567, endPoint y: 451, distance: 115.9
click at [567, 451] on canvas "Map" at bounding box center [663, 356] width 1326 height 606
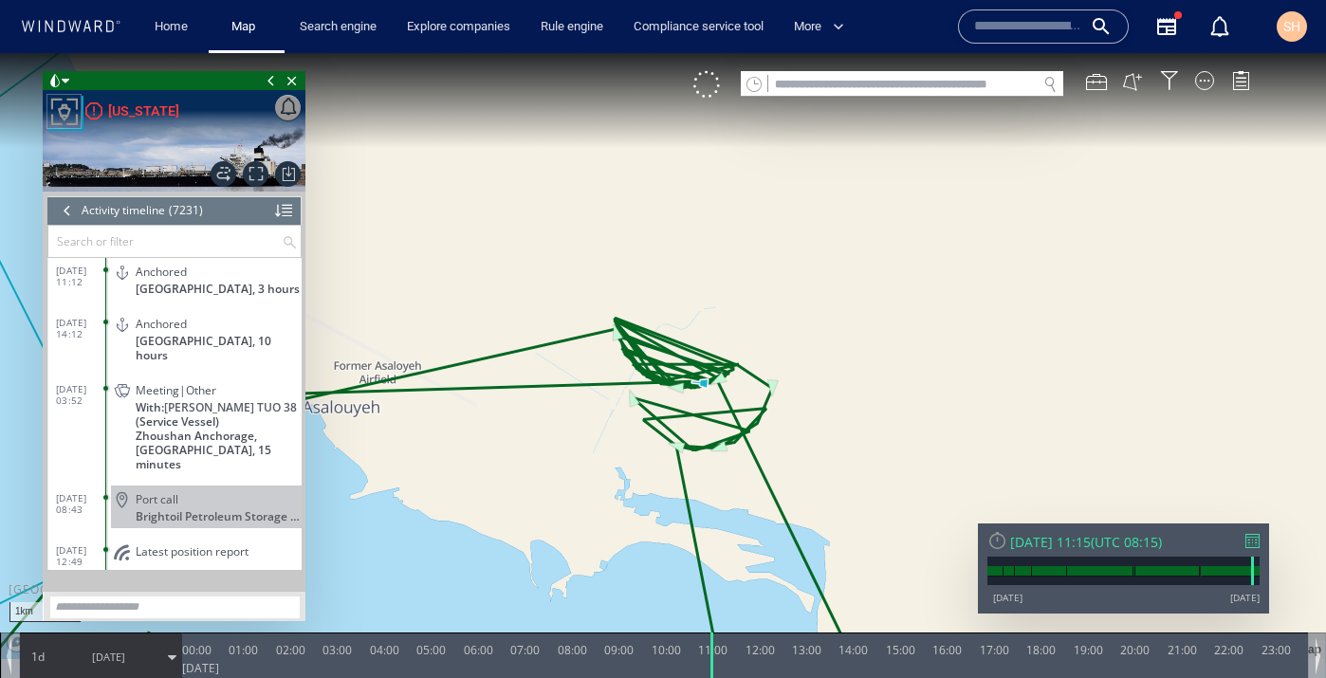
scroll to position [376979, 0]
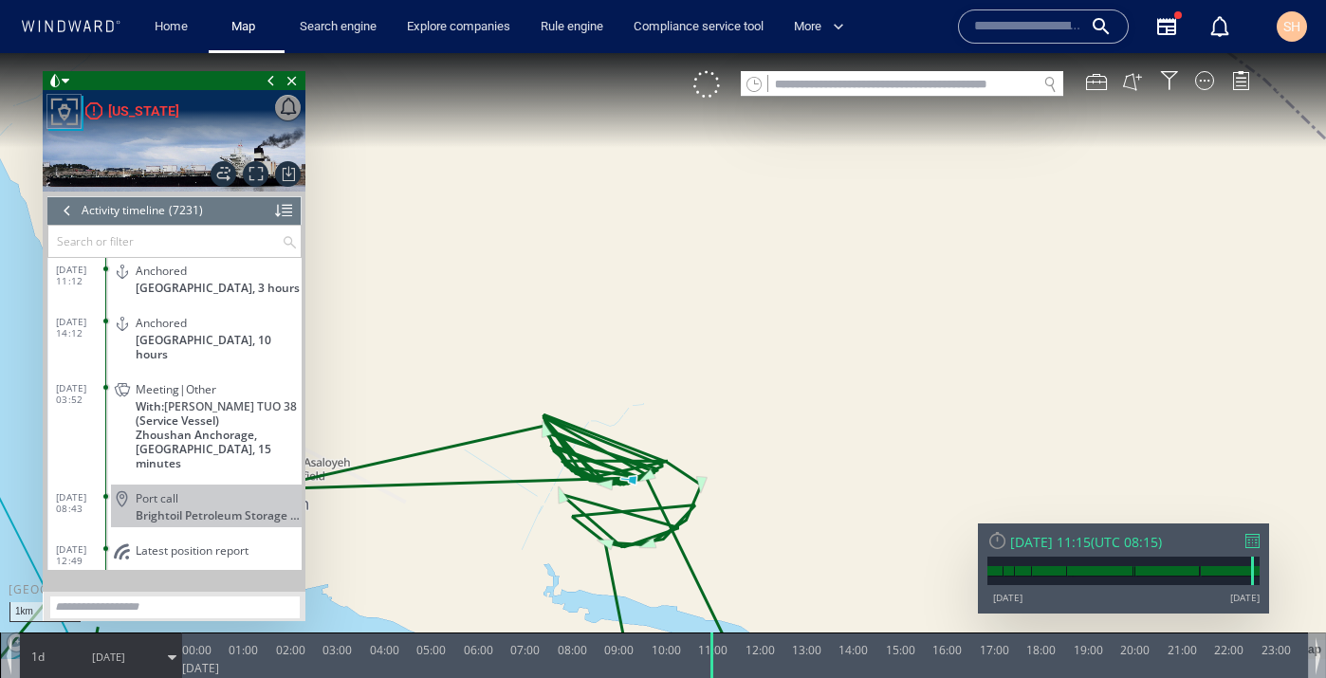
drag, startPoint x: 505, startPoint y: 382, endPoint x: 475, endPoint y: 307, distance: 80.5
click at [475, 307] on canvas "Map" at bounding box center [663, 356] width 1326 height 606
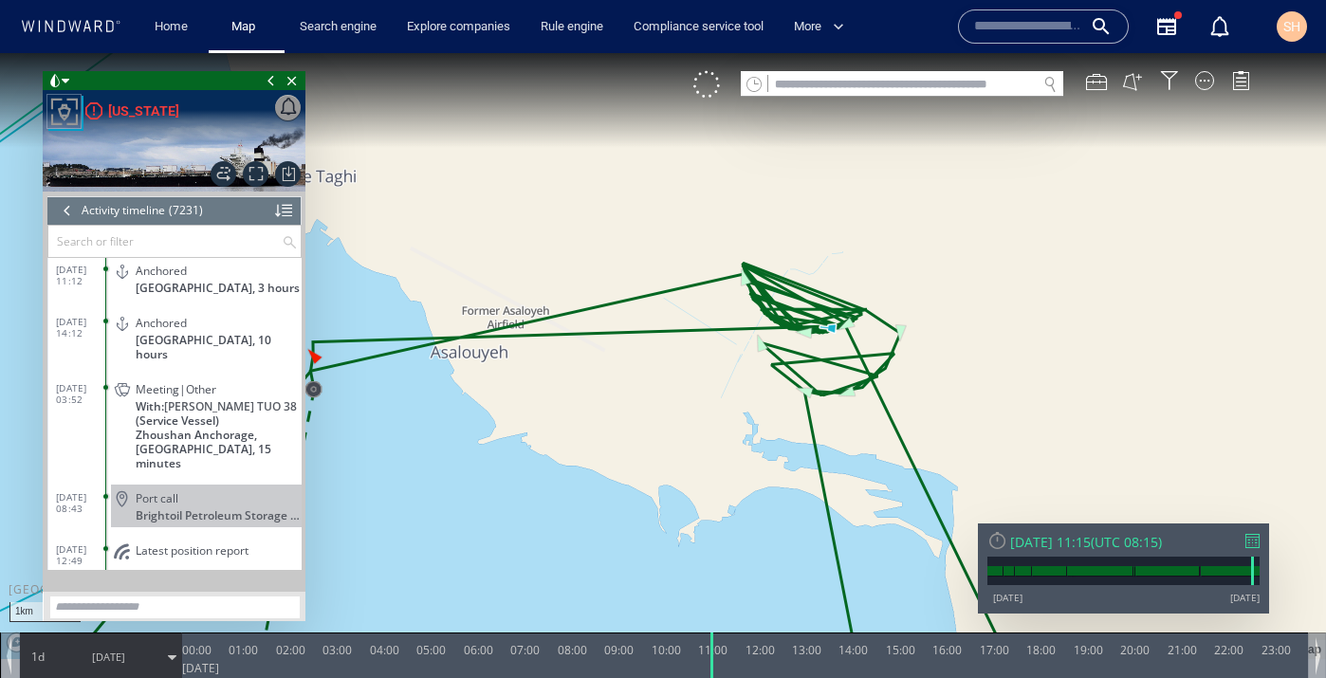
drag, startPoint x: 646, startPoint y: 294, endPoint x: 834, endPoint y: 322, distance: 189.8
click at [834, 322] on canvas "Map" at bounding box center [663, 356] width 1326 height 606
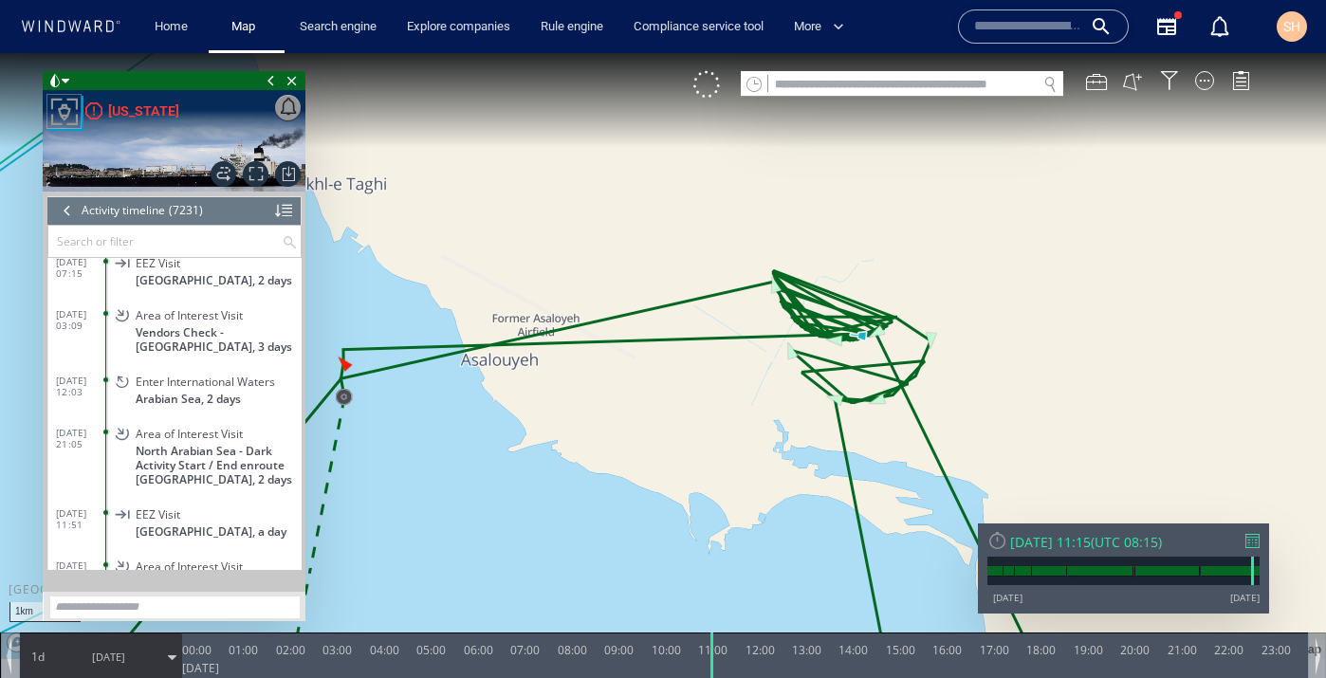
scroll to position [368119, 0]
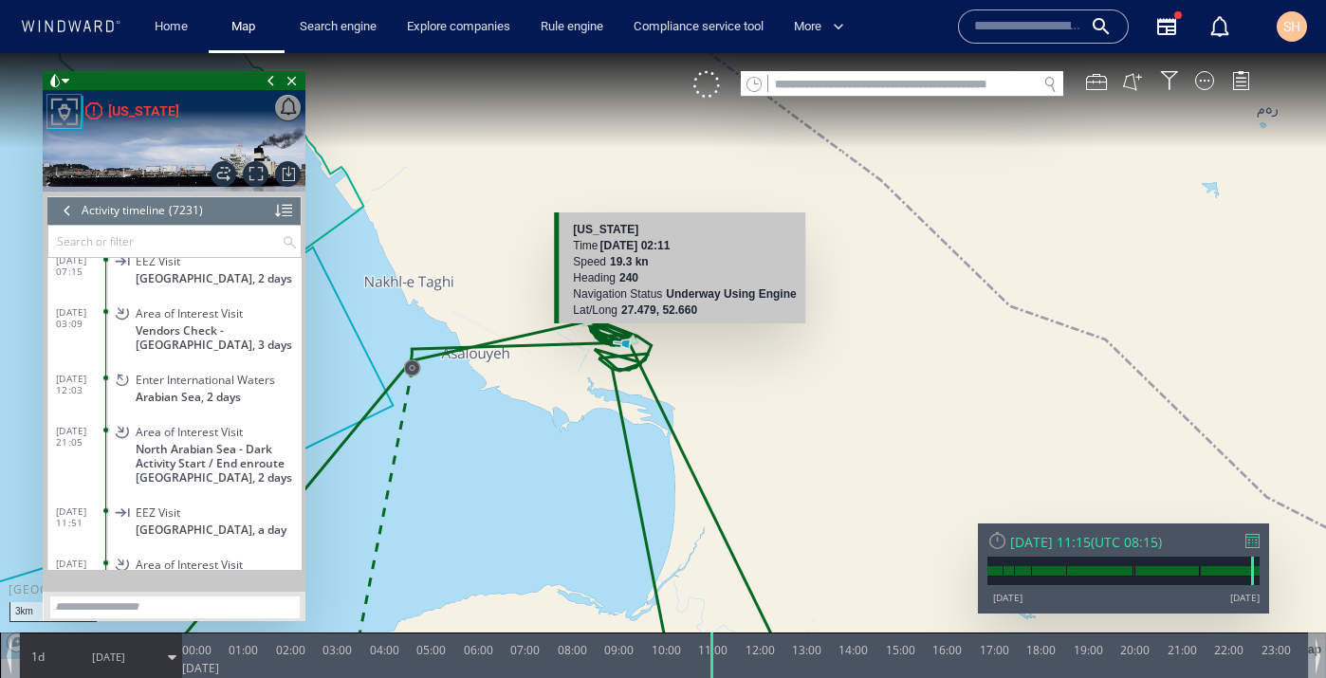
drag, startPoint x: 649, startPoint y: 372, endPoint x: 692, endPoint y: 326, distance: 63.1
click at [692, 326] on canvas "Map" at bounding box center [663, 356] width 1326 height 606
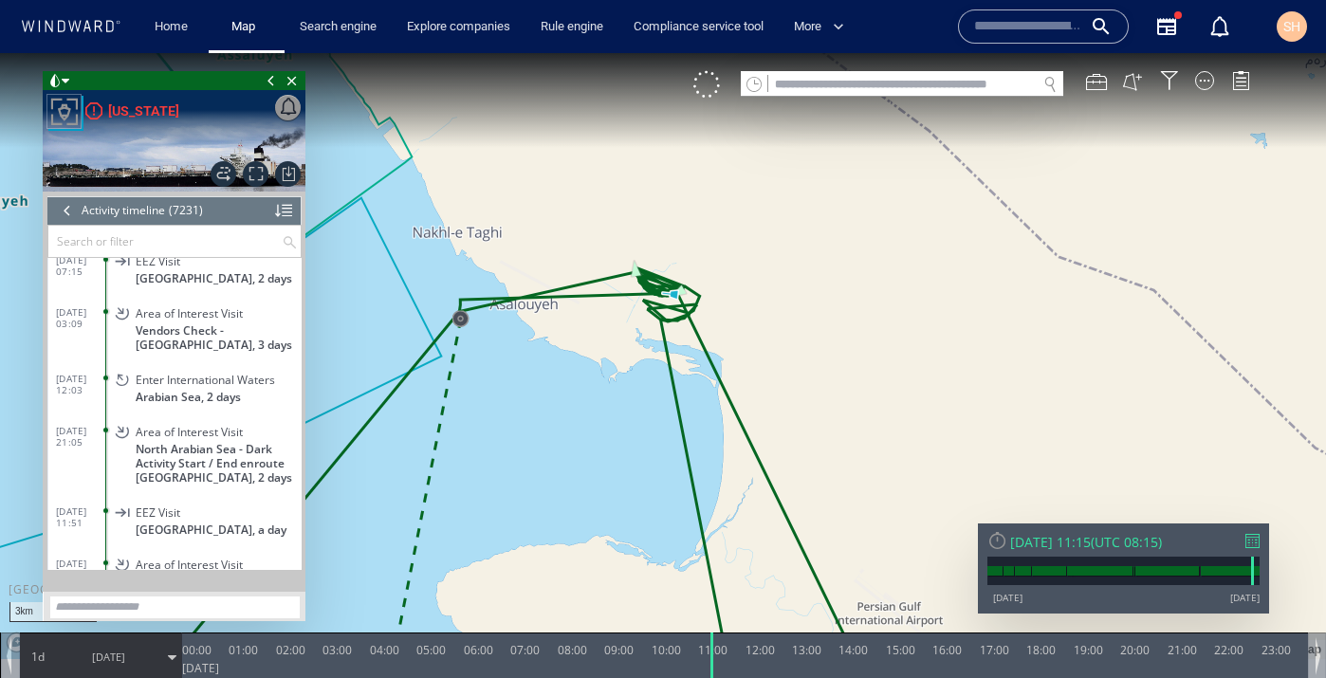
drag, startPoint x: 627, startPoint y: 244, endPoint x: 712, endPoint y: 136, distance: 137.8
click at [712, 136] on canvas "Map" at bounding box center [663, 356] width 1326 height 606
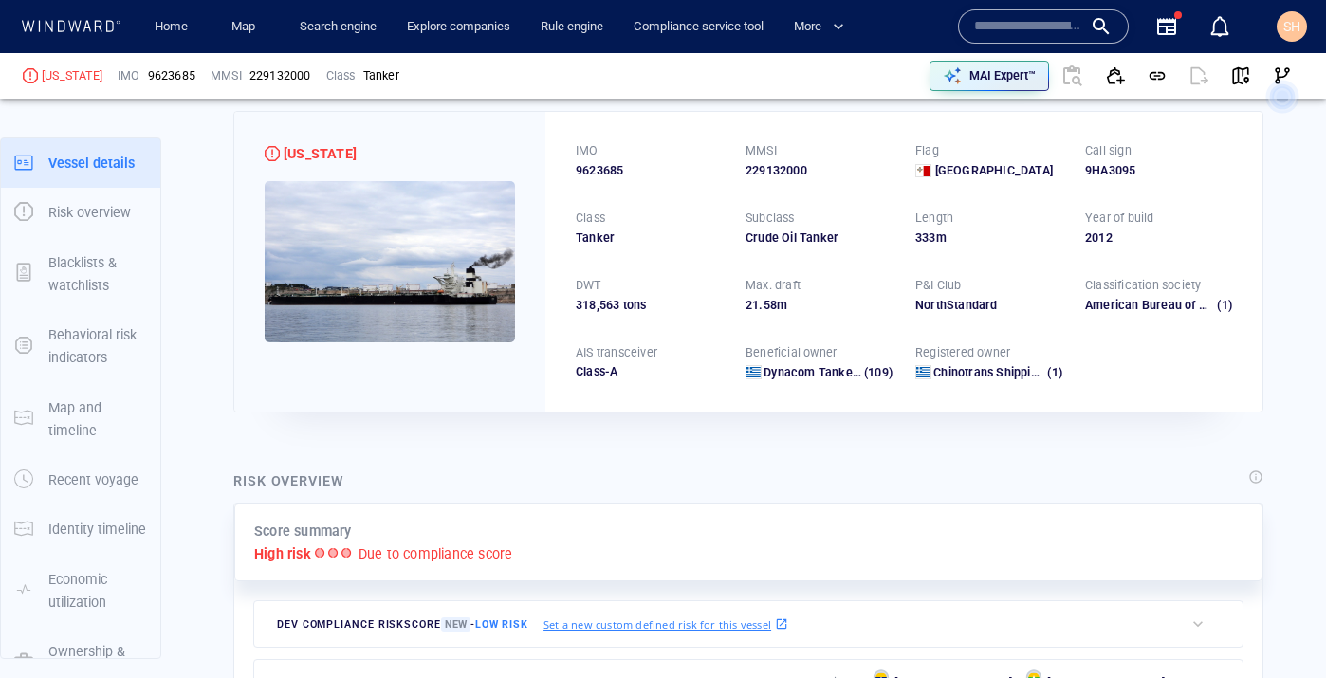
scroll to position [66, 0]
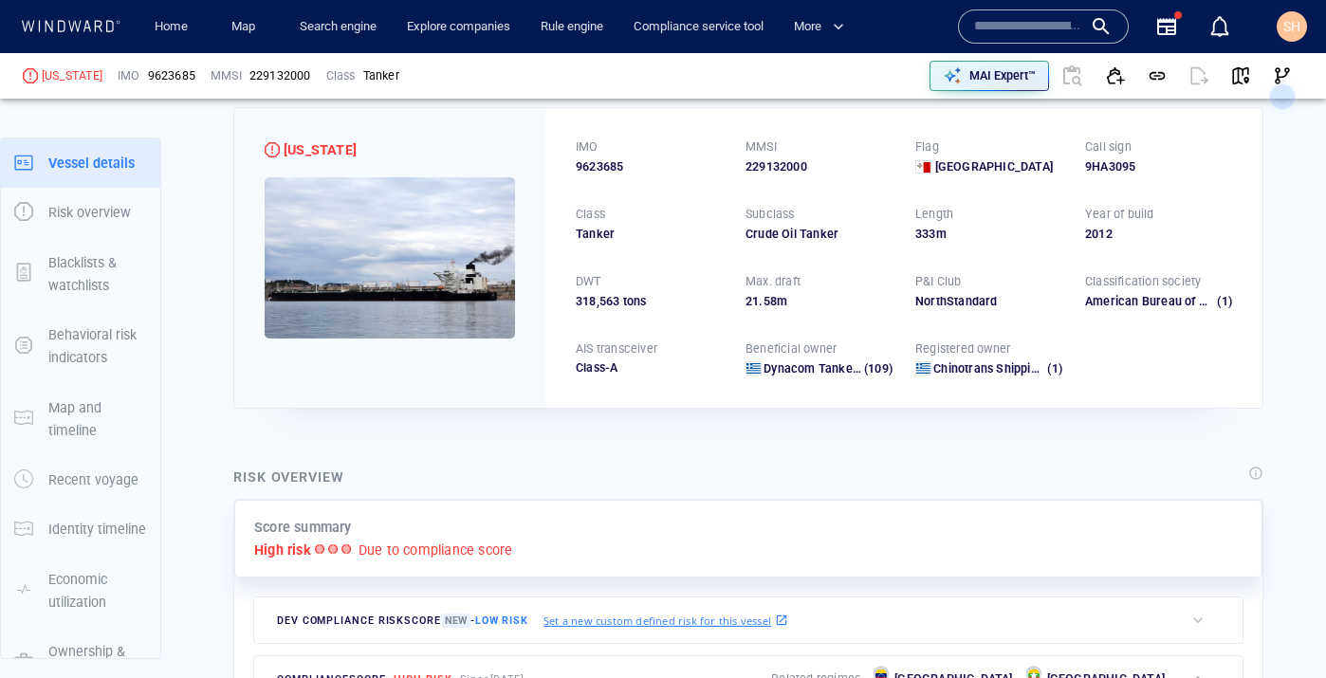
click at [470, 557] on p "Due to compliance score" at bounding box center [436, 550] width 155 height 23
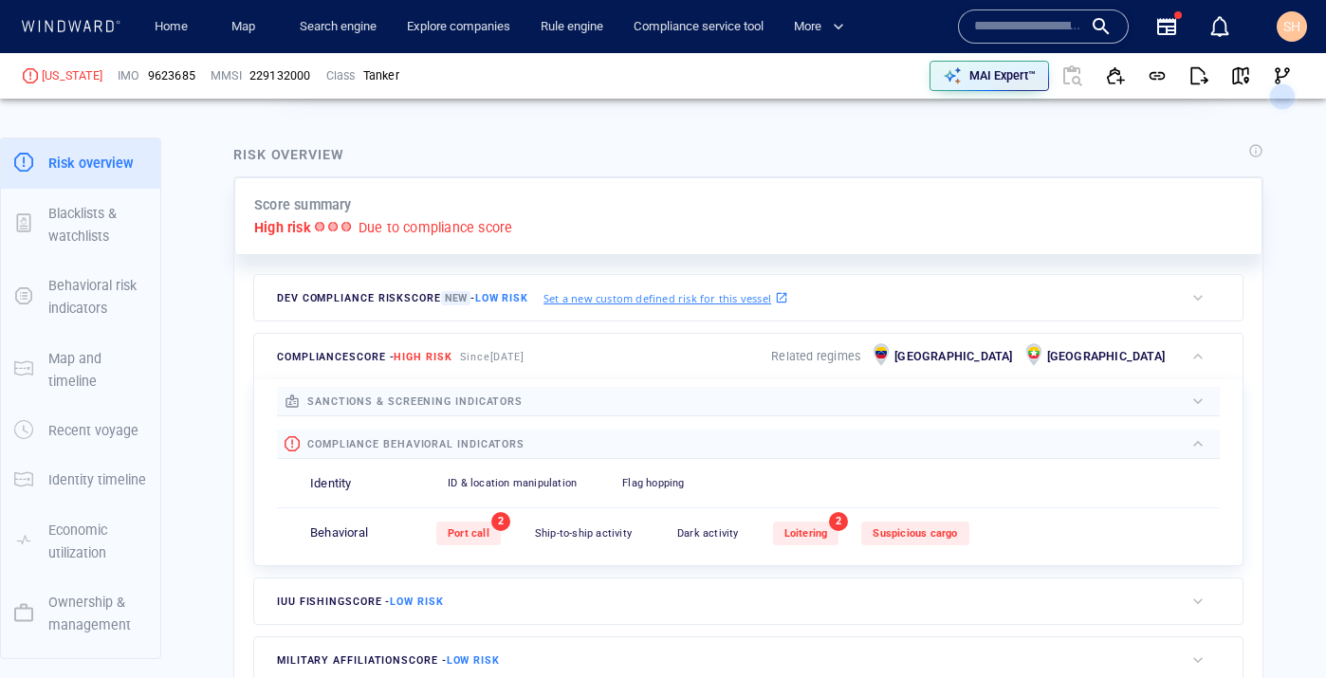
scroll to position [391, 0]
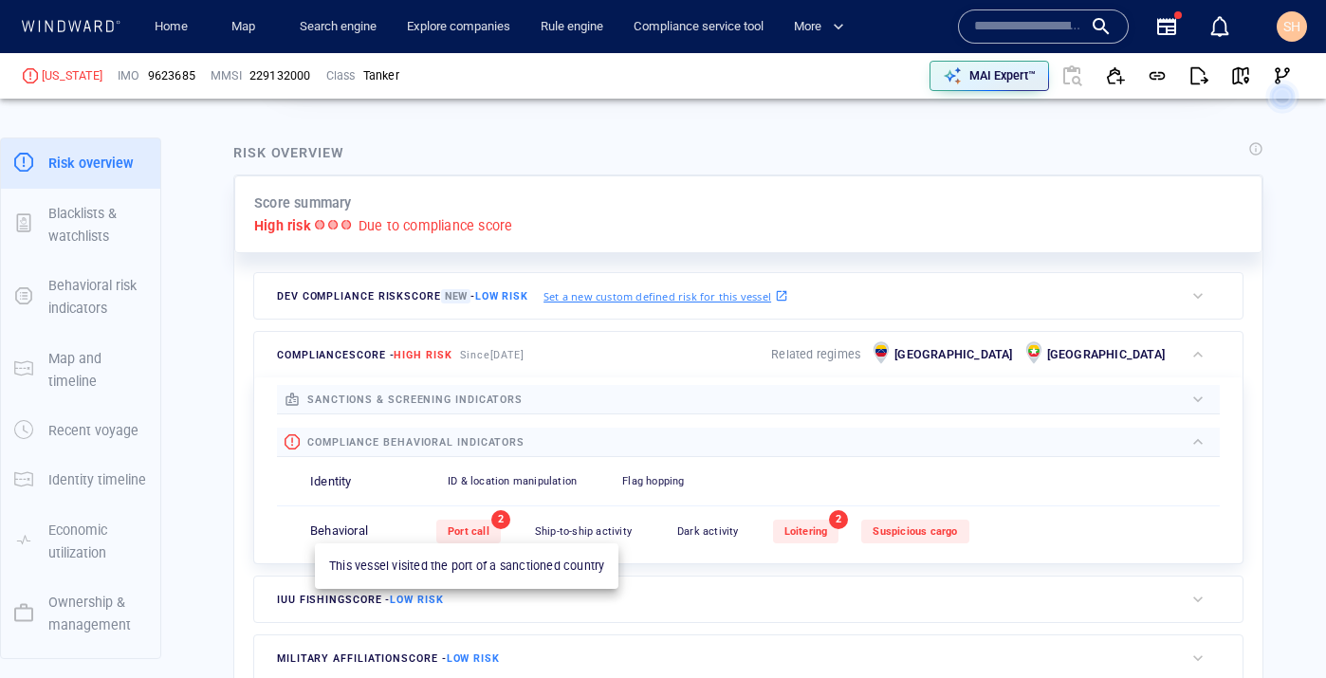
click at [484, 537] on div "Port call" at bounding box center [468, 532] width 64 height 24
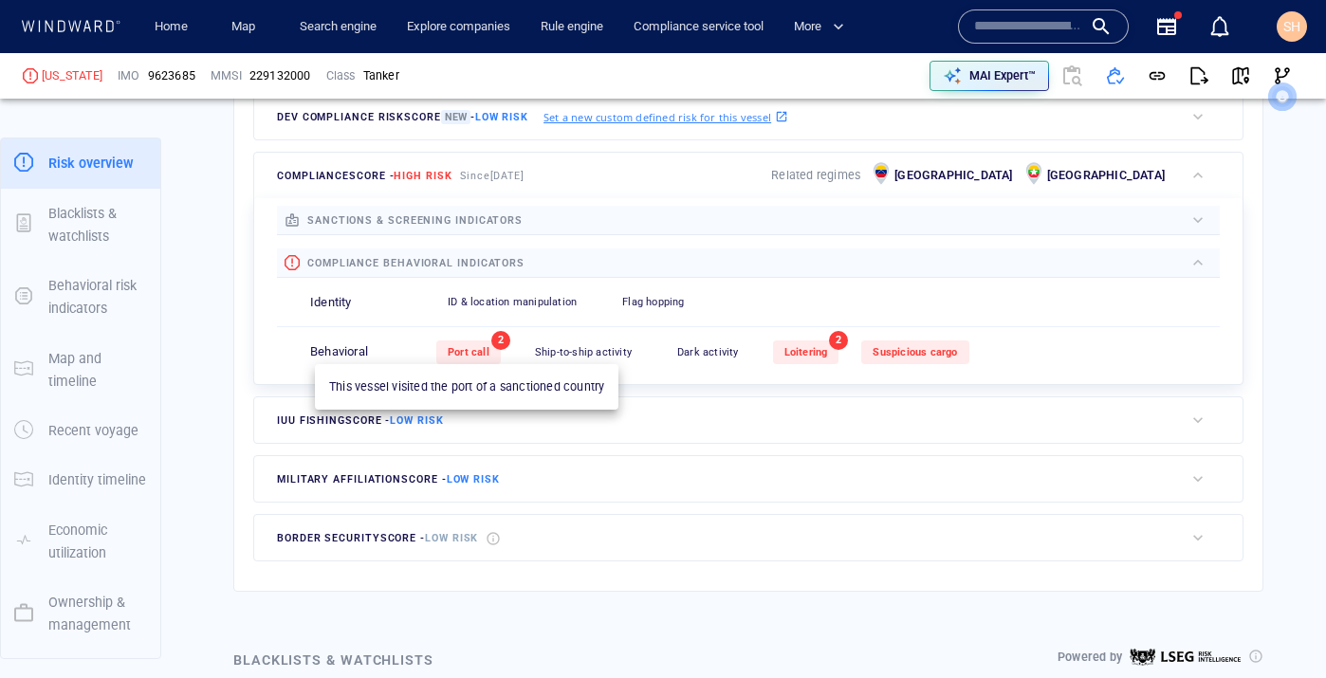
click at [470, 357] on span "Port call" at bounding box center [469, 352] width 42 height 12
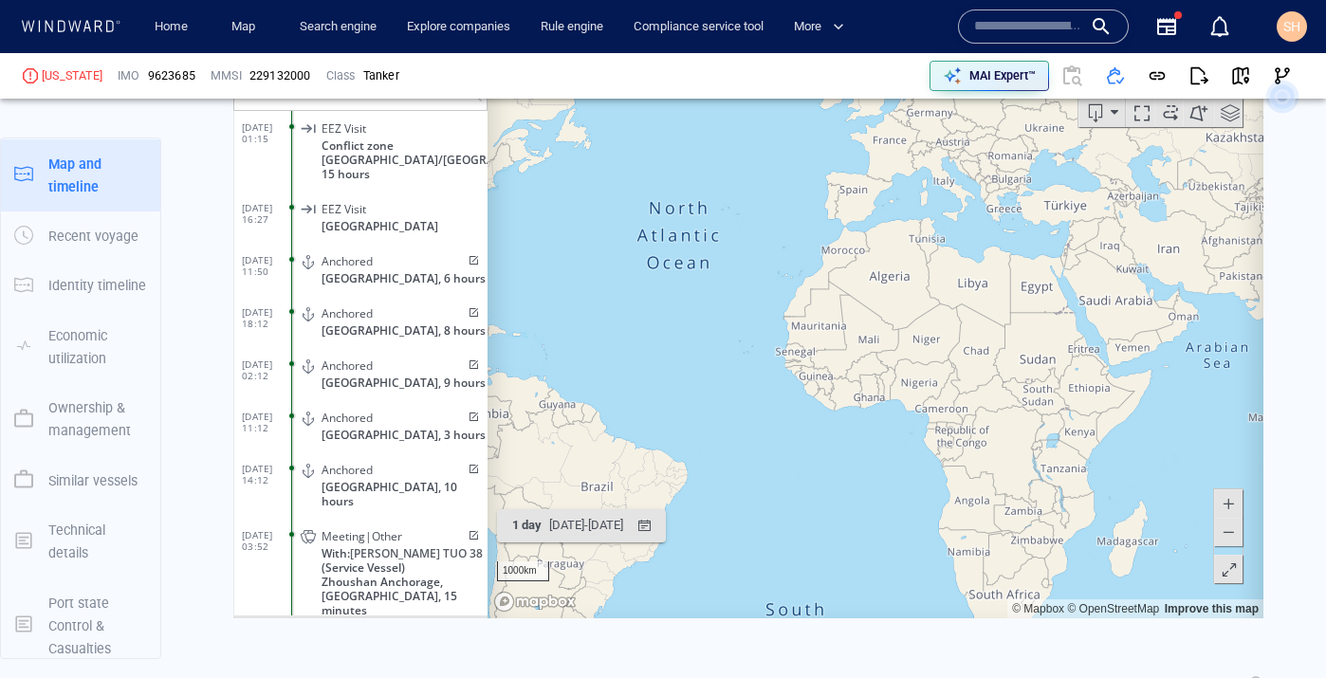
scroll to position [2304, 0]
